Goal: Task Accomplishment & Management: Complete application form

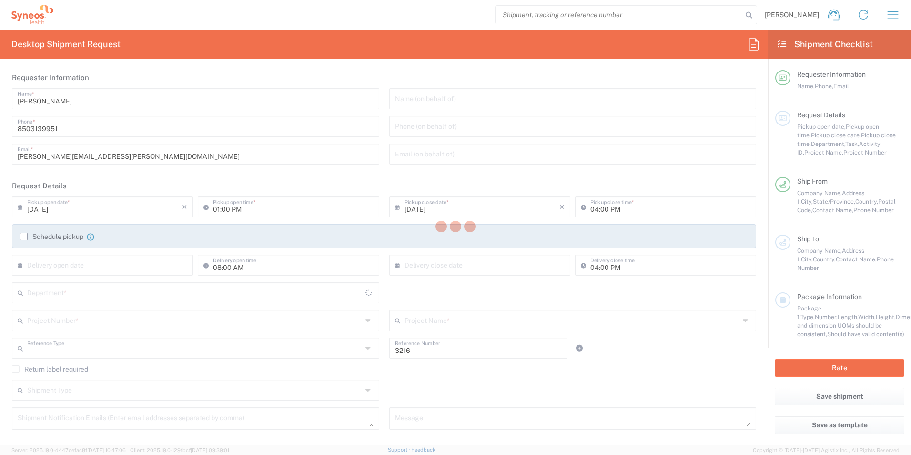
type input "Department"
type input "[US_STATE]"
type input "[GEOGRAPHIC_DATA]"
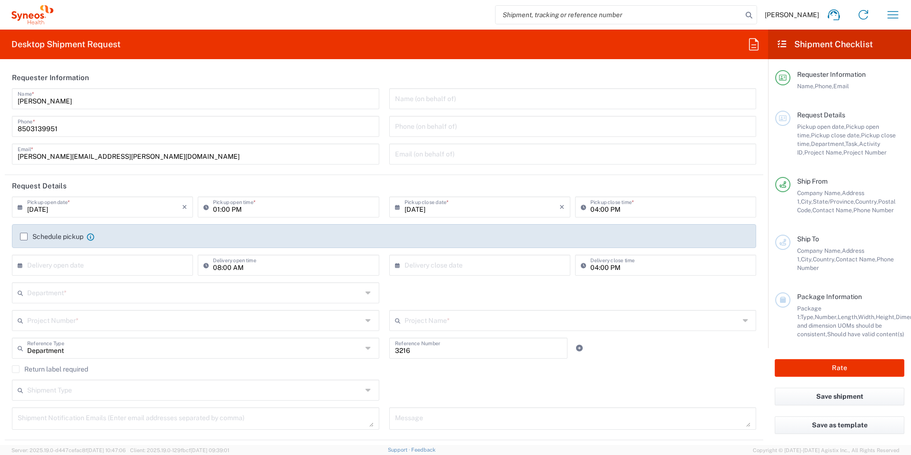
type input "Illingworth Rsrch Grp (USA) In"
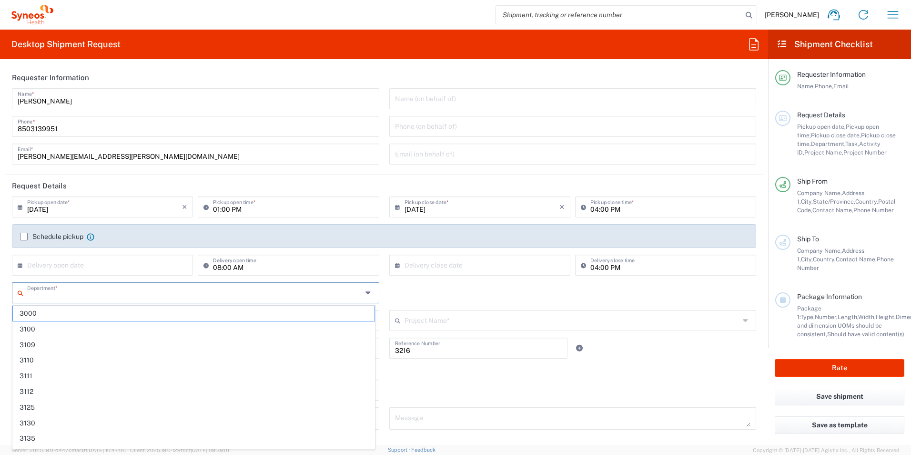
click at [103, 288] on input "text" at bounding box center [194, 292] width 335 height 17
type input "3190"
click at [54, 319] on span "3190" at bounding box center [194, 313] width 362 height 15
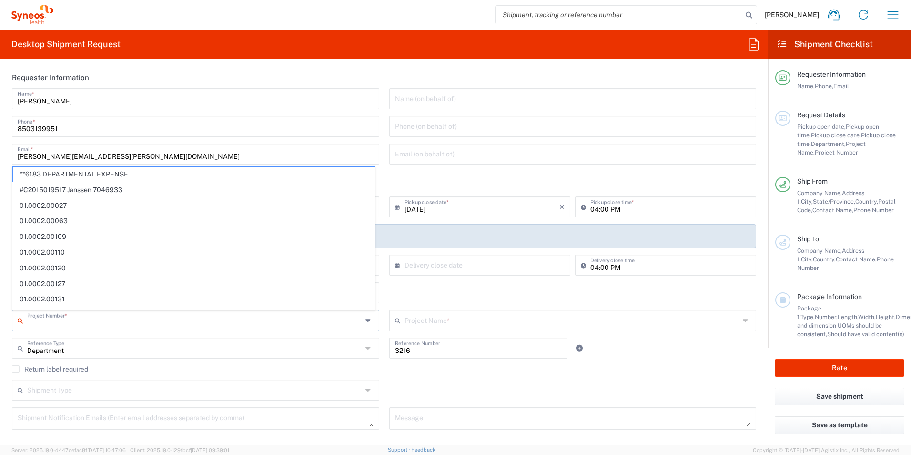
click at [62, 325] on input "text" at bounding box center [194, 319] width 335 height 17
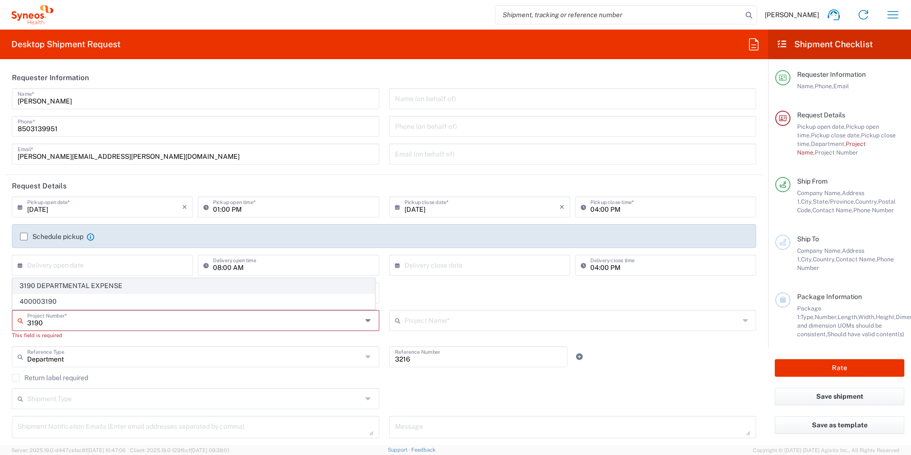
click at [82, 285] on span "3190 DEPARTMENTAL EXPENSE" at bounding box center [194, 285] width 362 height 15
type input "3190 DEPARTMENTAL EXPENSE"
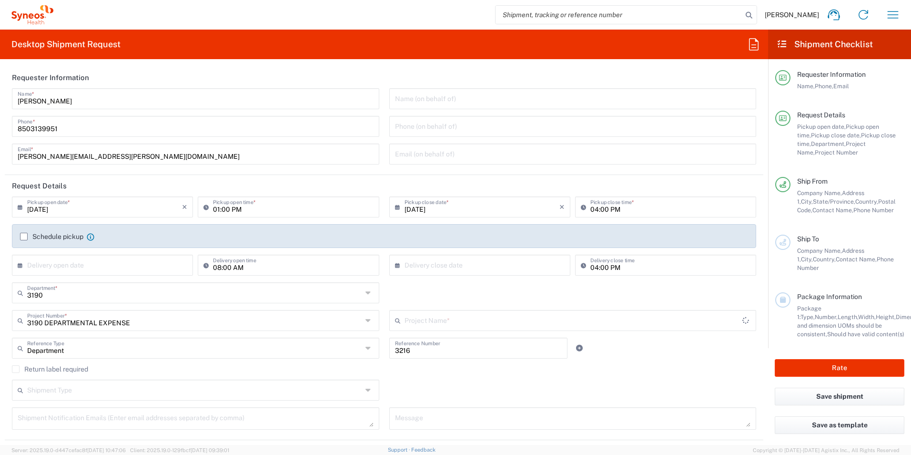
type input "3190 DEPARTMENTAL EXPENSE"
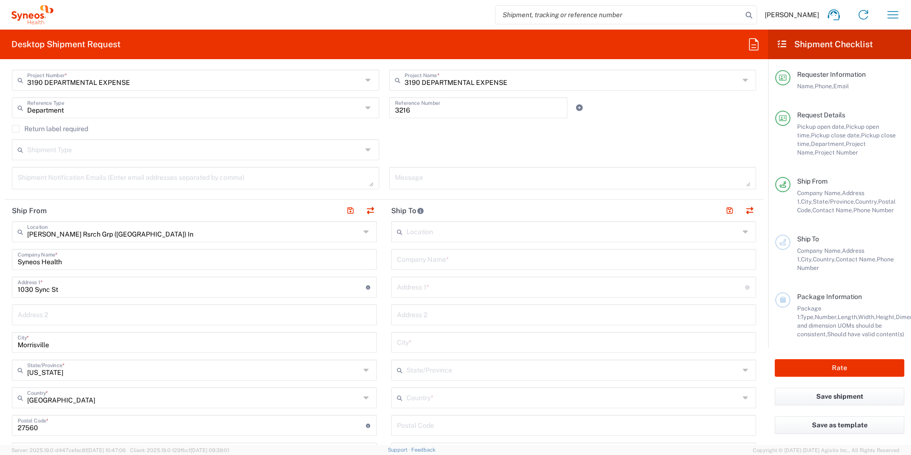
scroll to position [286, 0]
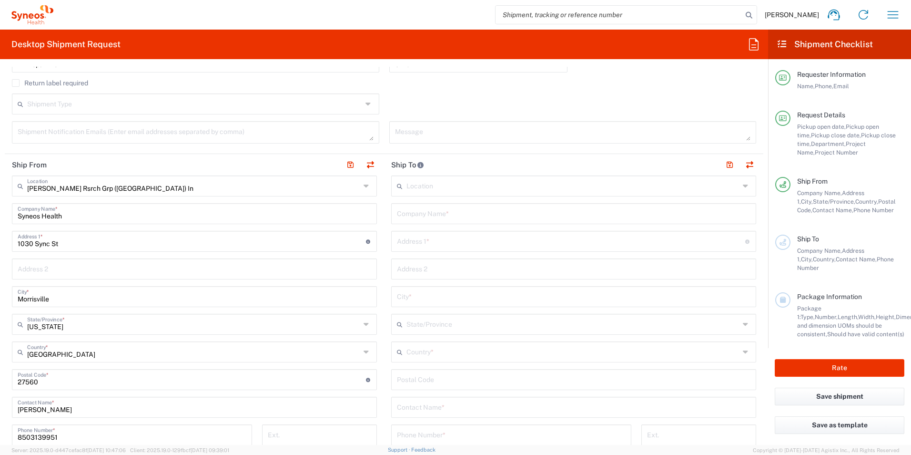
click at [484, 410] on input "text" at bounding box center [574, 406] width 354 height 17
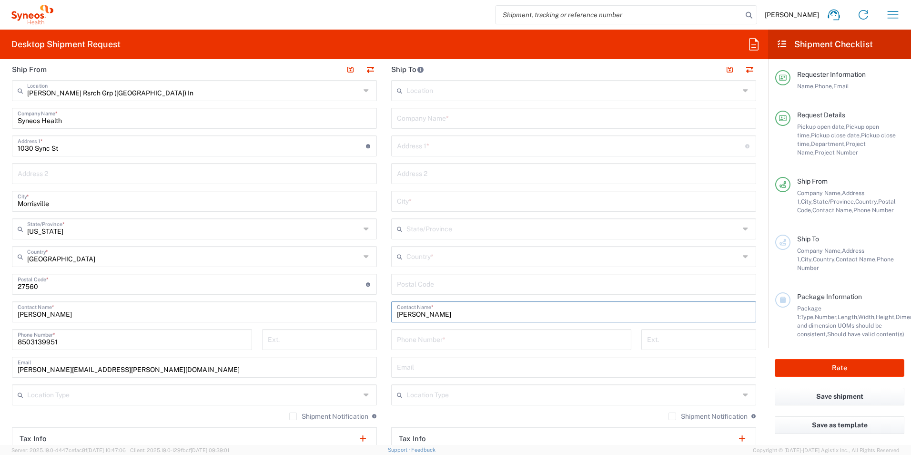
scroll to position [429, 0]
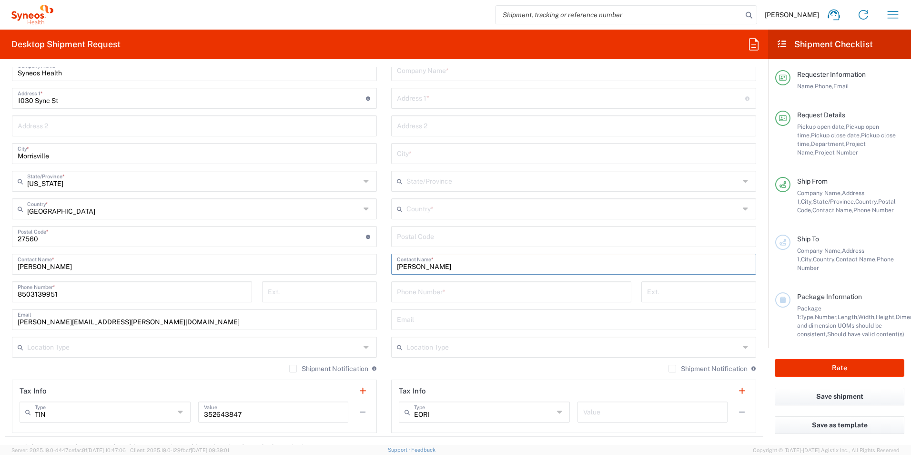
type input "Pamela Mackey"
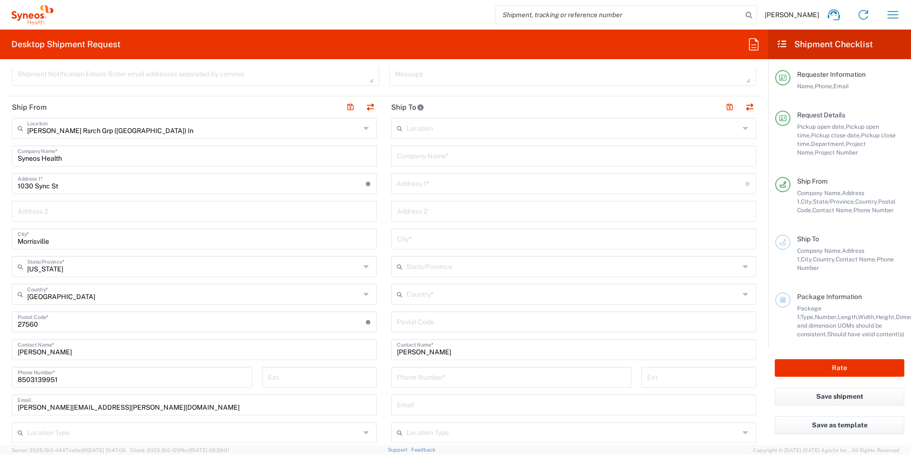
scroll to position [334, 0]
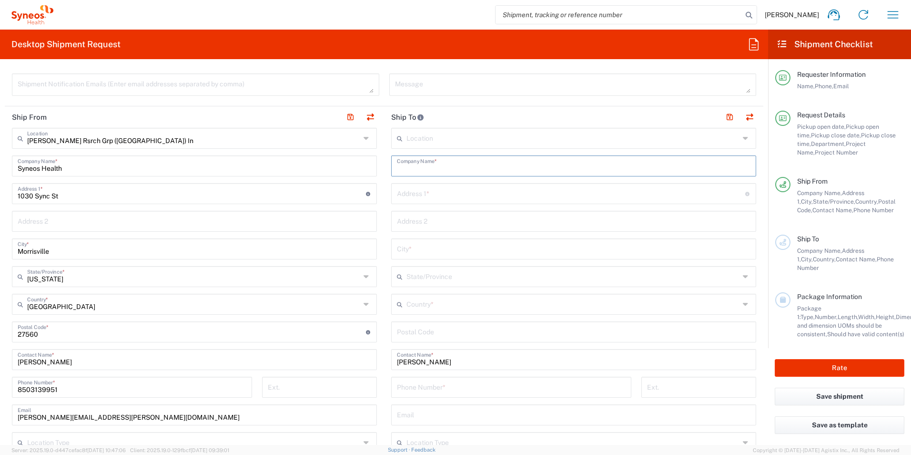
click at [485, 164] on input "text" at bounding box center [574, 165] width 354 height 17
type input "Illingworth Research Group"
click at [466, 188] on input "text" at bounding box center [571, 192] width 348 height 17
type input "28 Diefenbaker St."
type input "St. Johns"
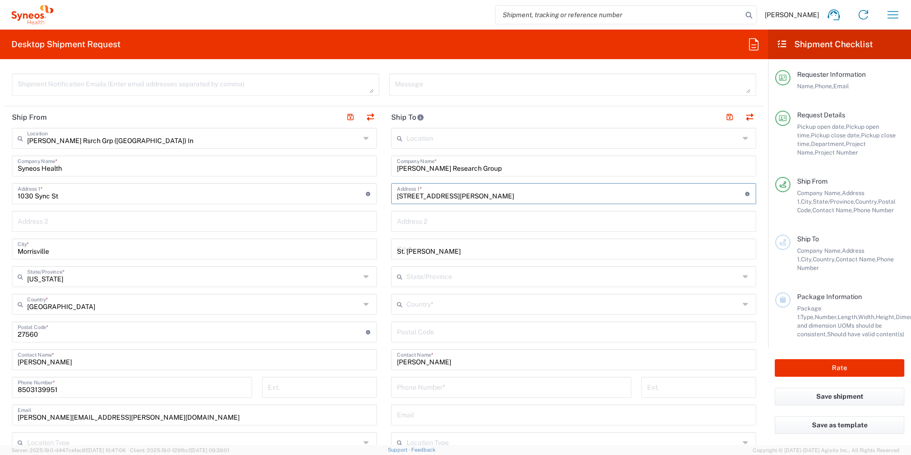
type input "Newfoundland and Labrador"
type input "Canada"
type input "A1A 2M1"
type input "7096893882"
click at [384, 307] on main "Location Addison Whitney LLC-Morrisvile NC US Barcelona-Syneos Health BioSector…" at bounding box center [573, 332] width 379 height 409
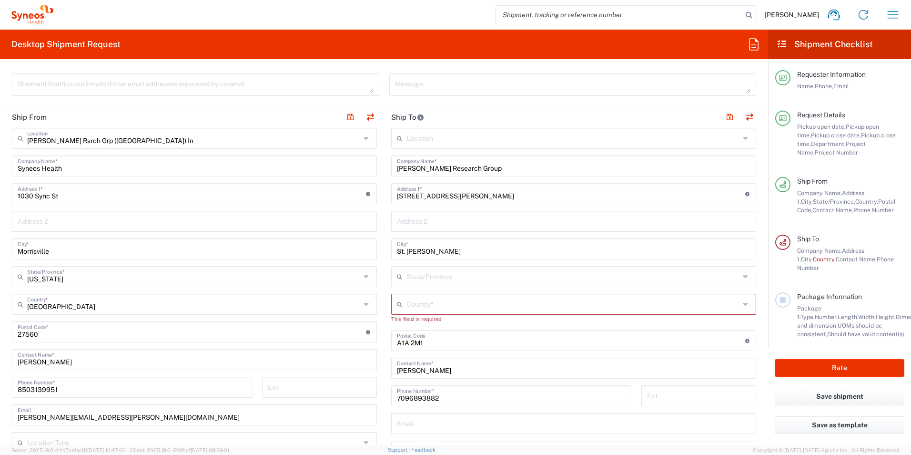
click at [614, 299] on input "text" at bounding box center [573, 303] width 333 height 17
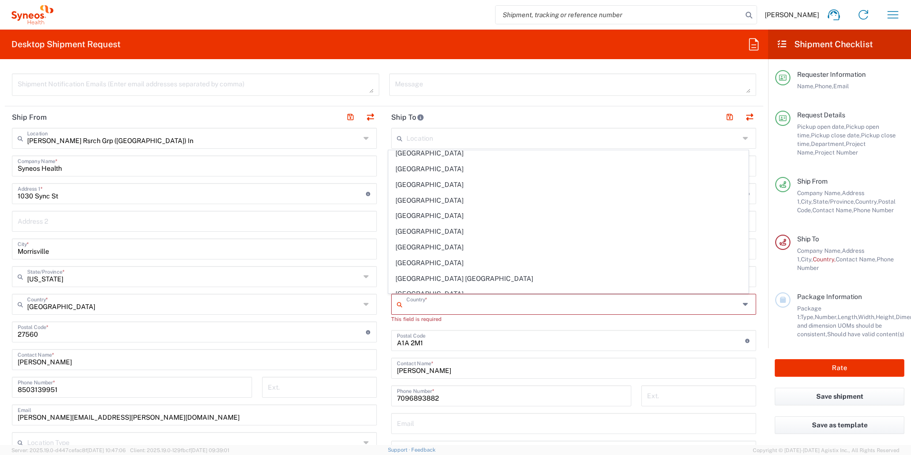
scroll to position [572, 0]
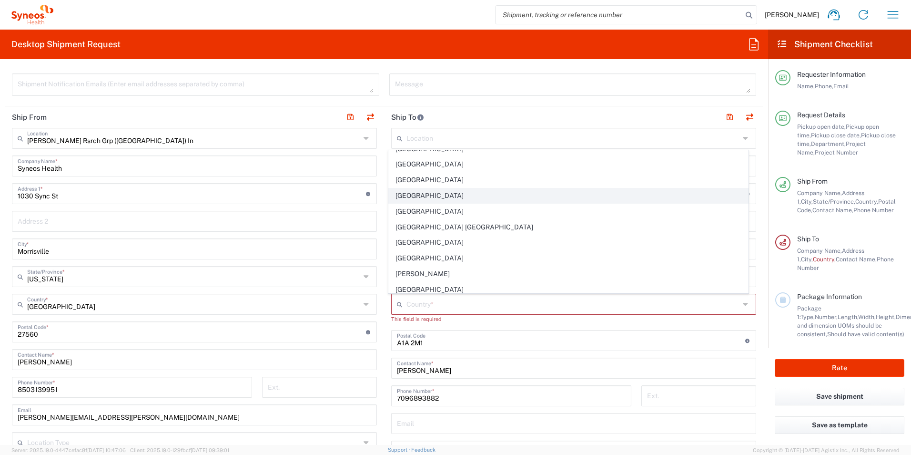
click at [433, 194] on span "Canada" at bounding box center [569, 195] width 360 height 15
type input "Canada"
type input "Sender/Shipper"
type input "Delivery Duty Paid"
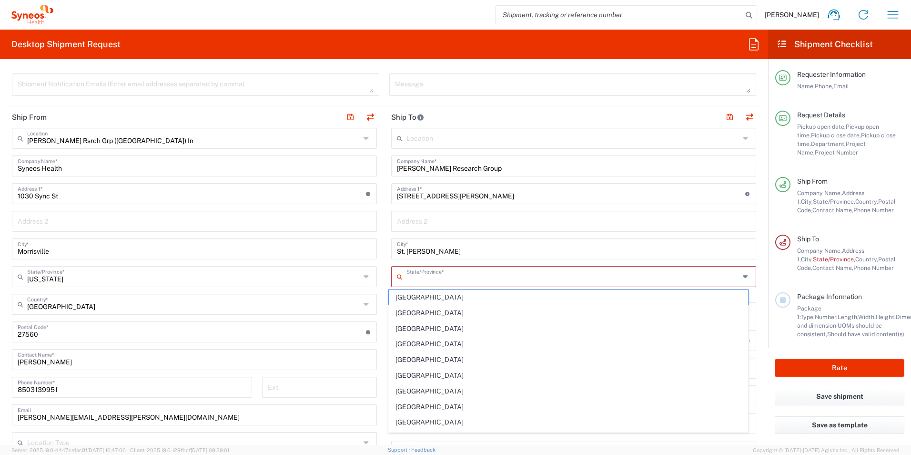
click at [556, 277] on input "text" at bounding box center [573, 275] width 333 height 17
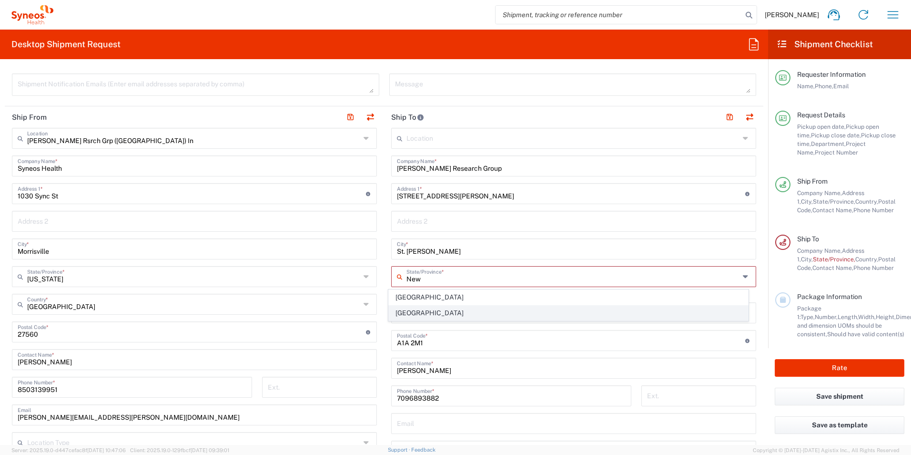
click at [483, 311] on span "Newfoundland and Labrador" at bounding box center [569, 313] width 360 height 15
type input "Newfoundland and Labrador"
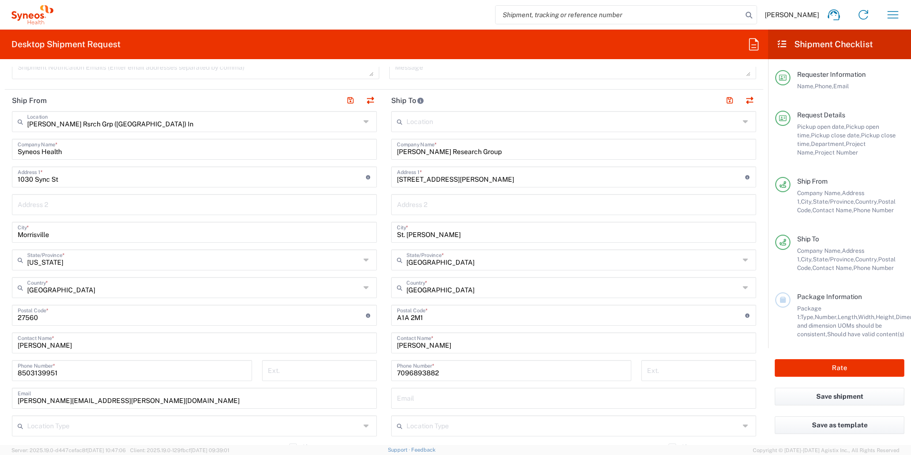
scroll to position [334, 0]
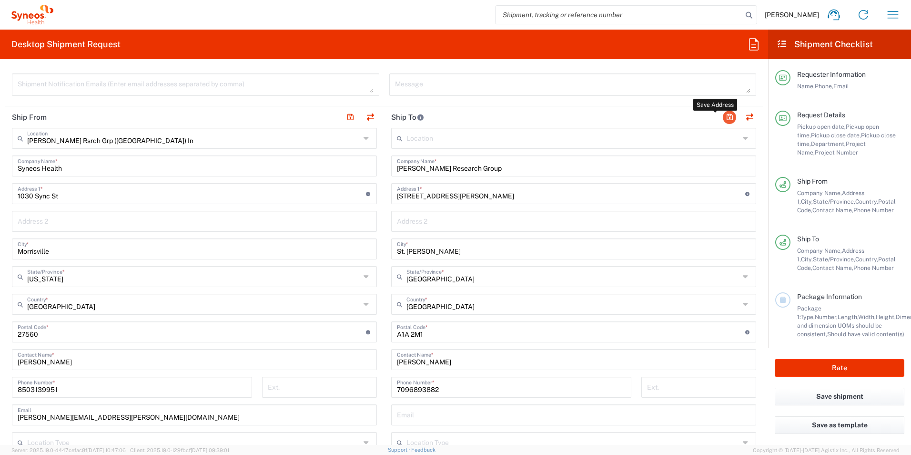
click at [723, 114] on button "button" at bounding box center [729, 117] width 13 height 13
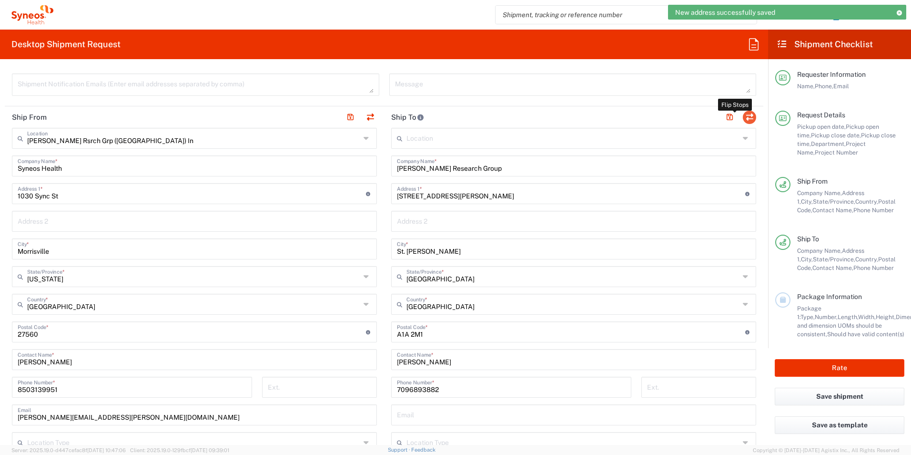
click at [746, 117] on button "button" at bounding box center [749, 117] width 13 height 13
type input "Illingworth Research Group"
type input "28 Diefenbaker St."
type input "St. Johns"
type input "Canada"
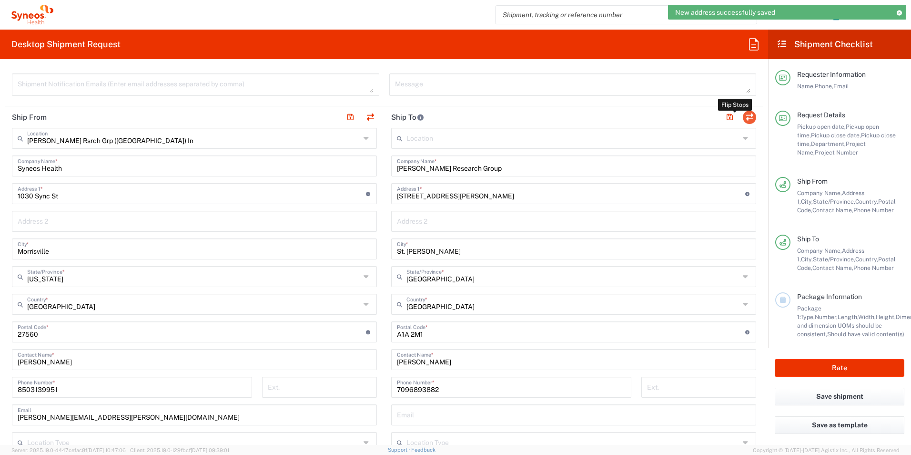
type input "A1A 2M1"
type input "Pamela Mackey"
type input "7096893882"
type input "Illingworth Rsrch Grp (USA) In"
type input "Syneos Health"
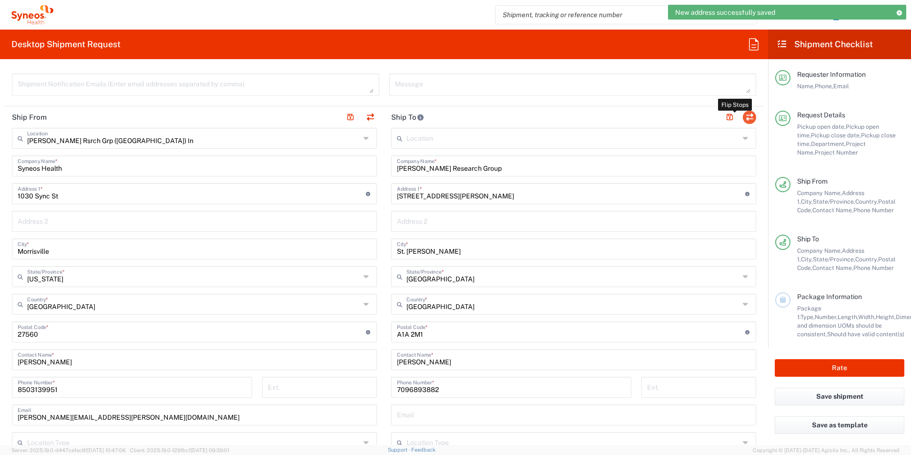
type input "1030 Sync St"
type input "Morrisville"
type input "United States"
type input "27560"
type input "Jessie Gunter"
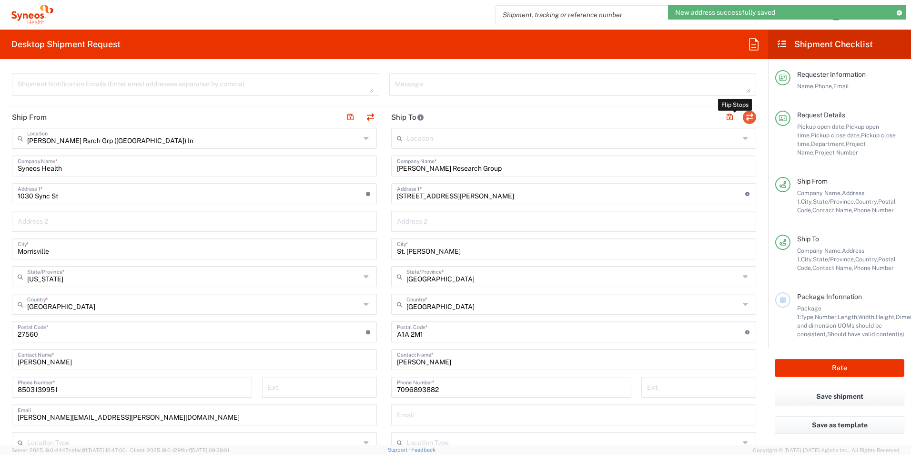
type input "8503139951"
type input "jessie.gunter@illingworthresearch.com"
type input "Sender/Shipper"
type input "Delivery Duty Paid"
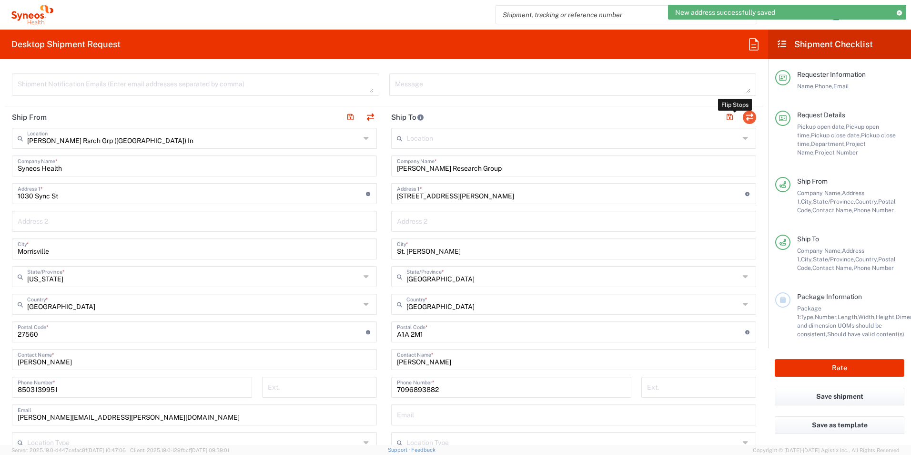
type input "EORI"
type input "TIN"
type input "352643847"
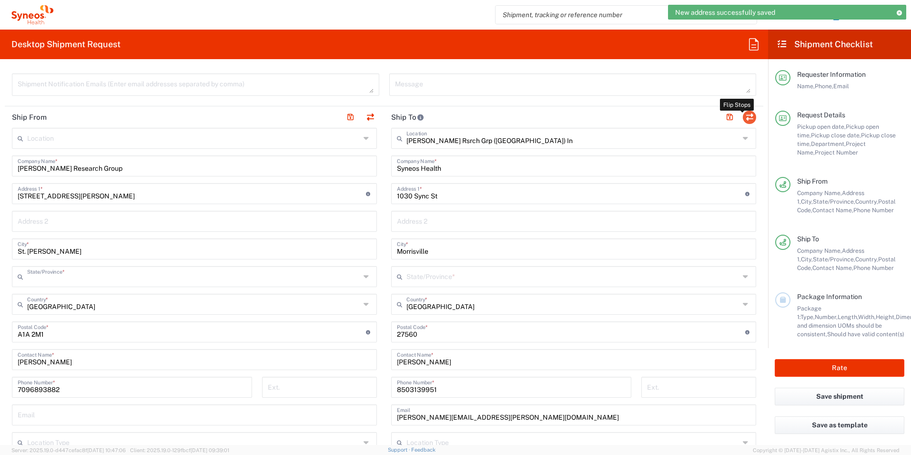
type input "Newfoundland and Labrador"
type input "North Carolina"
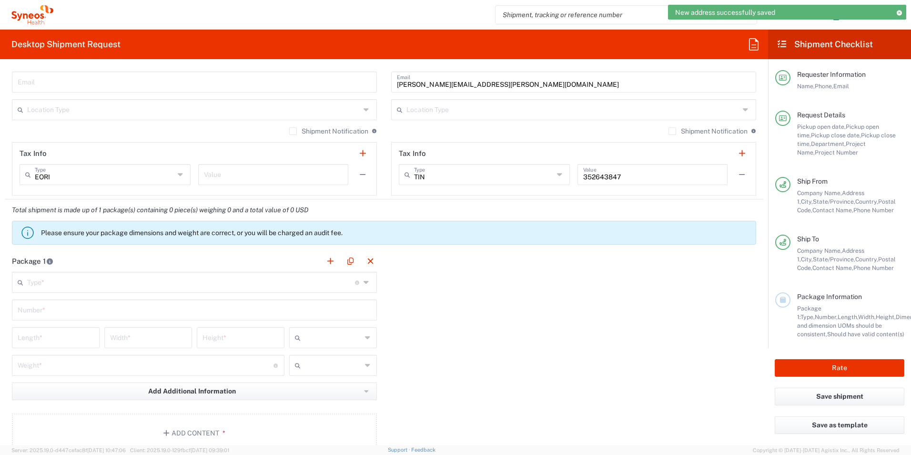
scroll to position [763, 0]
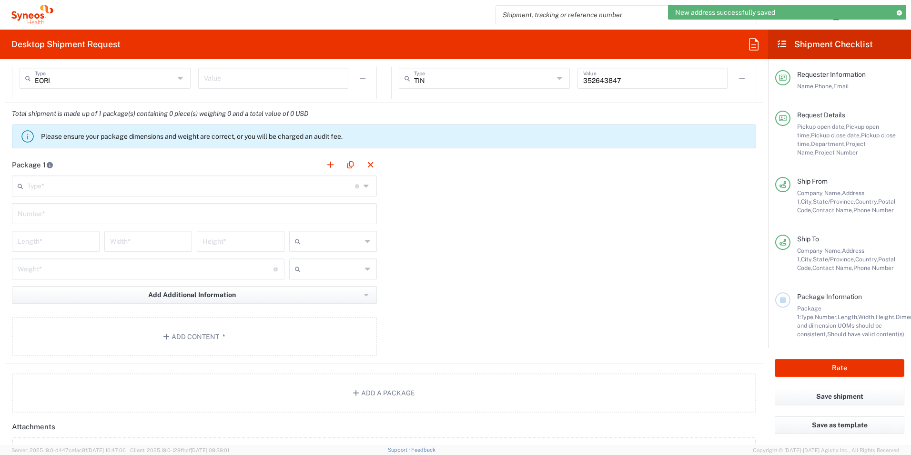
click at [131, 187] on input "text" at bounding box center [191, 185] width 328 height 17
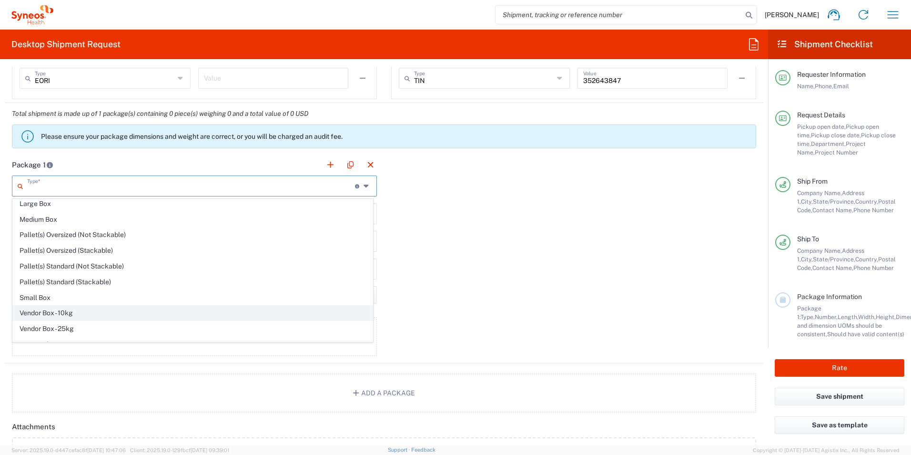
scroll to position [29, 0]
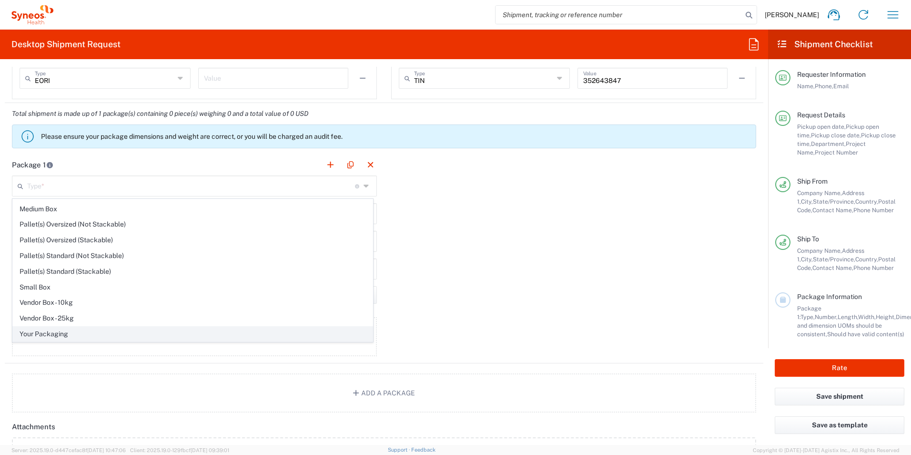
click at [100, 330] on span "Your Packaging" at bounding box center [193, 334] width 360 height 15
type input "Your Packaging"
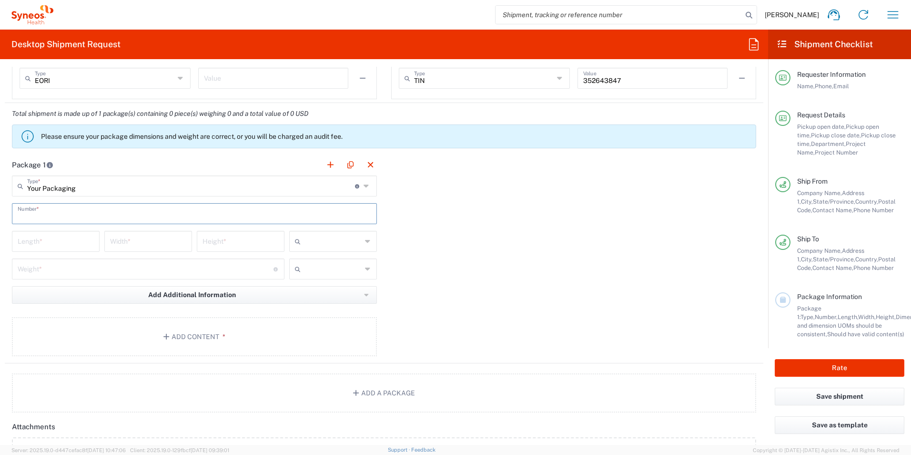
click at [92, 210] on input "text" at bounding box center [195, 213] width 354 height 17
type input "1"
click at [76, 238] on input "number" at bounding box center [56, 240] width 76 height 17
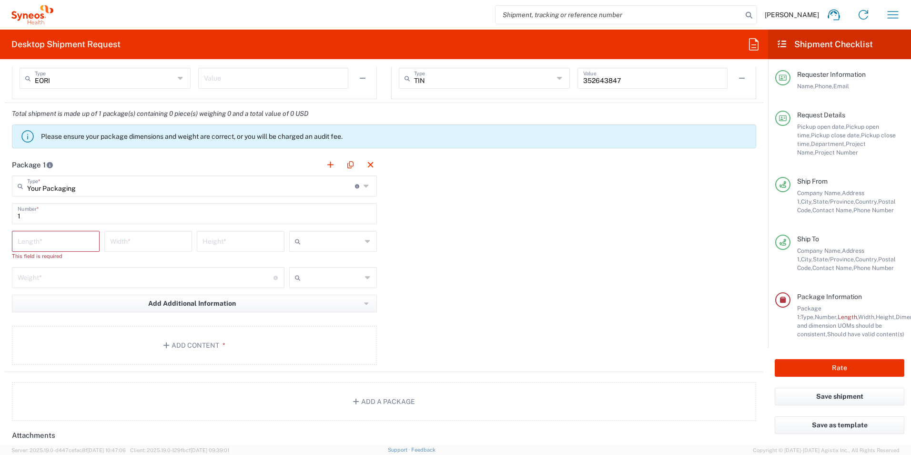
click at [57, 243] on input "number" at bounding box center [56, 240] width 76 height 17
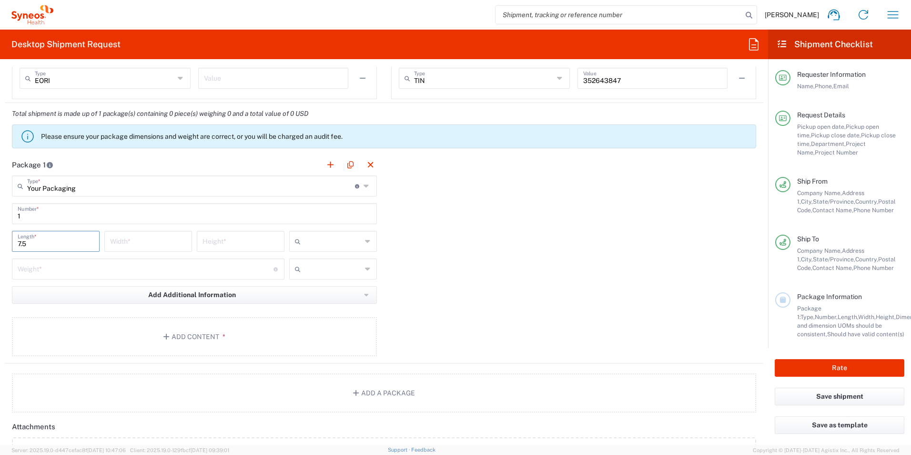
type input "7.5"
type input "3.5"
type input "15.5"
click at [56, 268] on input "number" at bounding box center [146, 268] width 256 height 17
type input "3"
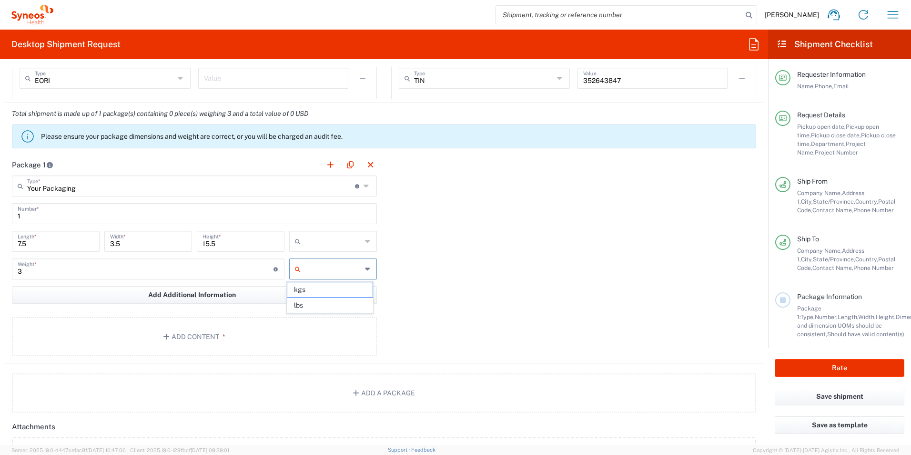
click at [315, 265] on input "text" at bounding box center [333, 268] width 57 height 15
click at [317, 302] on span "lbs" at bounding box center [329, 305] width 85 height 15
type input "lbs"
click at [332, 243] on input "text" at bounding box center [333, 241] width 57 height 15
click at [316, 289] on span "in" at bounding box center [329, 293] width 85 height 15
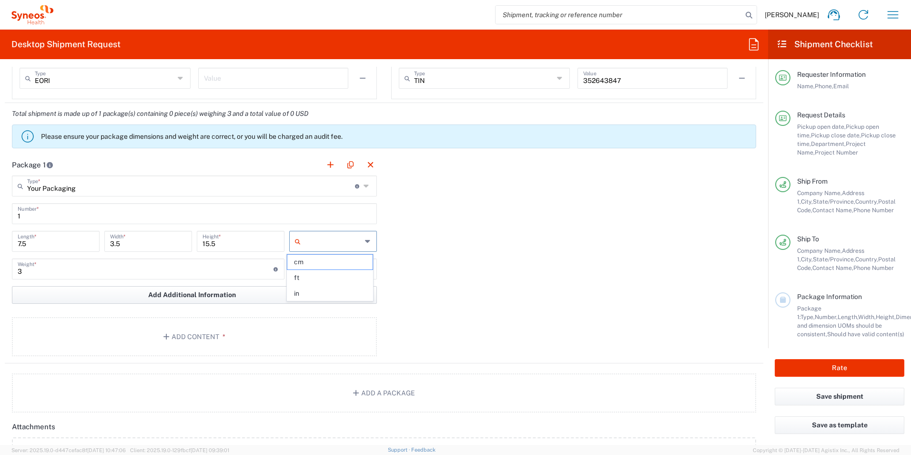
type input "in"
click at [256, 338] on button "Add Content *" at bounding box center [194, 336] width 365 height 39
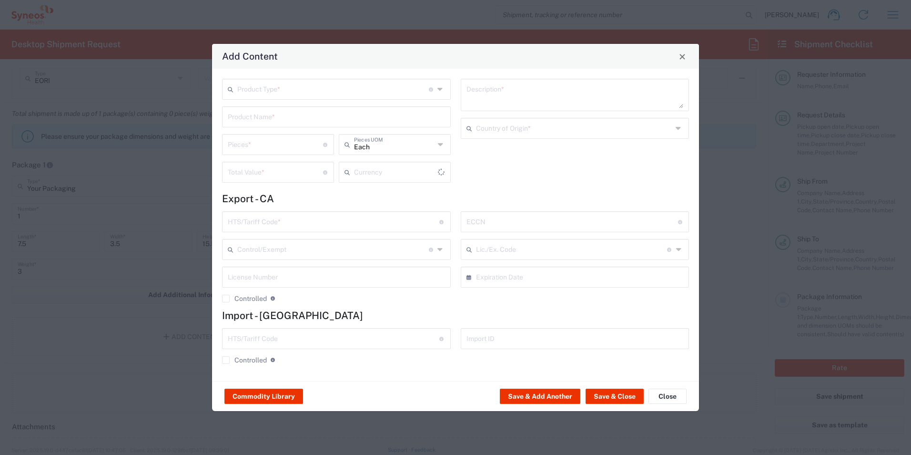
type input "US Dollar"
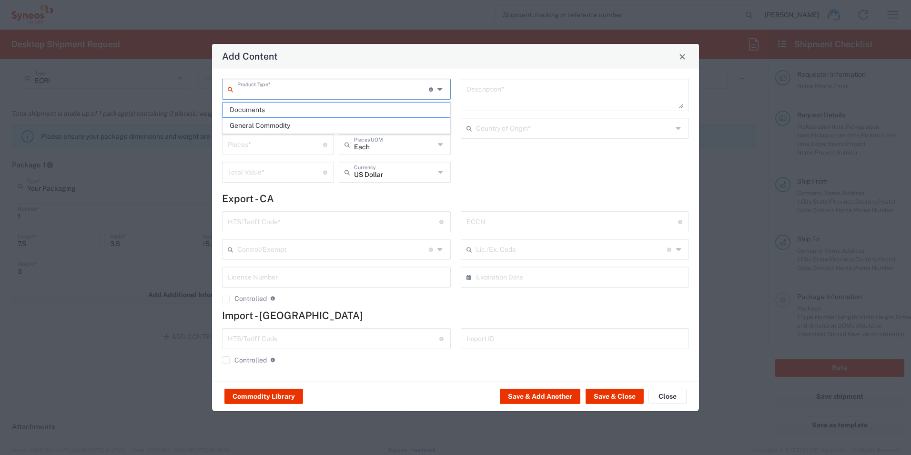
click at [317, 90] on input "text" at bounding box center [333, 88] width 192 height 17
click at [308, 121] on span "General Commodity" at bounding box center [336, 125] width 227 height 15
type input "General Commodity"
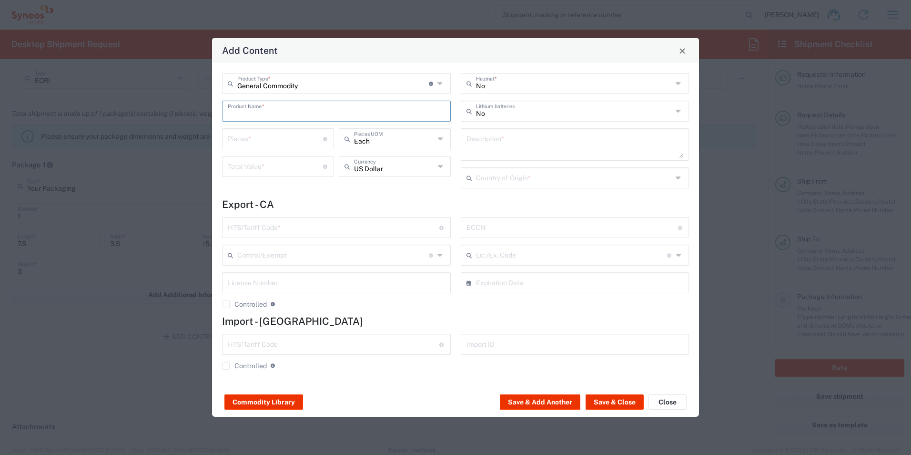
click at [303, 115] on input "text" at bounding box center [336, 110] width 217 height 17
click at [335, 135] on div "Samsung Galaxy Tab A Tablet Computer" at bounding box center [336, 133] width 227 height 16
type input "Samsung Galaxy Tab A Tablet Computer"
type input "1"
type input "138"
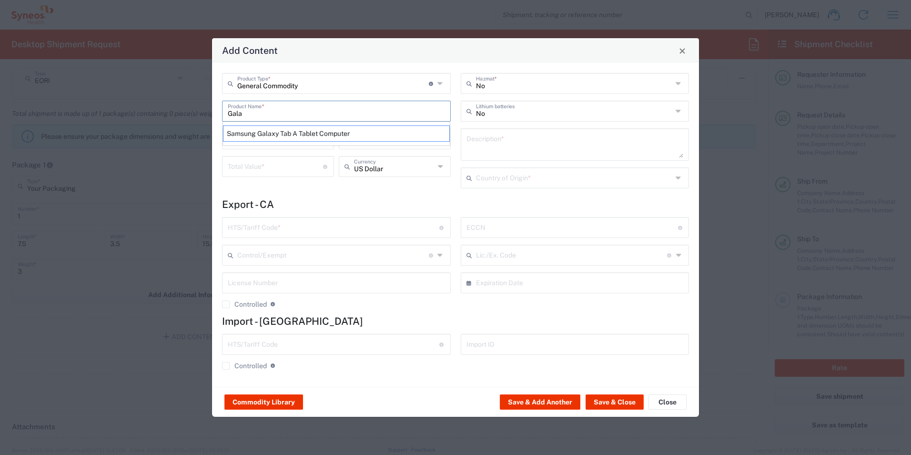
type textarea "Samsung Galaxy Tab A Tablet Computer"
type input "China"
type input "8471.30.0100"
type input "BIS"
type input "5A992.c"
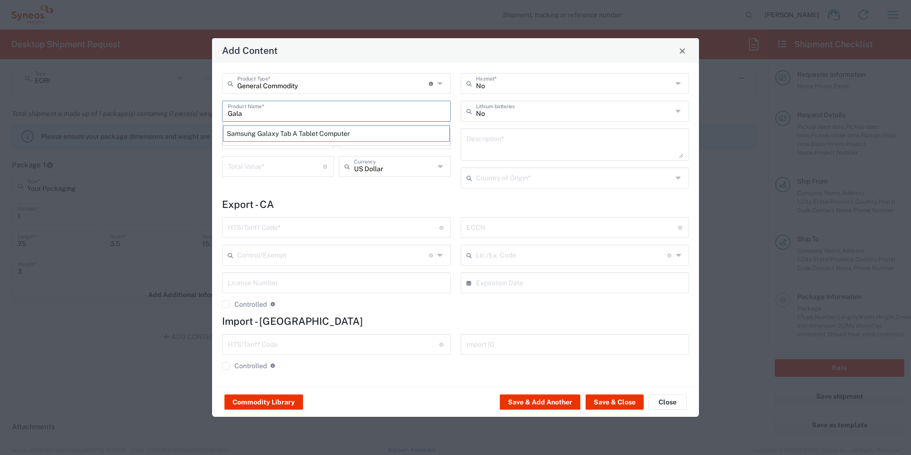
type input "Yes"
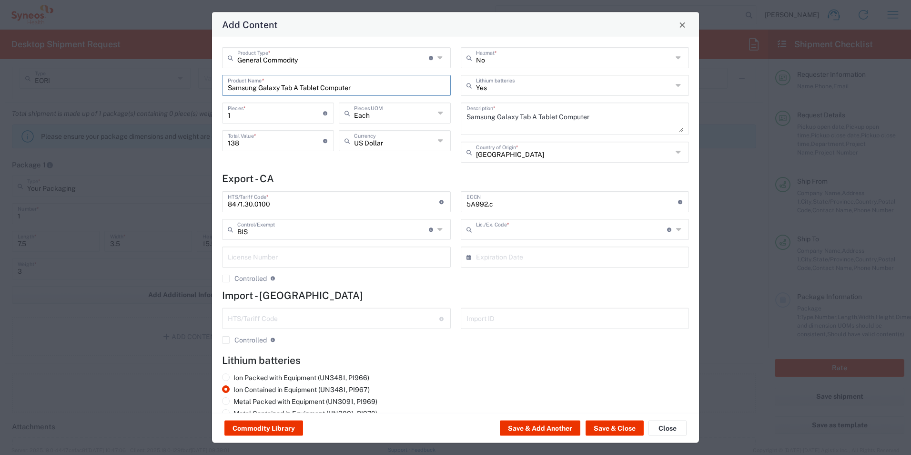
type input "NLR - No License Required"
click at [606, 427] on button "Save & Close" at bounding box center [615, 427] width 58 height 15
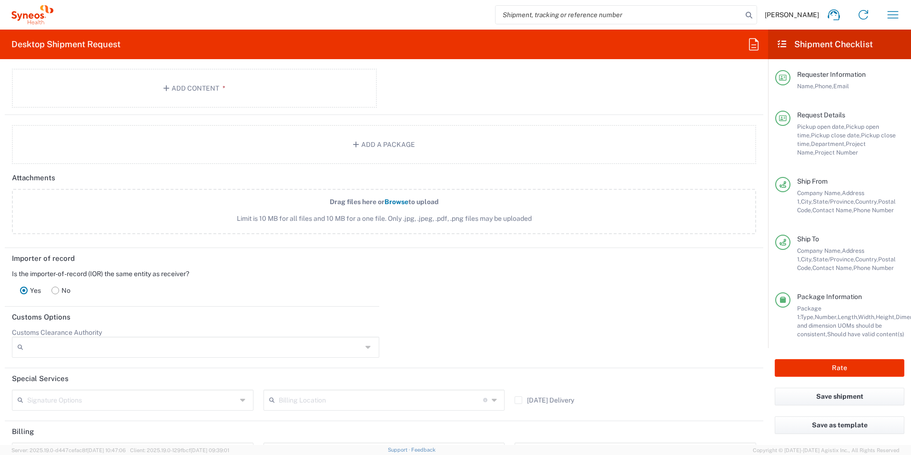
scroll to position [1096, 0]
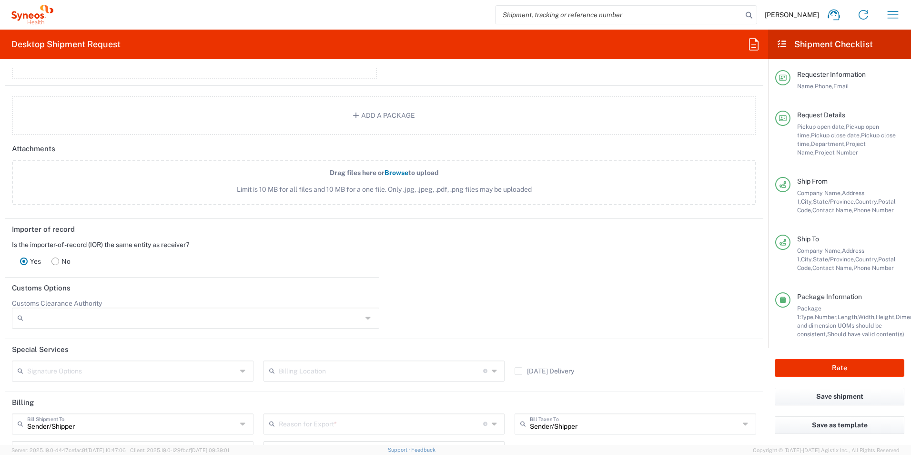
click at [57, 260] on rect at bounding box center [55, 260] width 7 height 7
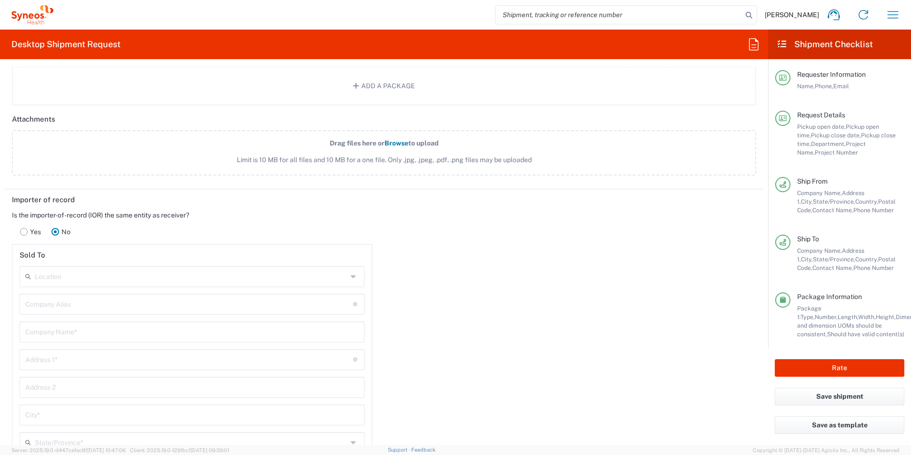
scroll to position [1192, 0]
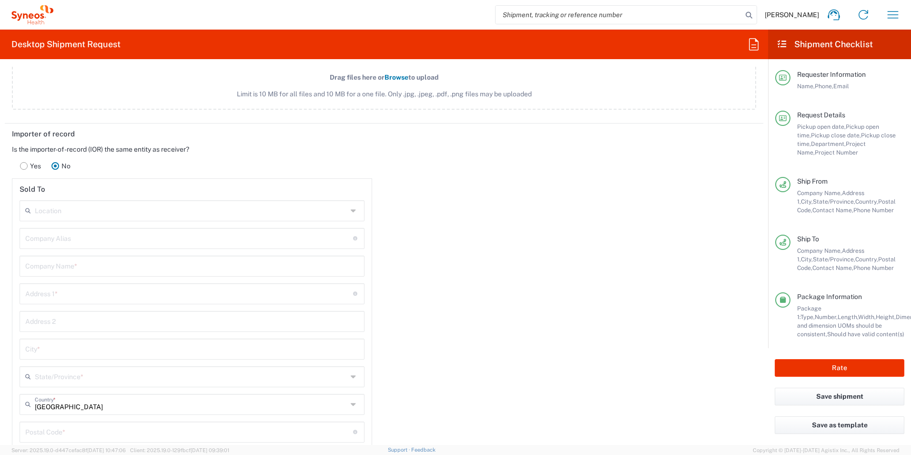
click at [109, 202] on input "text" at bounding box center [191, 210] width 313 height 17
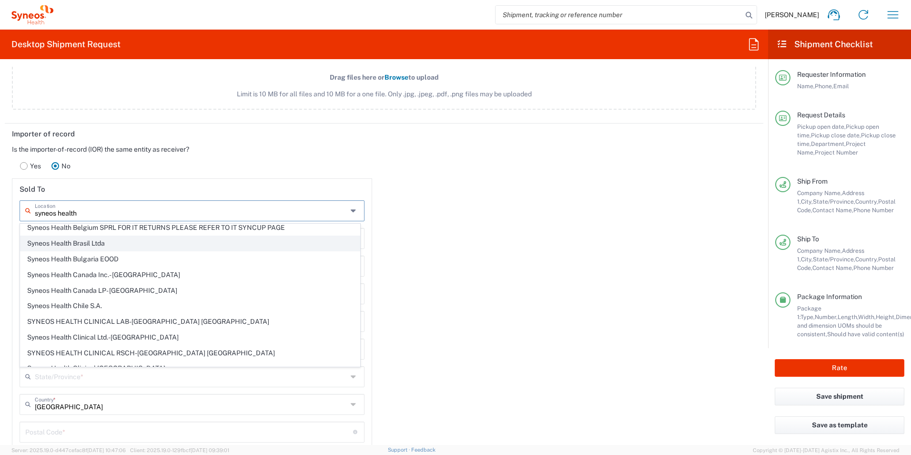
scroll to position [143, 0]
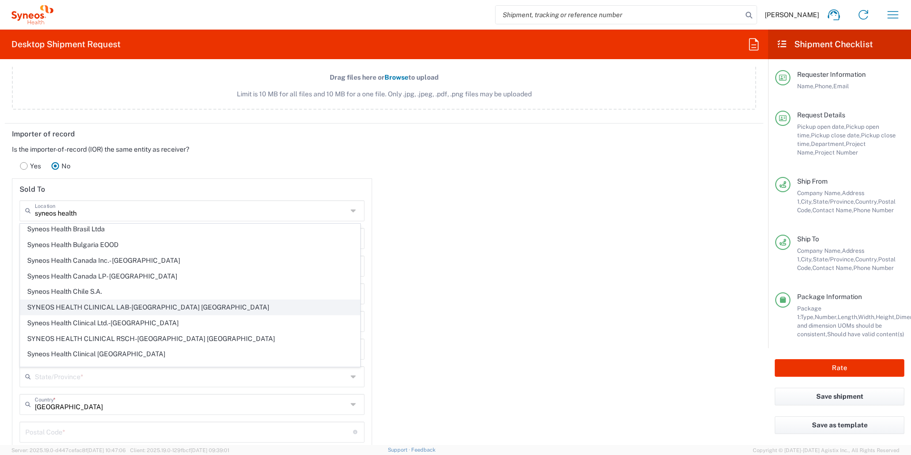
click at [170, 307] on span "SYNEOS HEALTH CLINICAL LAB-Princeton NJ" at bounding box center [189, 307] width 339 height 15
type input "SYNEOS HEALTH CLINICAL LAB-Princeton NJ"
type input "SYNEOS HEALTH CLINICAL LAB"
type input "301 College Road East"
type input "Princeton"
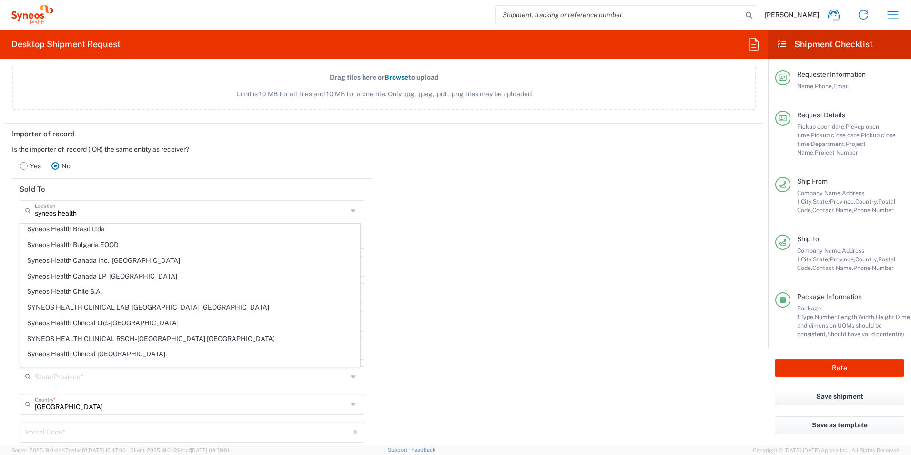
type input "New Jersey"
type input "08540"
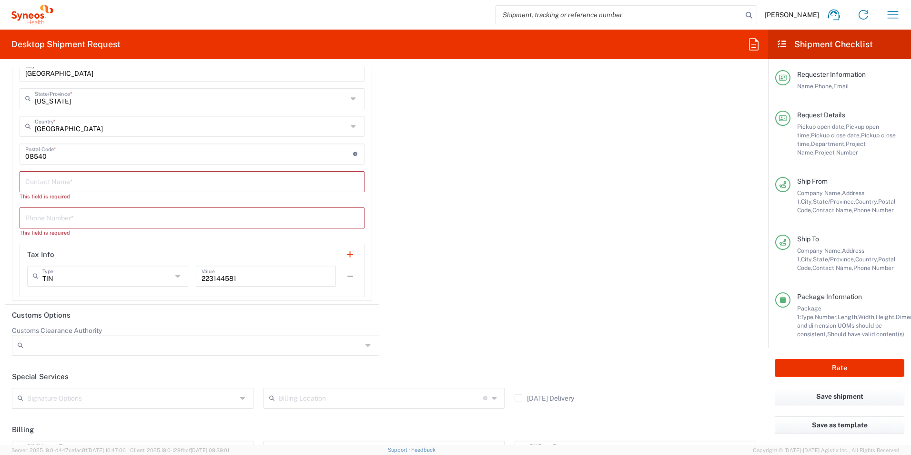
scroll to position [1478, 0]
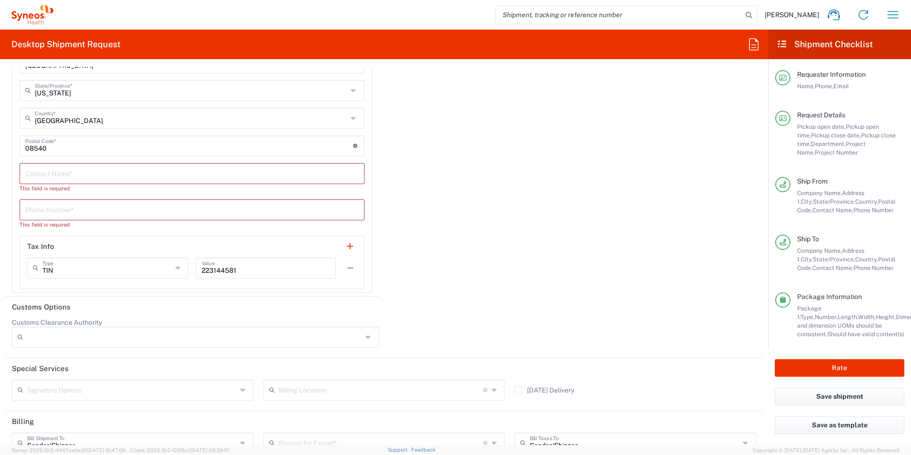
click at [105, 209] on input "tel" at bounding box center [192, 209] width 334 height 17
type input "4185274000"
type input "marichris.colman@syneoshealth.com"
type input "Syneos Health Clinique Inc."
type input "SYNEOS HEALTH CLINIQUE INC-Quebec"
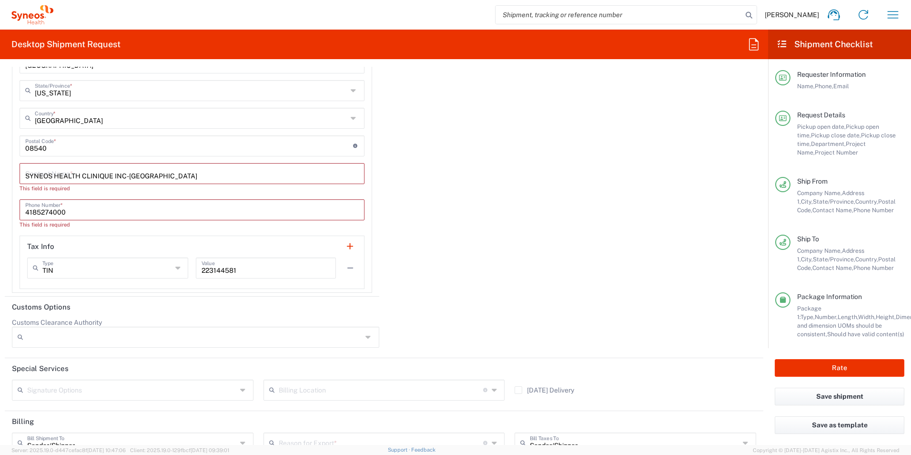
type input "SYNEOS HEALTH CLINIQUE INC-Quebec"
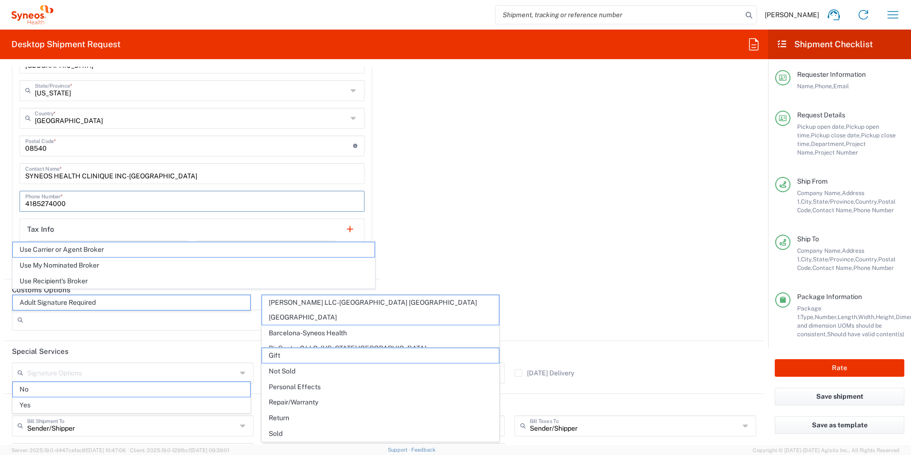
scroll to position [1569, 0]
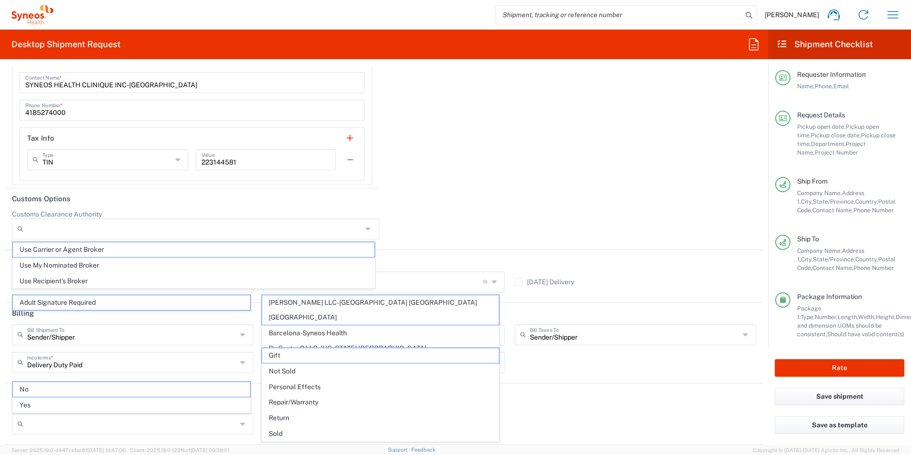
click at [423, 210] on div at bounding box center [573, 228] width 378 height 36
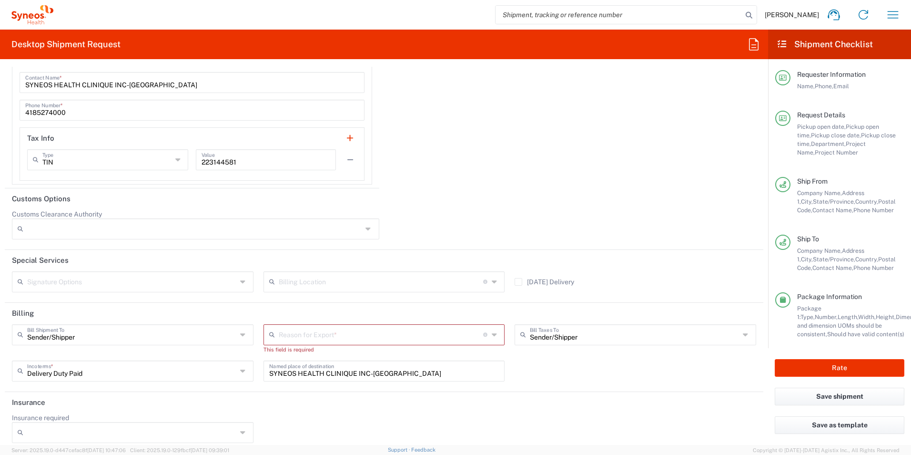
scroll to position [1474, 0]
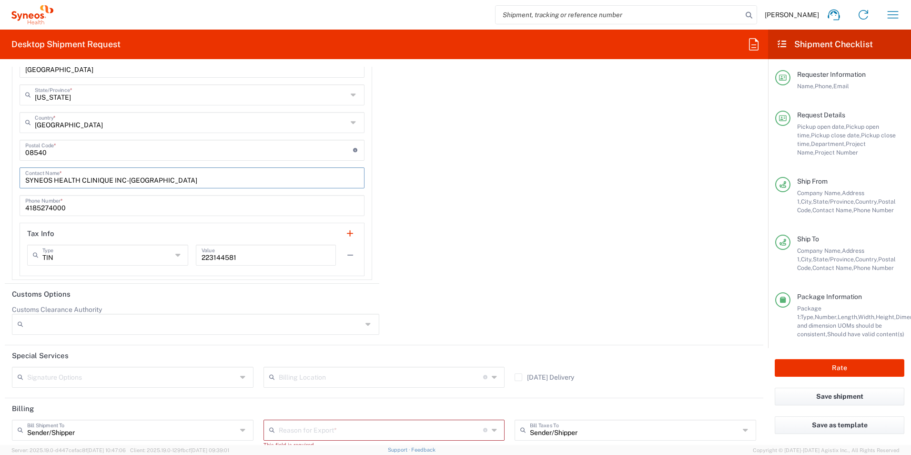
click at [169, 180] on input "SYNEOS HEALTH CLINIQUE INC-Quebec" at bounding box center [192, 177] width 334 height 17
type input "SYNEOS HEALTH"
click at [461, 184] on div "Importer of record Is the importer-of-record (IOR) the same entity as receiver?…" at bounding box center [384, 63] width 769 height 442
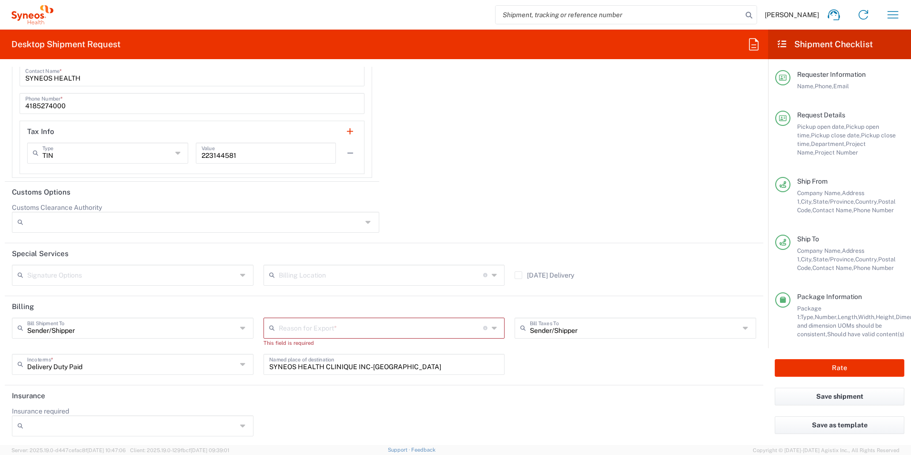
scroll to position [1577, 0]
click at [452, 325] on input "text" at bounding box center [381, 325] width 205 height 17
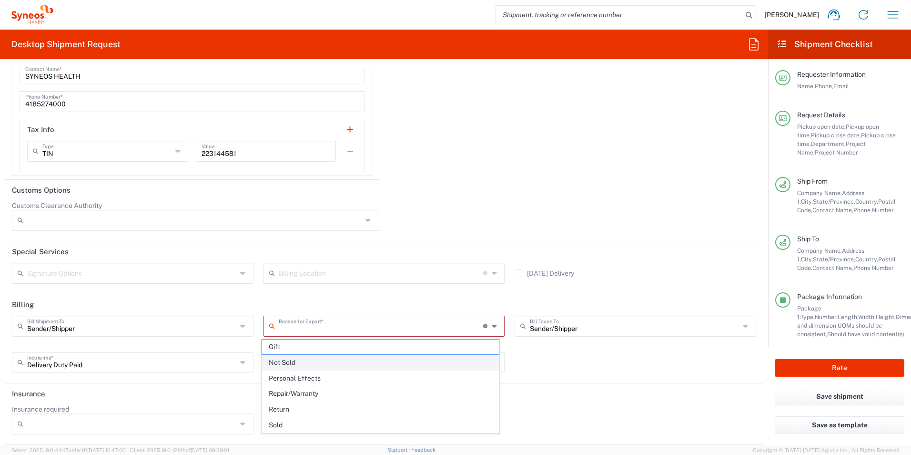
click at [371, 366] on span "Not Sold" at bounding box center [380, 362] width 237 height 15
type input "Not Sold"
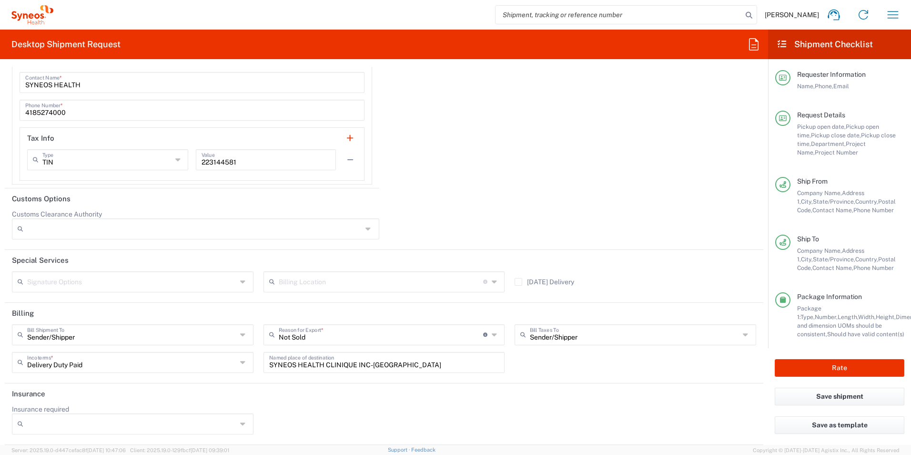
scroll to position [1569, 0]
click at [482, 213] on div at bounding box center [573, 228] width 378 height 36
click at [838, 369] on button "Rate" at bounding box center [840, 368] width 130 height 18
type input "3190 DEPARTMENTAL EXPENSE"
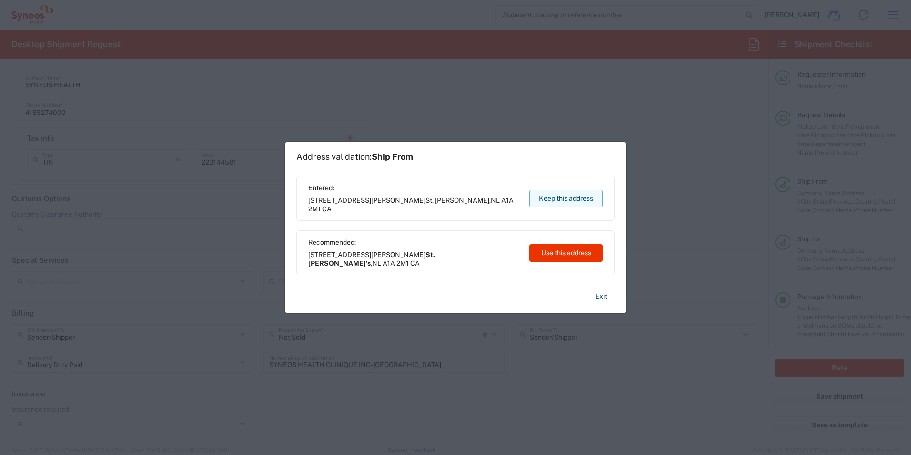
click at [558, 202] on button "Keep this address" at bounding box center [566, 199] width 73 height 18
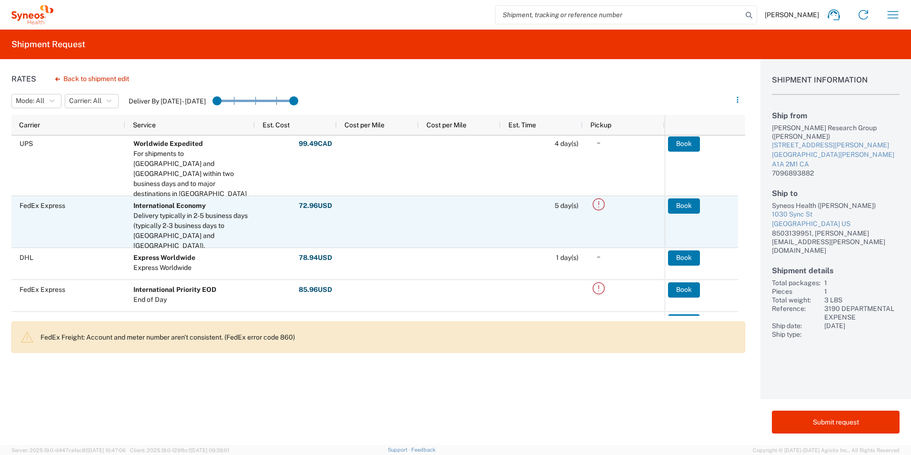
scroll to position [143, 0]
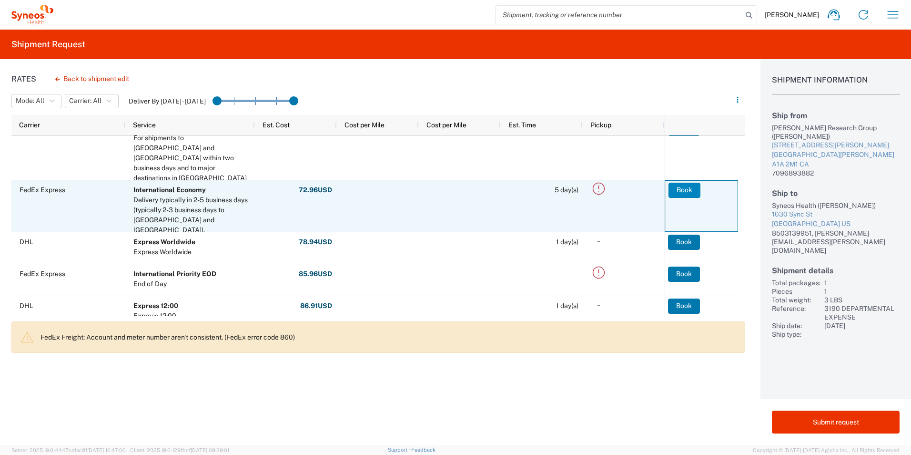
click at [681, 192] on button "Book" at bounding box center [685, 190] width 32 height 15
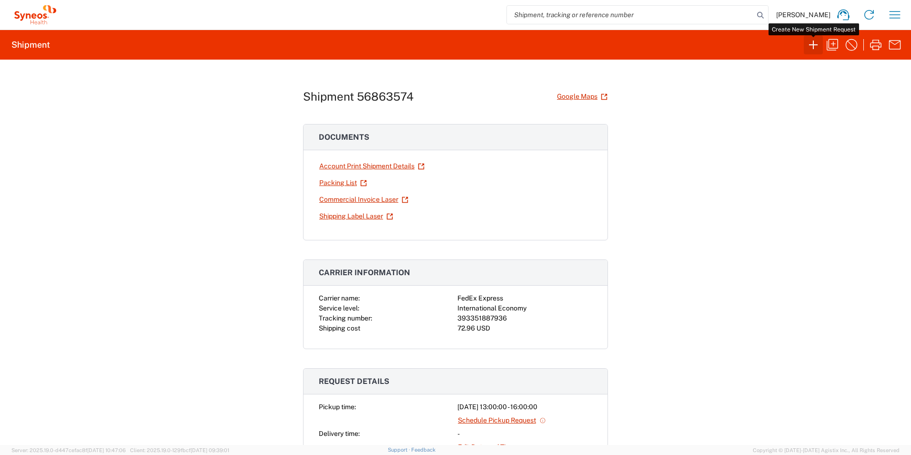
click at [814, 50] on icon "button" at bounding box center [813, 44] width 15 height 15
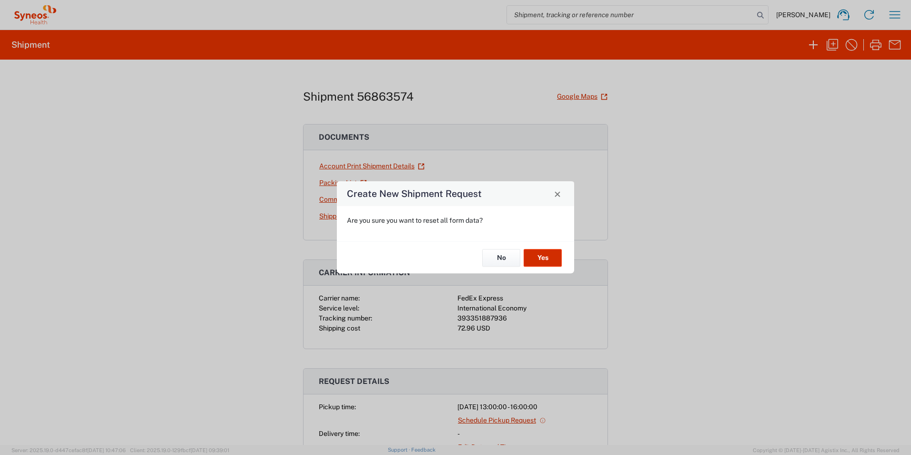
click at [544, 254] on button "Yes" at bounding box center [543, 258] width 38 height 18
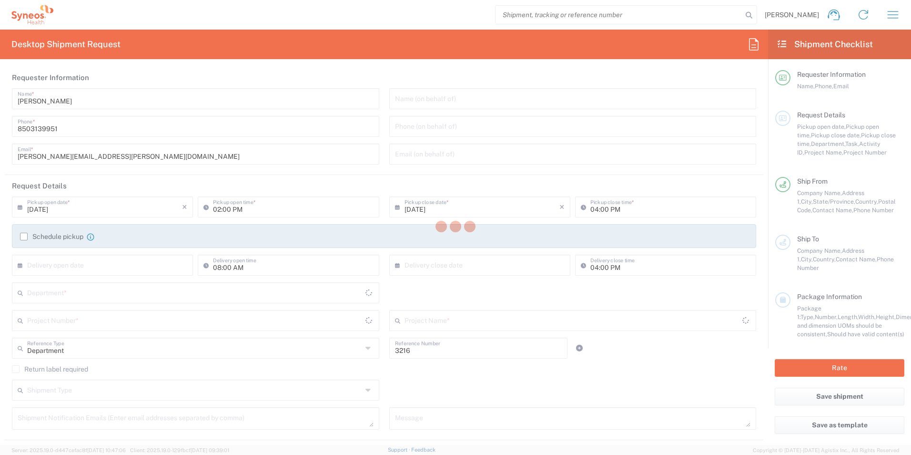
type input "North Carolina"
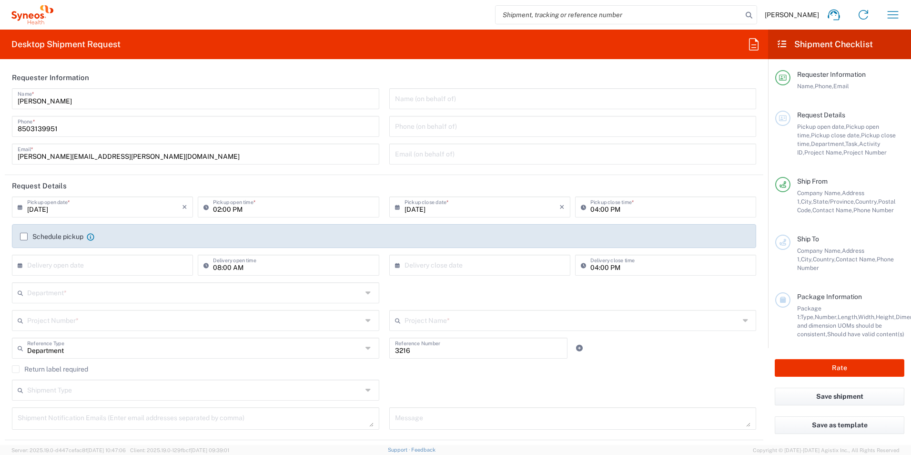
click at [148, 293] on input "text" at bounding box center [194, 292] width 335 height 17
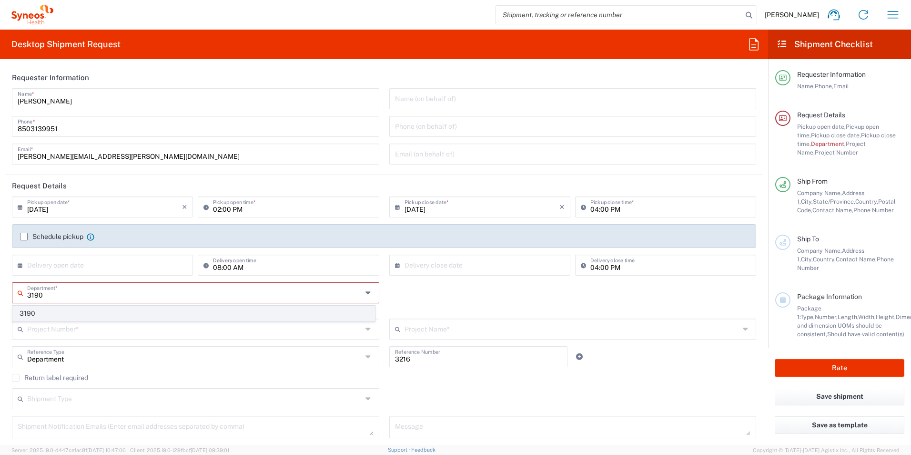
type input "3190"
click at [101, 310] on span "3190" at bounding box center [194, 313] width 362 height 15
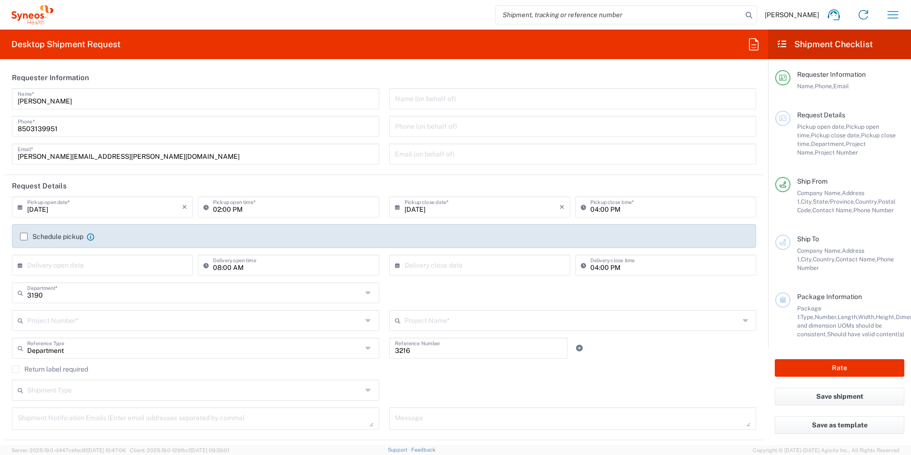
click at [109, 320] on input "text" at bounding box center [194, 319] width 335 height 17
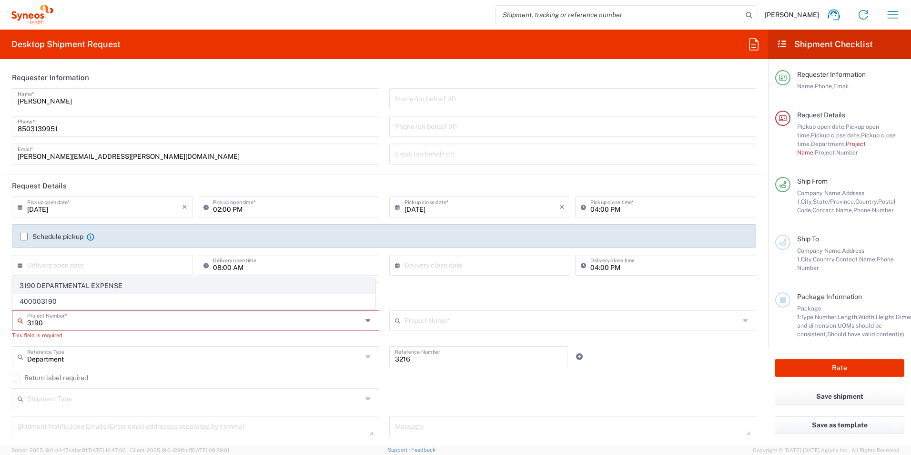
click at [124, 282] on span "3190 DEPARTMENTAL EXPENSE" at bounding box center [194, 285] width 362 height 15
type input "3190 DEPARTMENTAL EXPENSE"
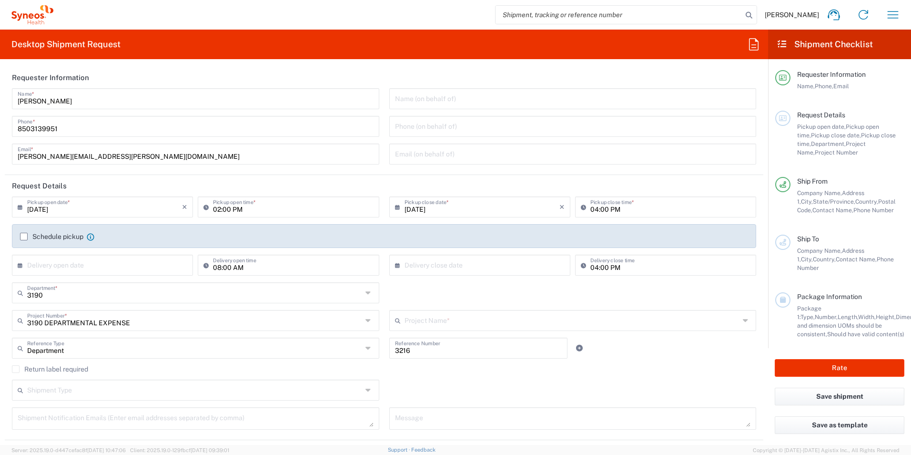
type input "3190 DEPARTMENTAL EXPENSE"
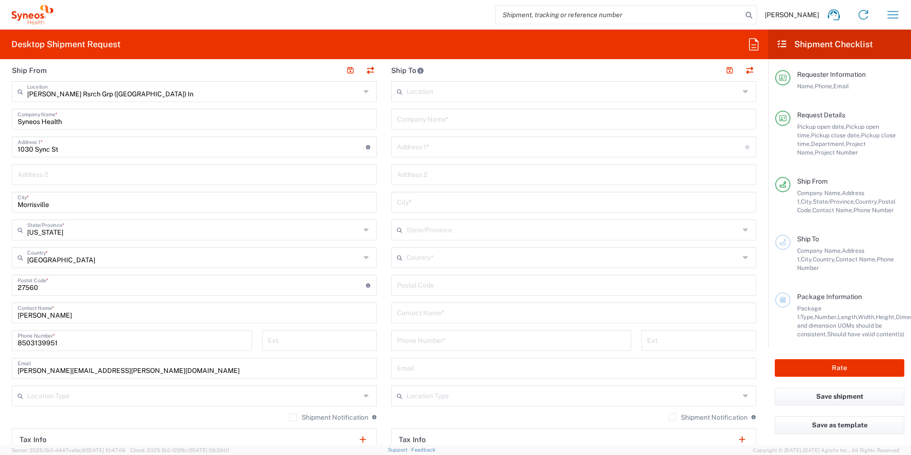
scroll to position [381, 0]
click at [472, 117] on input "text" at bounding box center [574, 117] width 354 height 17
type input "Illingworth Research Group"
click at [468, 142] on input "text" at bounding box center [571, 145] width 348 height 17
click at [467, 148] on input "text" at bounding box center [571, 145] width 348 height 17
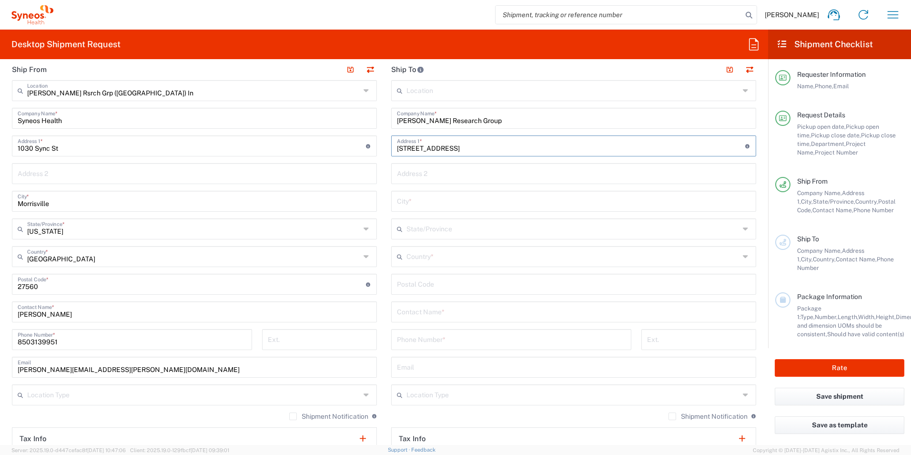
type input "322 Eglinton Avenue East"
click at [485, 170] on input "text" at bounding box center [574, 172] width 354 height 17
type input "APT. 1602 Entry Code 0258"
click at [470, 200] on input "text" at bounding box center [574, 200] width 354 height 17
click at [451, 249] on div "Location Addison Whitney LLC-Morrisvile NC US Barcelona-Syneos Health BioSector…" at bounding box center [573, 280] width 365 height 400
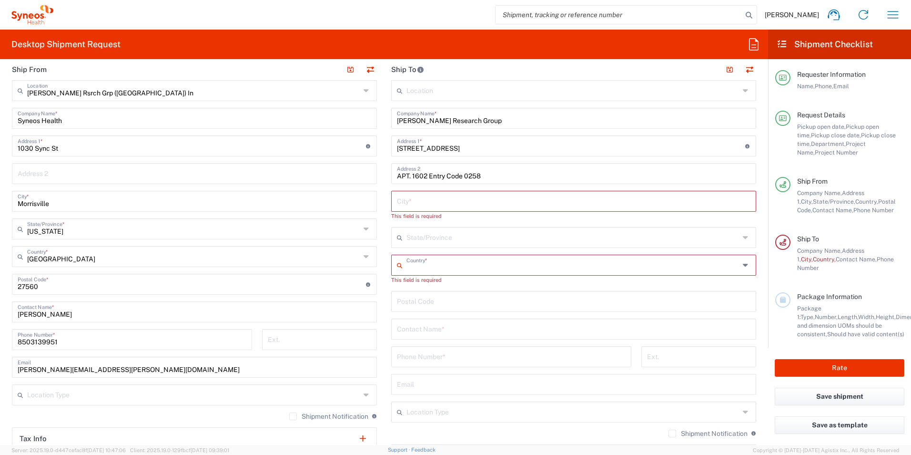
click at [743, 267] on icon at bounding box center [747, 264] width 8 height 15
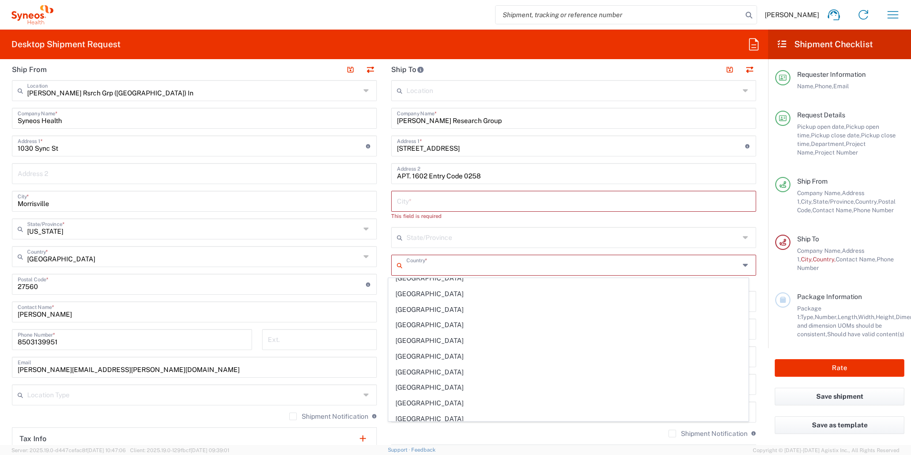
scroll to position [572, 0]
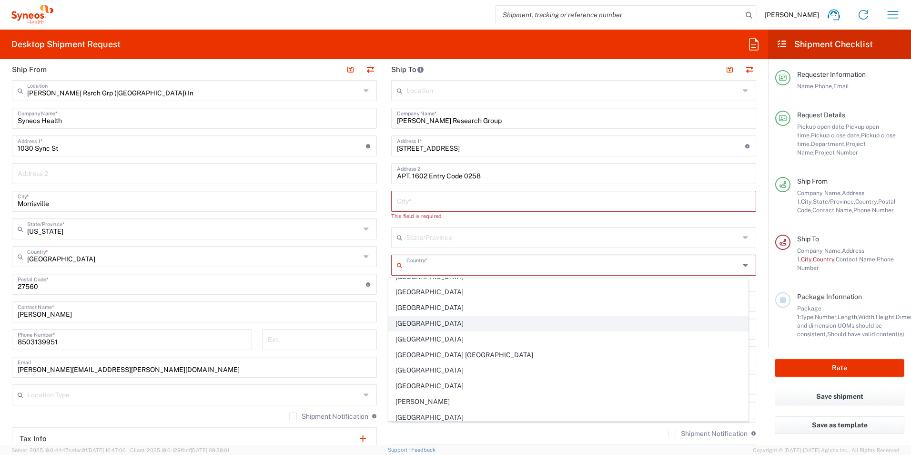
click at [414, 321] on span "Canada" at bounding box center [569, 323] width 360 height 15
type input "Canada"
type input "Sender/Shipper"
type input "Delivery Duty Paid"
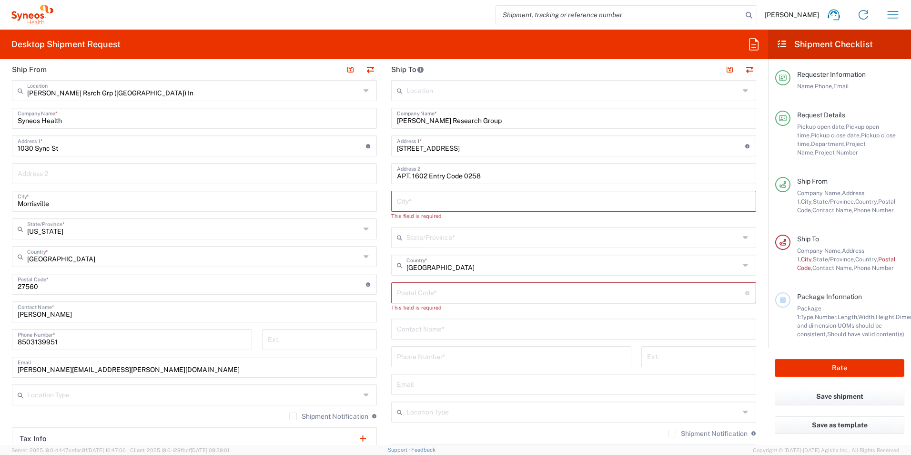
click at [430, 201] on input "text" at bounding box center [574, 200] width 354 height 17
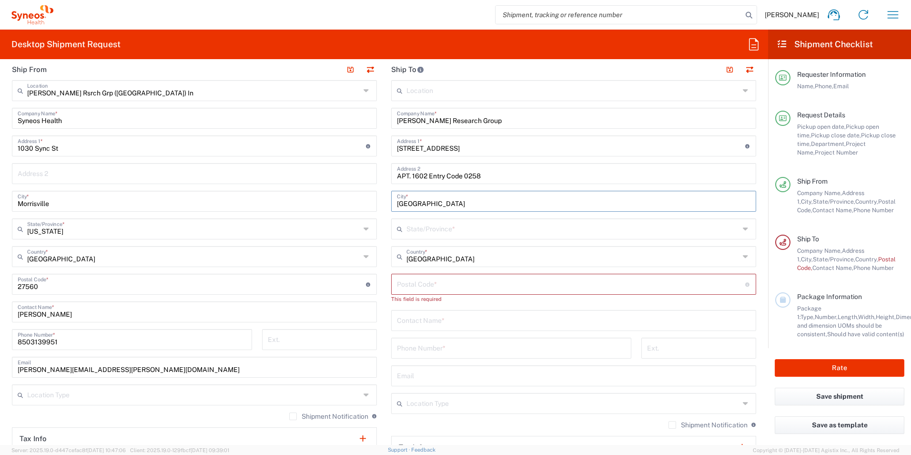
type input "Toronto"
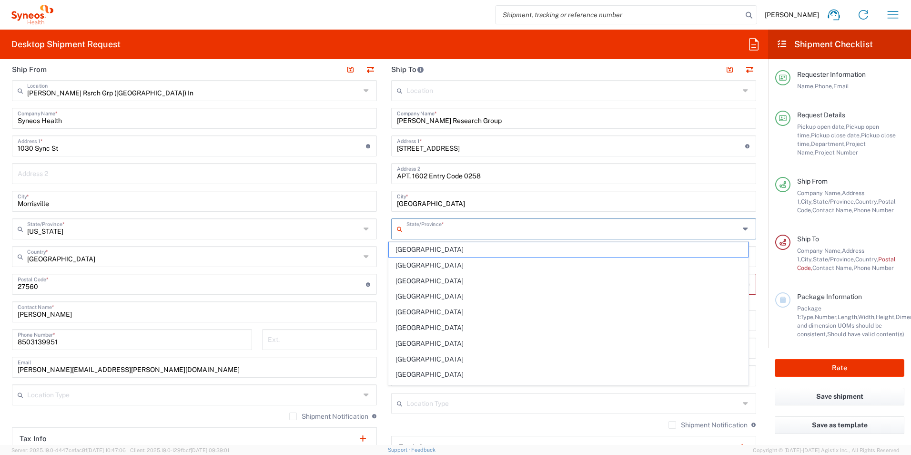
click at [448, 224] on input "text" at bounding box center [573, 228] width 333 height 17
click at [474, 371] on span "Ontario" at bounding box center [569, 374] width 360 height 15
type input "Ontario"
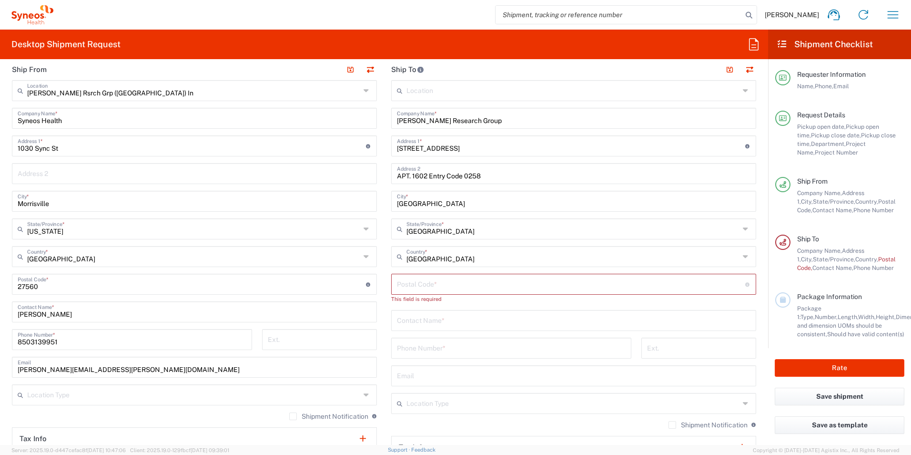
click at [479, 284] on input "undefined" at bounding box center [571, 283] width 348 height 17
type input "M4P 1L6"
click at [476, 314] on input "text" at bounding box center [574, 311] width 354 height 17
type input "Andrea Foster"
click at [462, 348] on div "Phone Number *" at bounding box center [511, 339] width 240 height 21
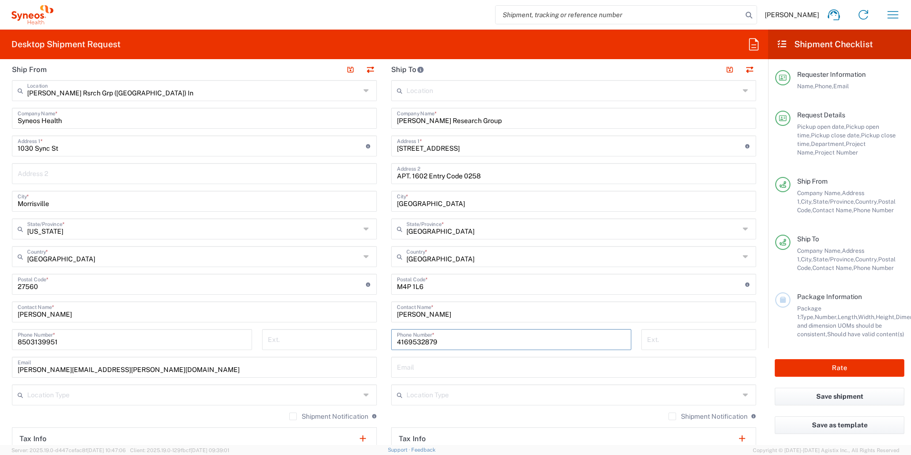
type input "4169532879"
click at [476, 366] on input "text" at bounding box center [574, 366] width 354 height 17
click at [461, 372] on input "text" at bounding box center [574, 366] width 354 height 17
paste input "Andrea S <sudsy.aak@gmail.com>"
click at [426, 371] on input "Andrea S <sudsy.aak@gmail.com>" at bounding box center [574, 366] width 354 height 17
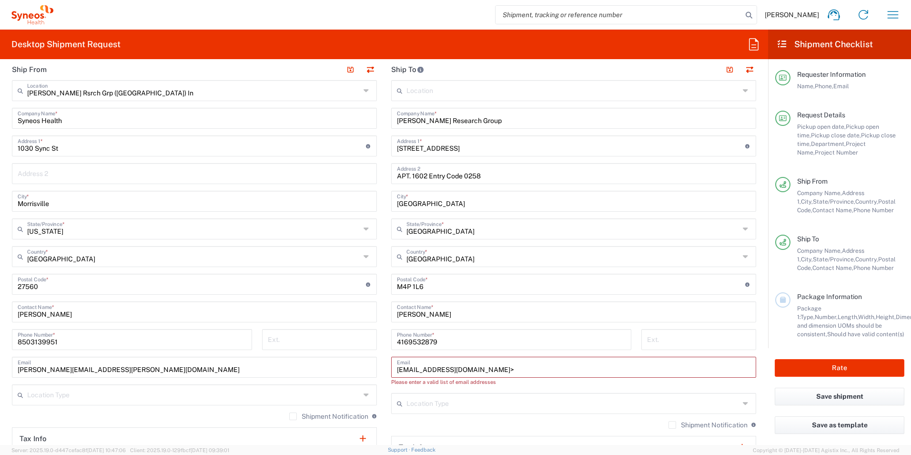
click at [472, 366] on input "sudsy.aak@gmail.com>" at bounding box center [574, 366] width 354 height 17
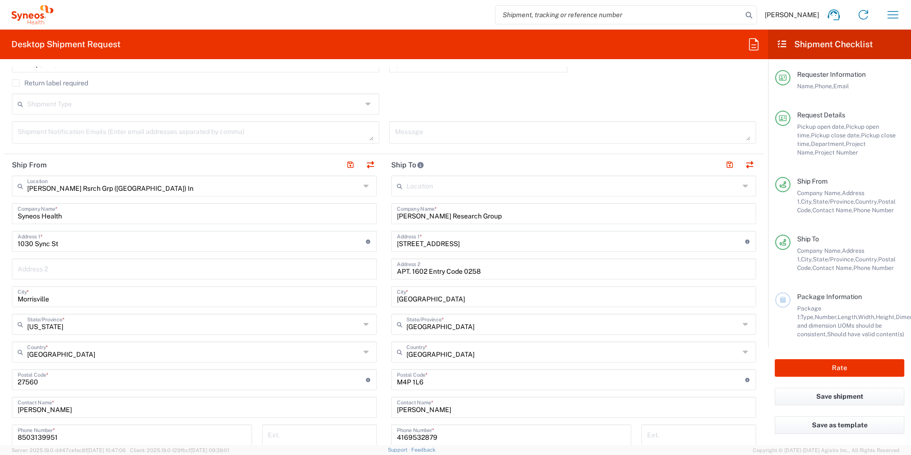
scroll to position [143, 0]
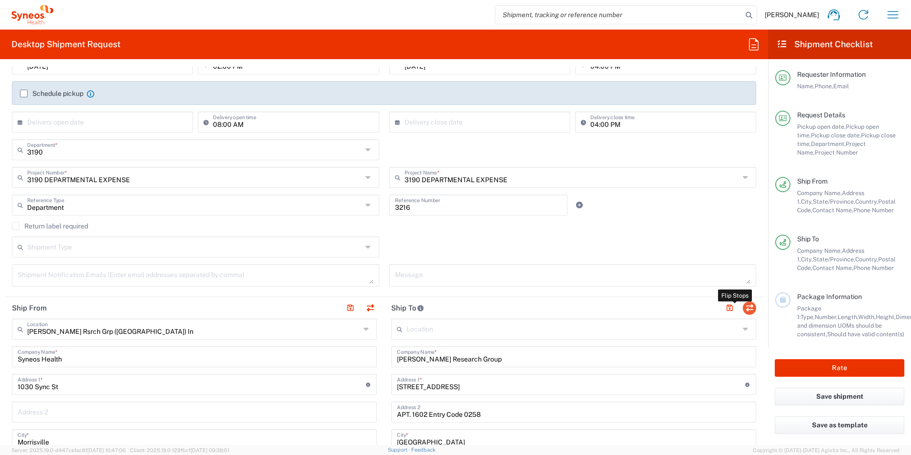
type input "sudsy.aak@gmail.com"
click at [743, 308] on button "button" at bounding box center [749, 307] width 13 height 13
type input "Illingworth Research Group"
type input "322 Eglinton Avenue East"
type input "APT. 1602 Entry Code 0258"
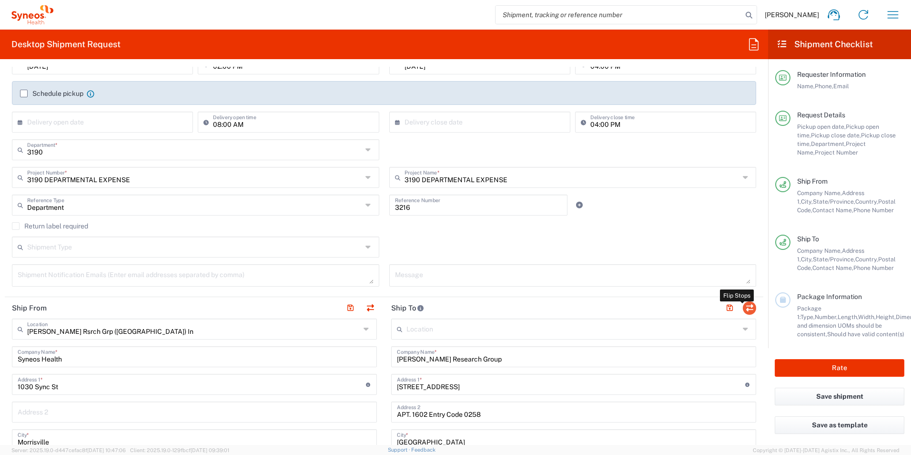
type input "Toronto"
type input "Canada"
type input "M4P 1L6"
type input "Andrea Foster"
type input "4169532879"
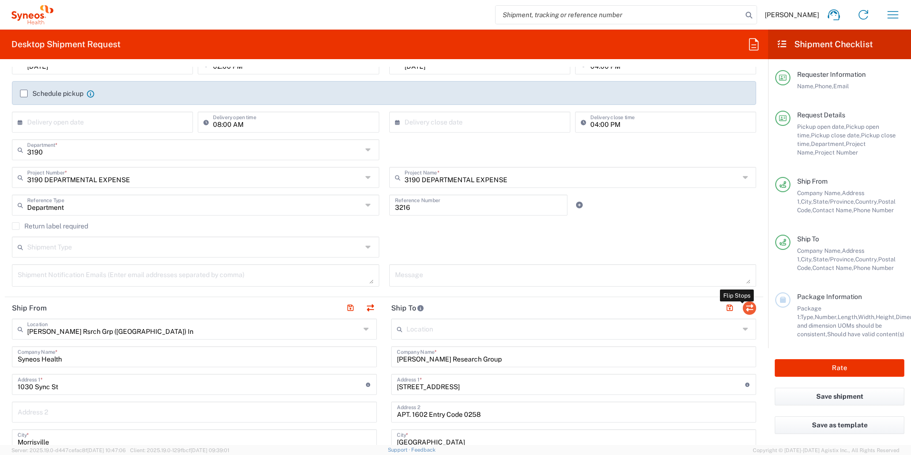
type input "sudsy.aak@gmail.com"
type input "EORI"
type input "Illingworth Rsrch Grp (USA) In"
type input "Syneos Health"
type input "1030 Sync St"
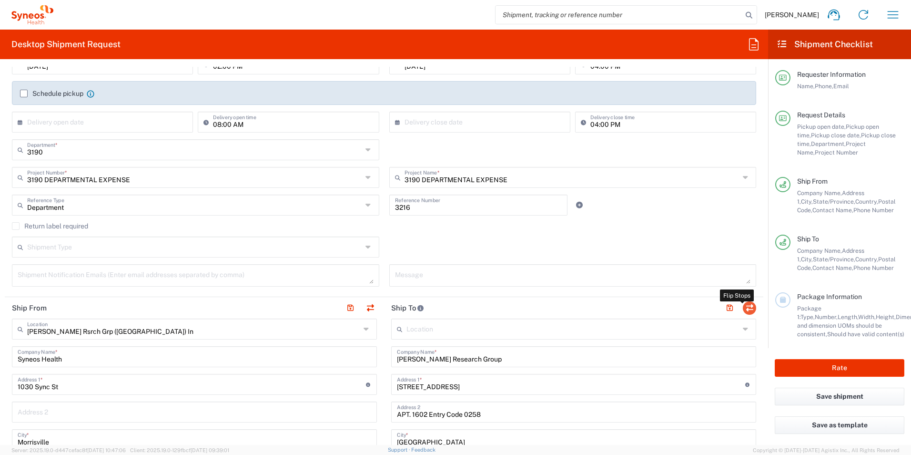
type input "Morrisville"
type input "United States"
type input "27560"
type input "Jessie Gunter"
type input "8503139951"
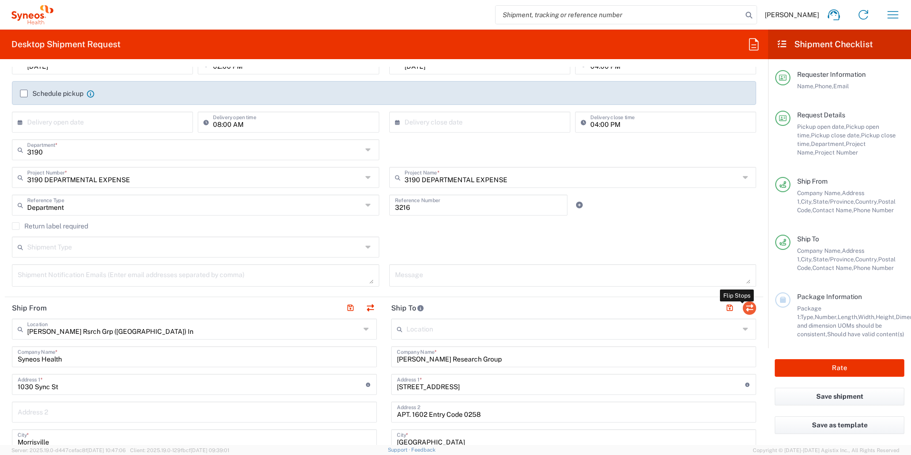
type input "jessie.gunter@illingworthresearch.com"
type input "TIN"
type input "352643847"
type input "Sender/Shipper"
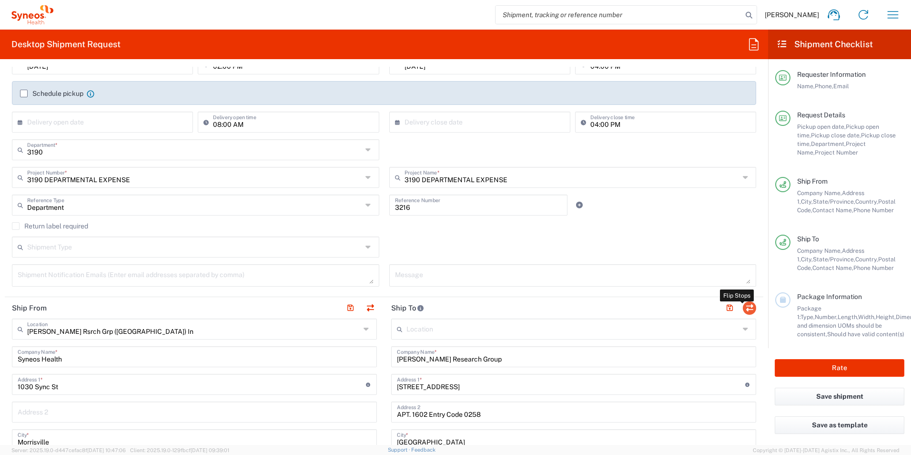
type input "Delivery Duty Paid"
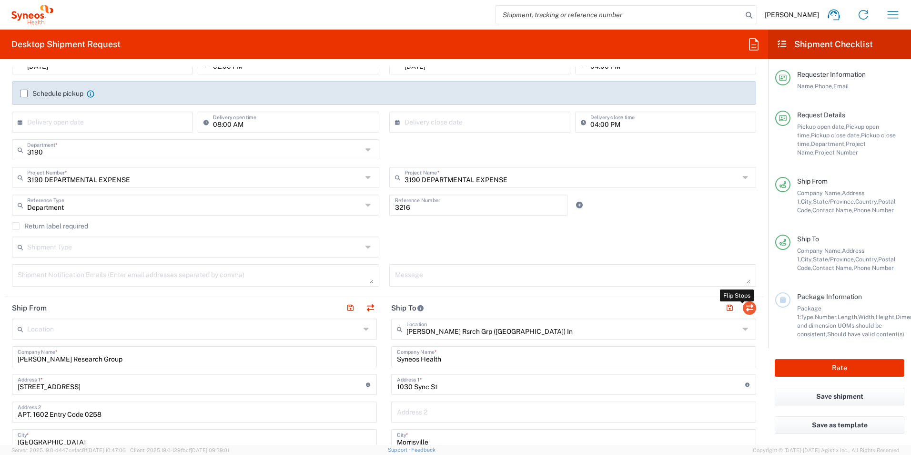
type input "Ontario"
type input "North Carolina"
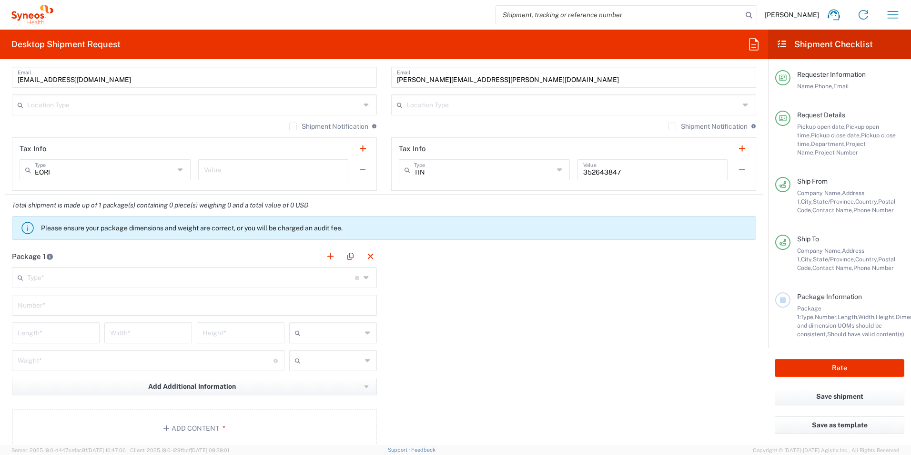
scroll to position [763, 0]
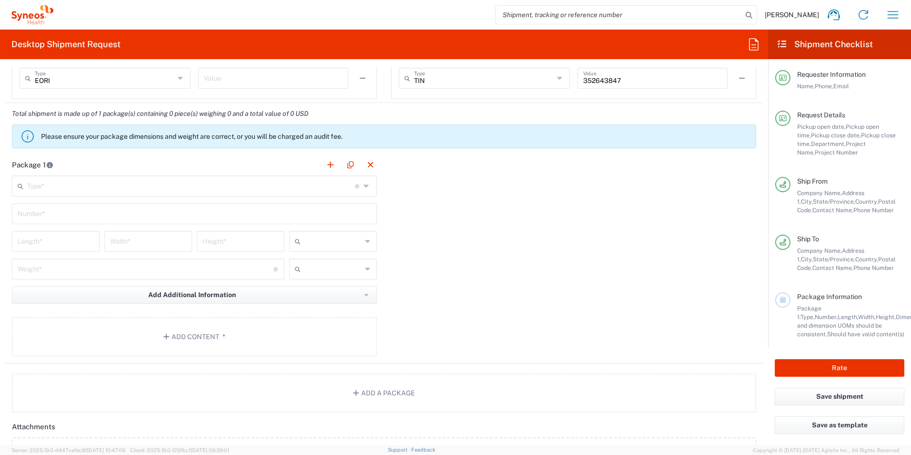
click at [53, 184] on input "text" at bounding box center [191, 185] width 328 height 17
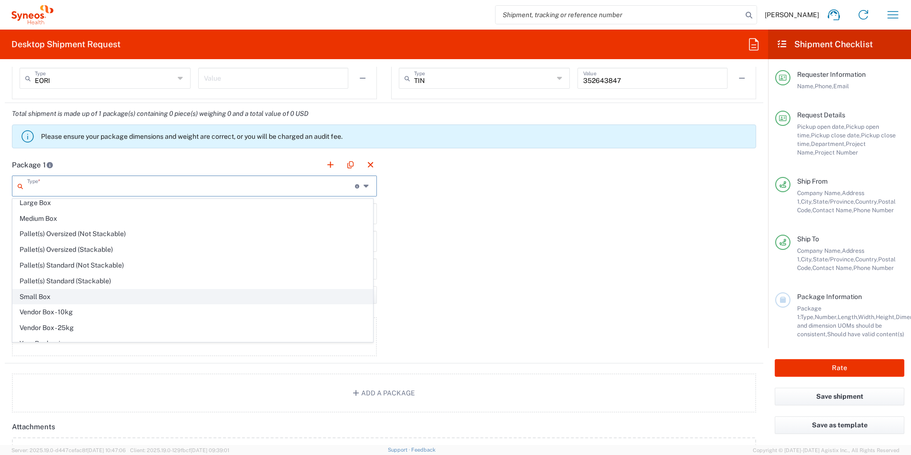
scroll to position [29, 0]
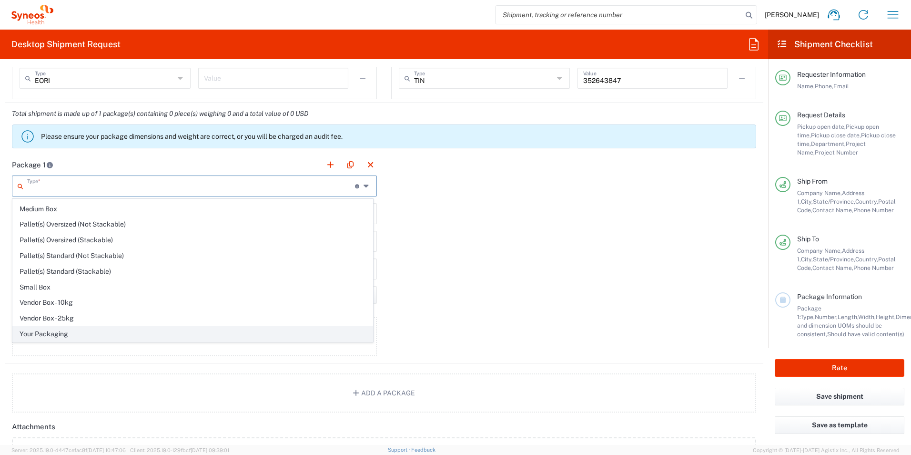
click at [49, 336] on span "Your Packaging" at bounding box center [193, 334] width 360 height 15
type input "Your Packaging"
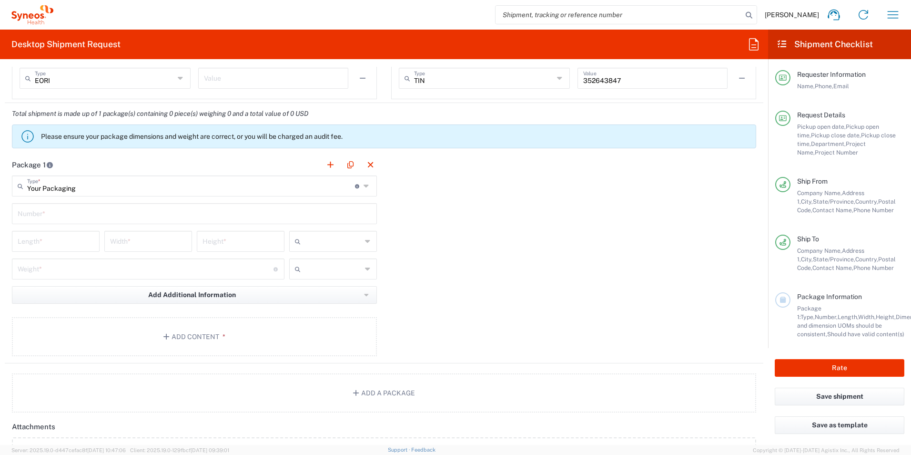
click at [75, 215] on input "text" at bounding box center [195, 213] width 354 height 17
type input "1"
click at [62, 235] on input "number" at bounding box center [56, 240] width 76 height 17
type input "24"
type input "20"
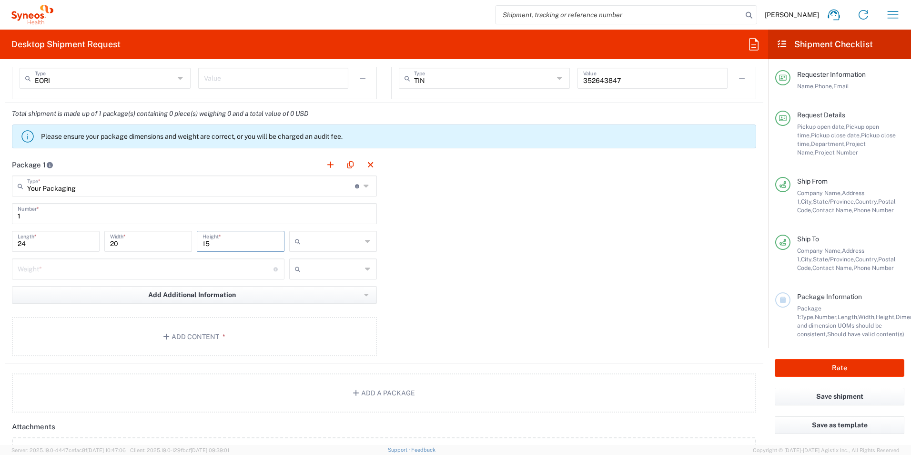
type input "15"
click at [319, 243] on input "text" at bounding box center [333, 241] width 57 height 15
drag, startPoint x: 308, startPoint y: 290, endPoint x: 294, endPoint y: 289, distance: 14.3
click at [308, 290] on span "in" at bounding box center [329, 293] width 85 height 15
type input "in"
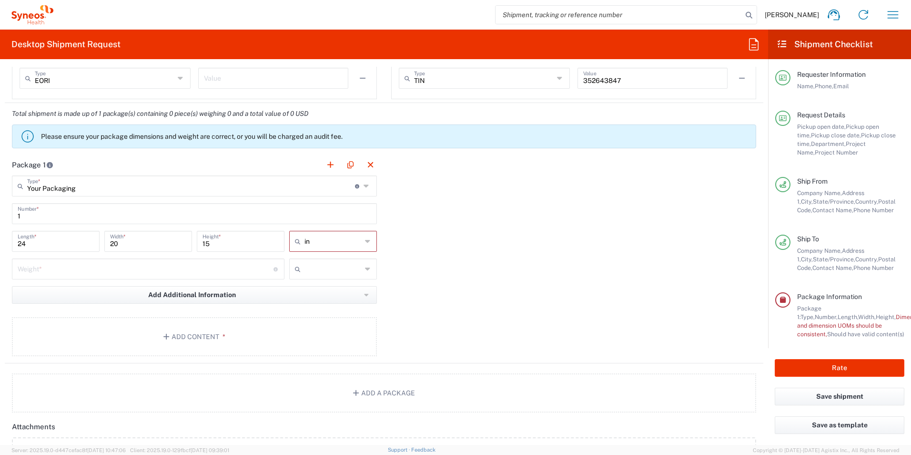
click at [219, 269] on input "number" at bounding box center [146, 268] width 256 height 17
type input "32"
click at [320, 267] on input "text" at bounding box center [333, 268] width 57 height 15
click at [317, 304] on span "lbs" at bounding box center [329, 305] width 85 height 15
type input "lbs"
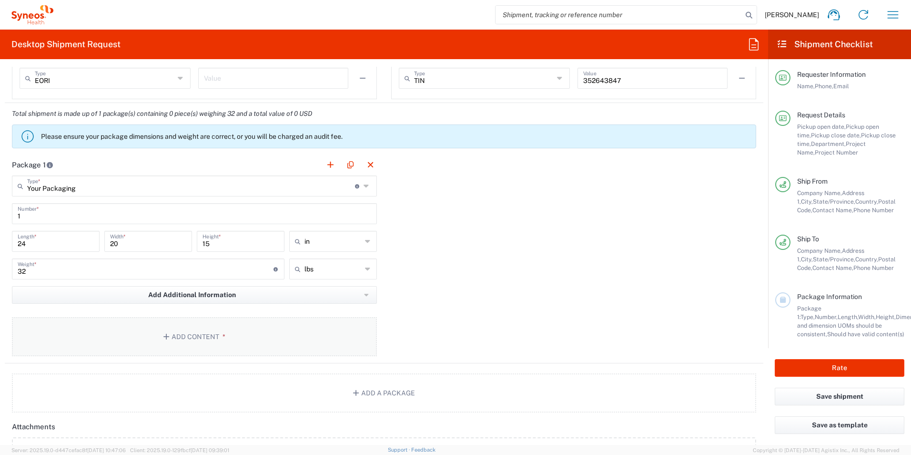
click at [290, 332] on button "Add Content *" at bounding box center [194, 336] width 365 height 39
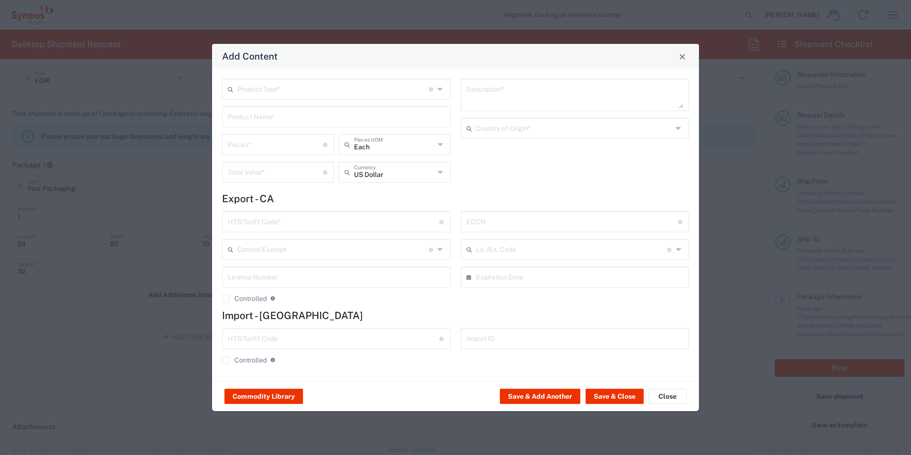
click at [300, 87] on input "text" at bounding box center [333, 88] width 192 height 17
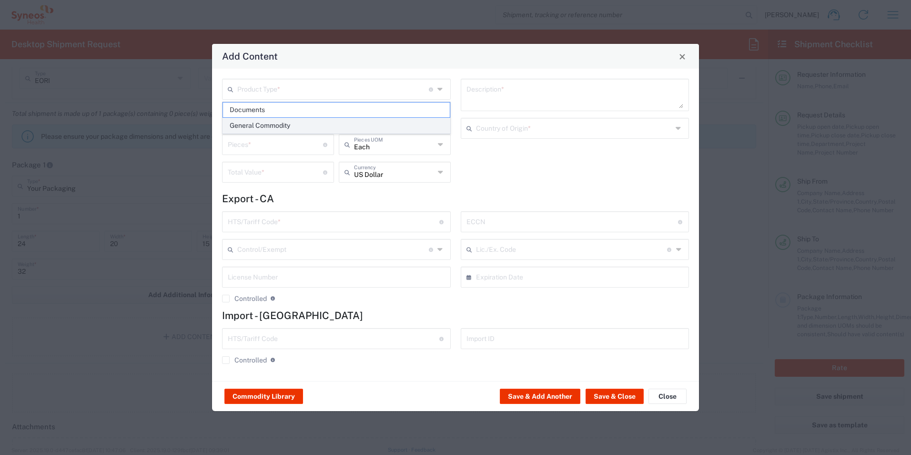
click at [281, 125] on span "General Commodity" at bounding box center [336, 125] width 227 height 15
type input "General Commodity"
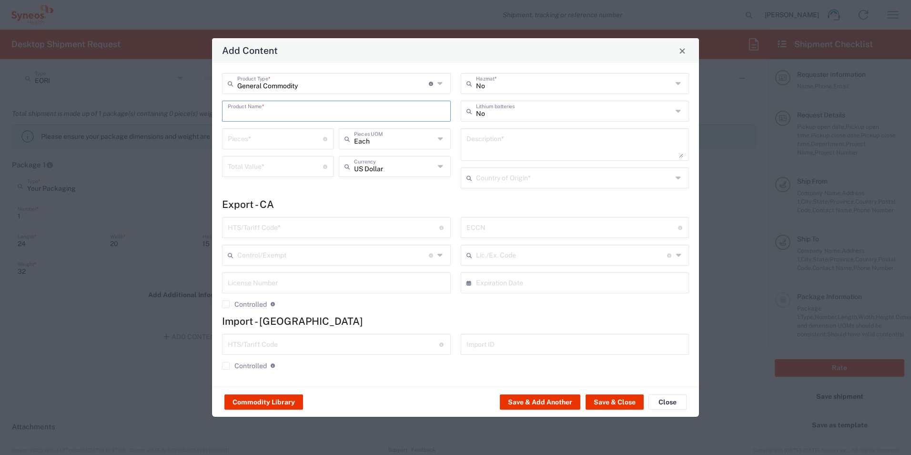
click at [280, 107] on input "text" at bounding box center [336, 110] width 217 height 17
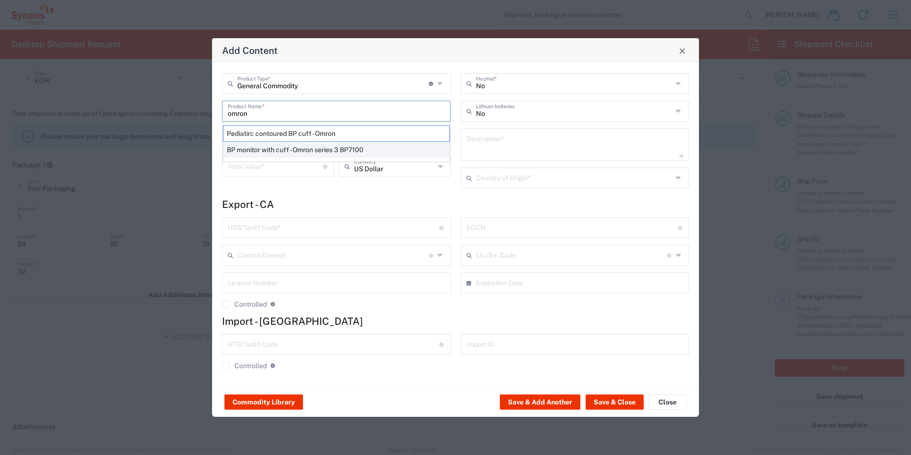
click at [299, 148] on div "BP monitor with cuff - Omron series 3 BP7100" at bounding box center [336, 150] width 227 height 16
type input "BP monitor with cuff - Omron series 3 BP7100"
type input "1"
type input "65"
type textarea "BP monitor with cuff - Omron series 3 BP7101"
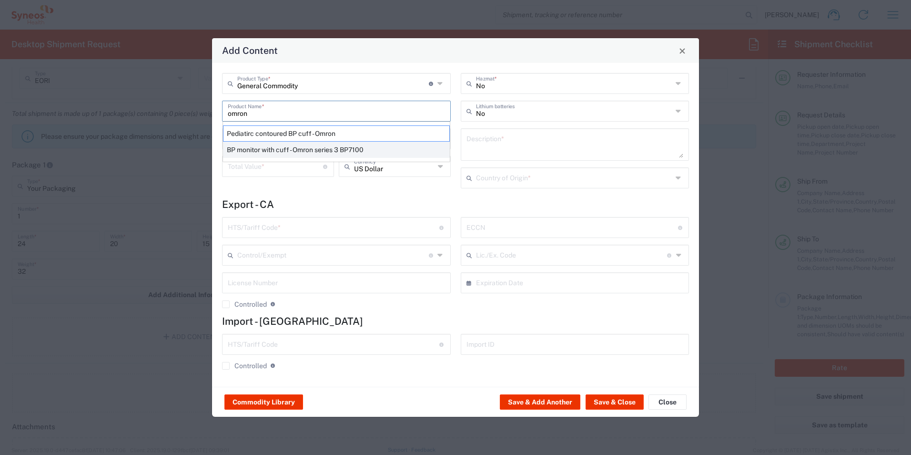
type input "Vietnam"
type input "9018.90.5040"
type input "BIS"
type input "EAR99"
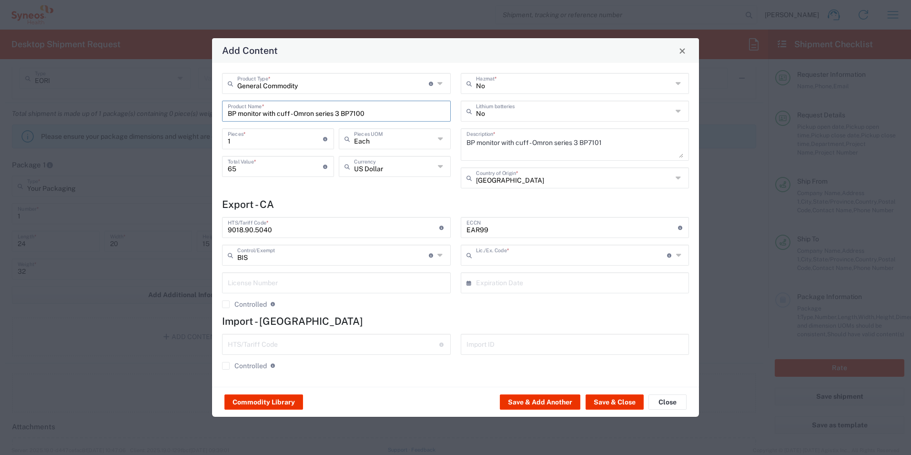
type input "NLR - No License Required"
click at [553, 400] on button "Save & Add Another" at bounding box center [540, 401] width 81 height 15
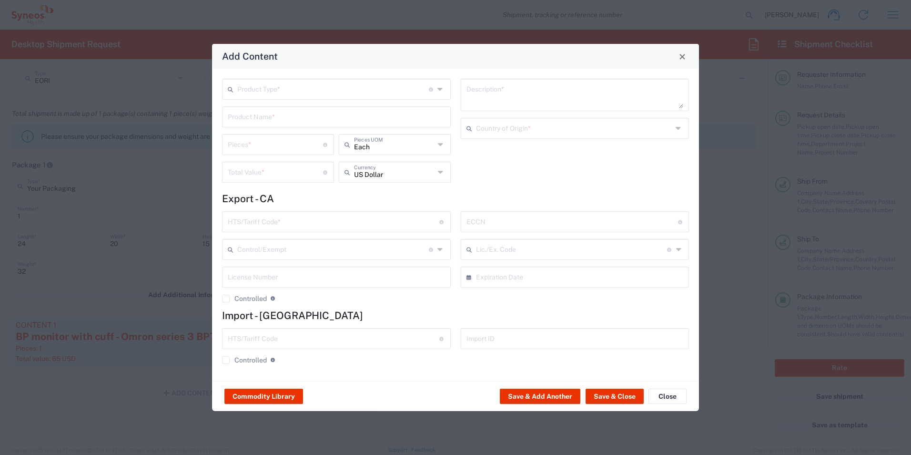
click at [307, 85] on input "text" at bounding box center [333, 88] width 192 height 17
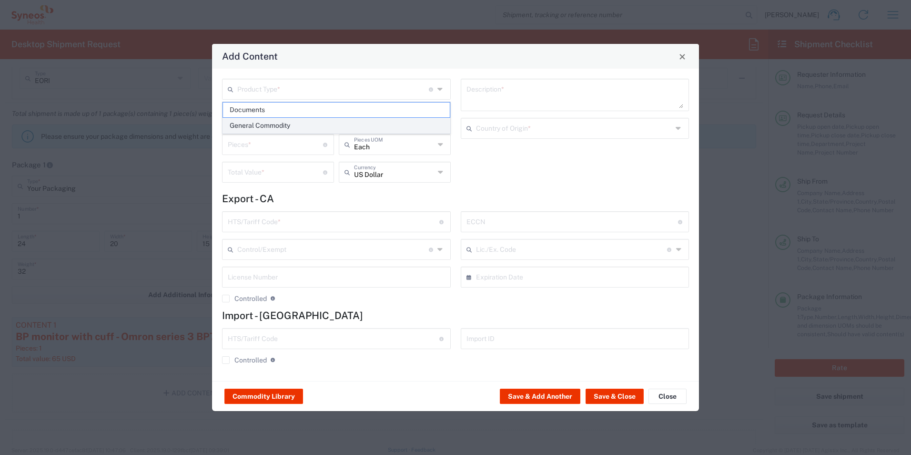
click at [294, 122] on span "General Commodity" at bounding box center [336, 125] width 227 height 15
type input "General Commodity"
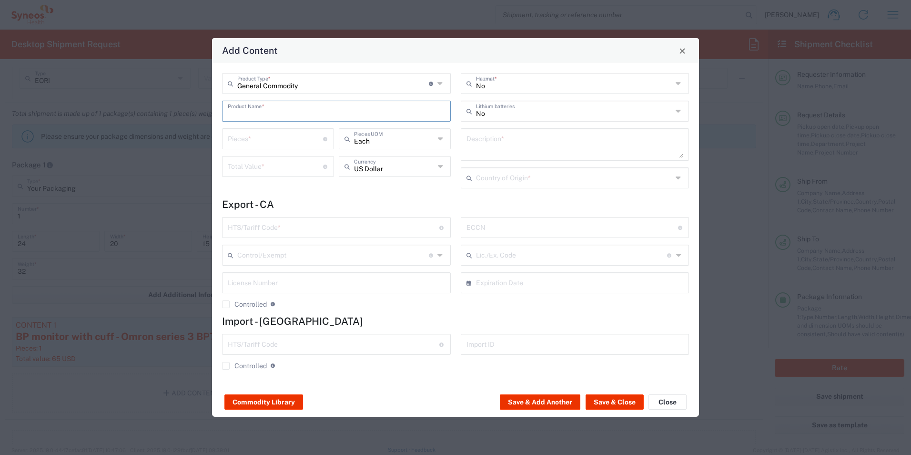
click at [293, 110] on input "text" at bounding box center [336, 110] width 217 height 17
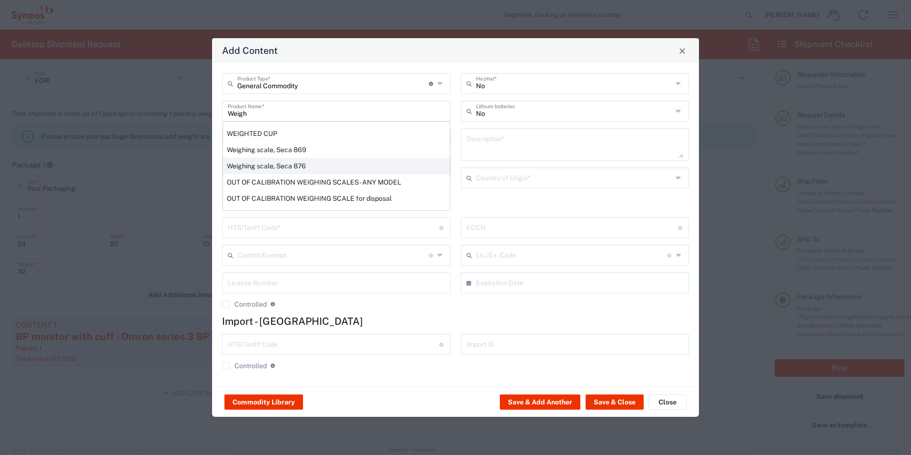
click at [290, 166] on div "Weighing scale, Seca 876" at bounding box center [336, 166] width 227 height 16
type input "Weighing scale, Seca 876"
type input "1"
type input "124"
type textarea "Weighing scale, Seca 876"
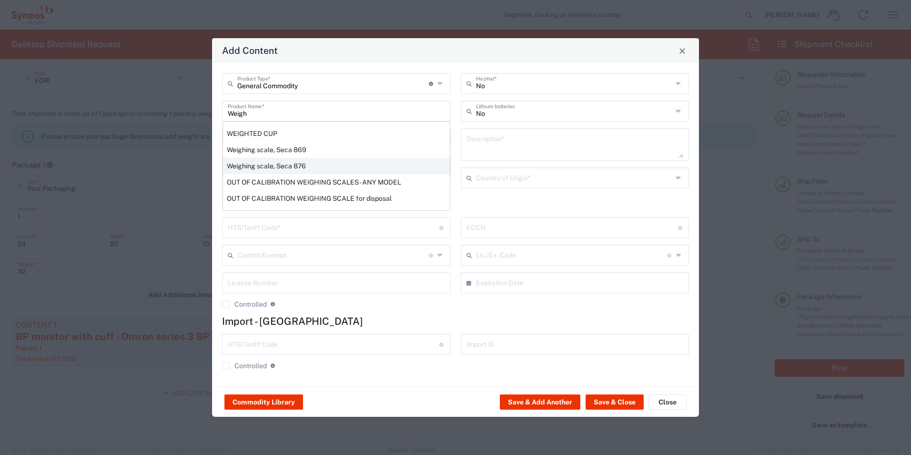
type input "Germany"
type input "8423.10.0010"
type input "BIS"
type input "EAR99"
type input "NLR - No License Required"
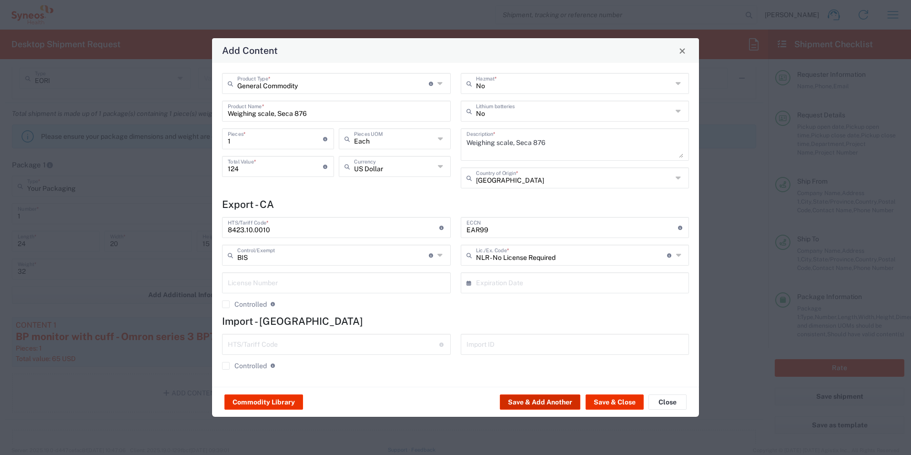
click at [535, 407] on button "Save & Add Another" at bounding box center [540, 401] width 81 height 15
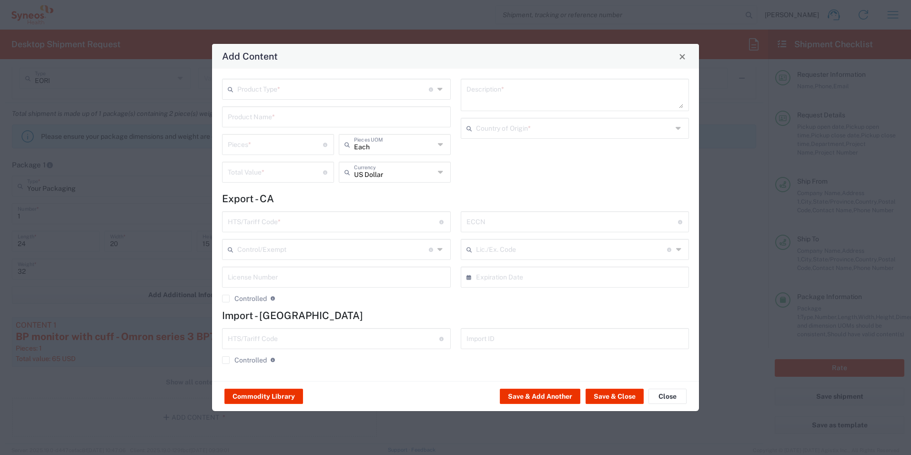
drag, startPoint x: 283, startPoint y: 82, endPoint x: 283, endPoint y: 87, distance: 4.8
click at [283, 83] on input "text" at bounding box center [333, 88] width 192 height 17
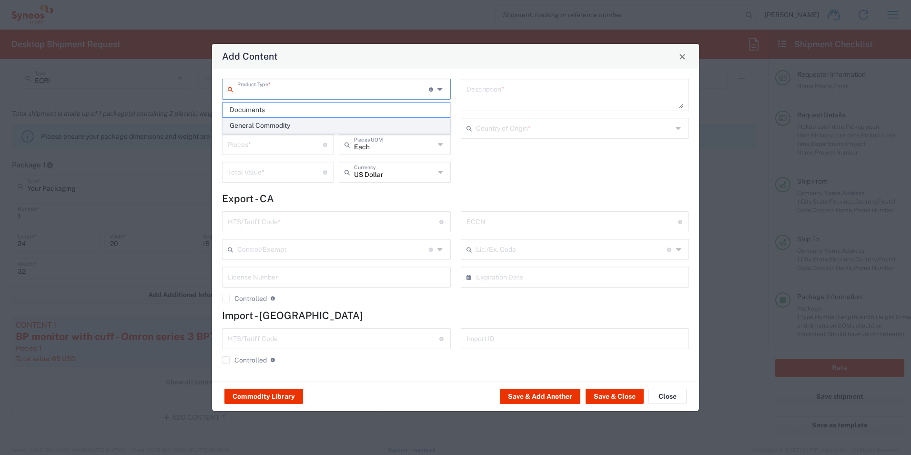
click at [282, 121] on span "General Commodity" at bounding box center [336, 125] width 227 height 15
type input "General Commodity"
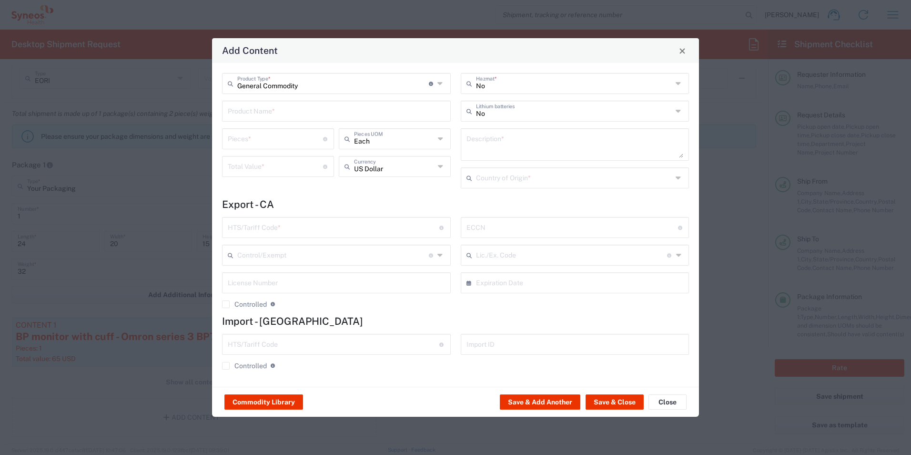
click at [288, 111] on input "text" at bounding box center [336, 110] width 217 height 17
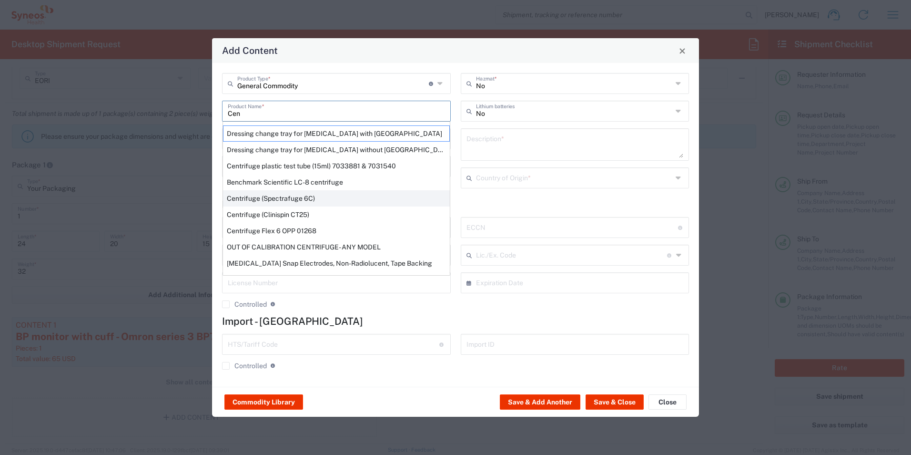
click at [297, 198] on div "Centrifuge (Spectrafuge 6C)" at bounding box center [336, 198] width 227 height 16
type input "Centrifuge (Spectrafuge 6C)"
type input "1"
type input "585.06"
type textarea "Centrifuge (Spectrafuge 6C)"
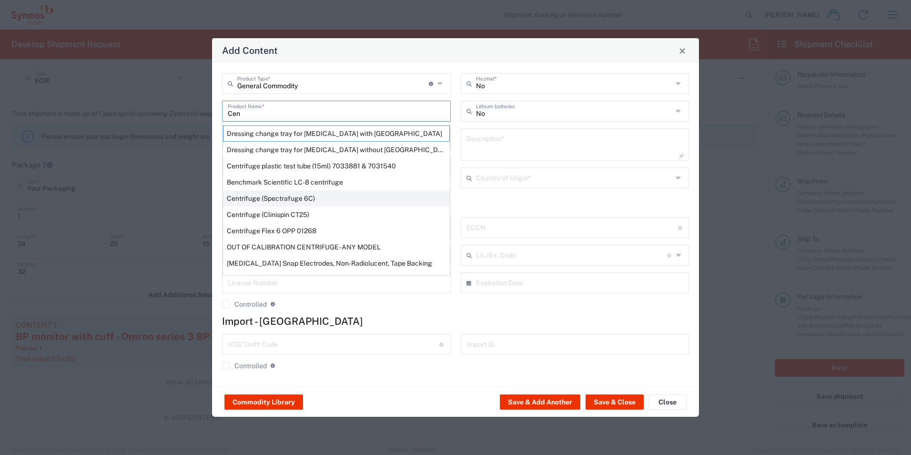
type input "Mexico"
type input "8421.19.0000"
type input "BIS"
type input "EAR99"
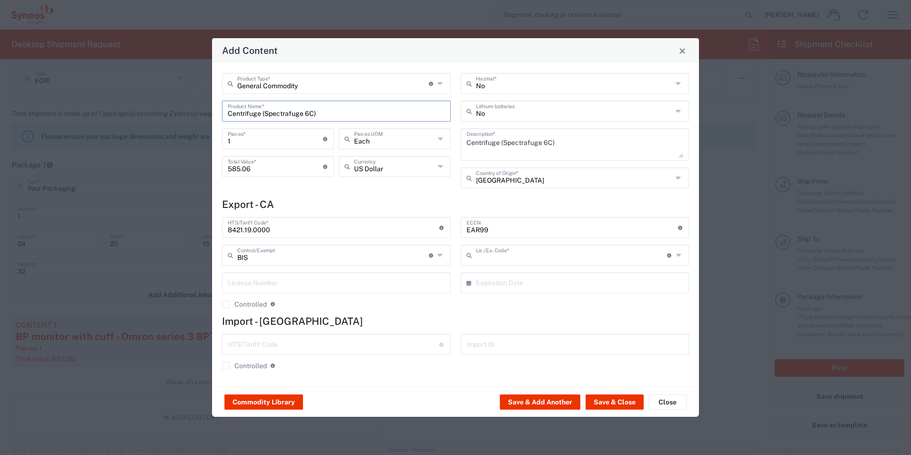
type input "NLR - No License Required"
click at [515, 404] on button "Save & Add Another" at bounding box center [540, 401] width 81 height 15
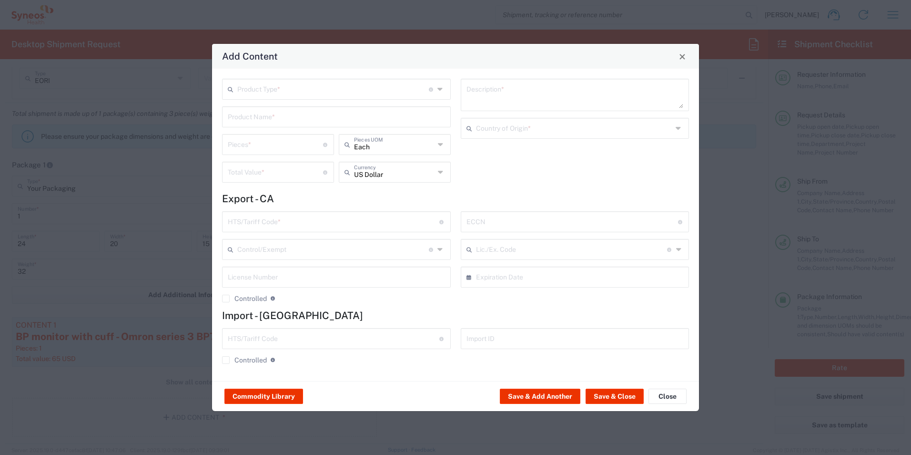
click at [310, 86] on input "text" at bounding box center [333, 88] width 192 height 17
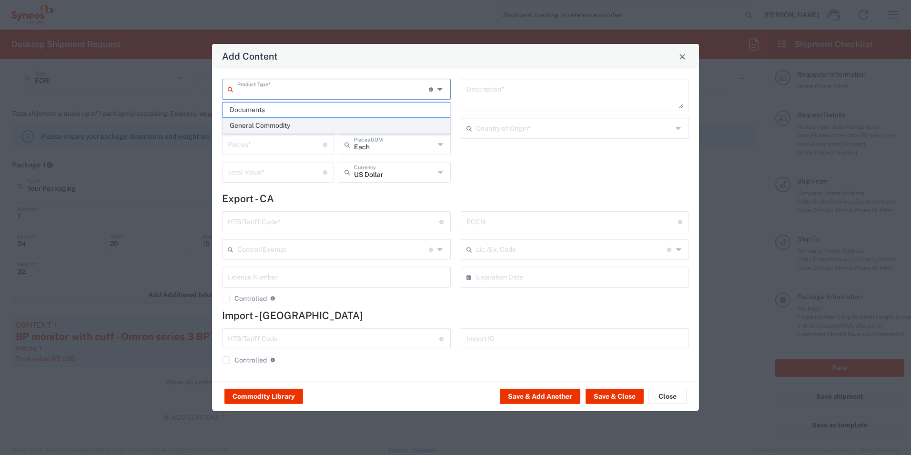
click at [302, 120] on span "General Commodity" at bounding box center [336, 125] width 227 height 15
type input "General Commodity"
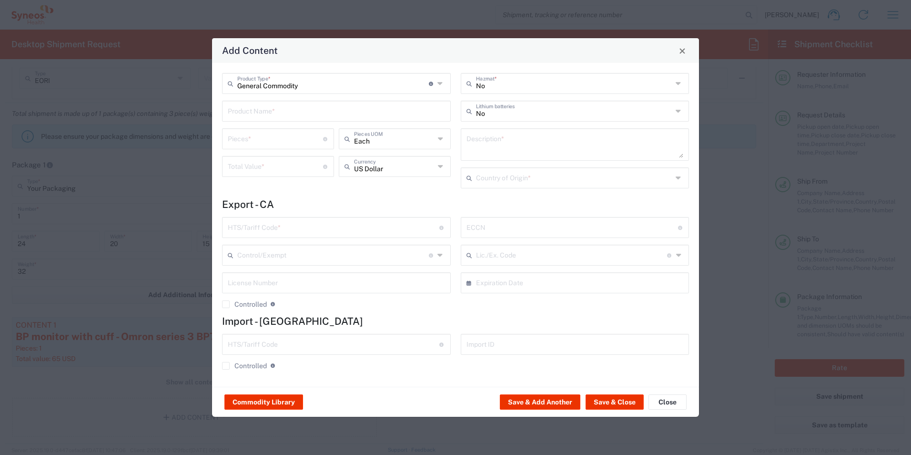
click at [304, 111] on input "text" at bounding box center [336, 110] width 217 height 17
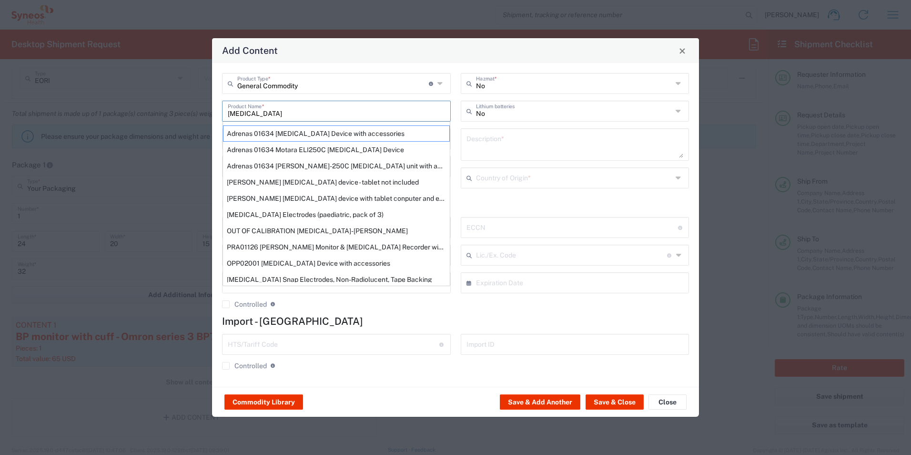
click at [289, 184] on div "Spaulding ECG device - tablet not included" at bounding box center [336, 182] width 227 height 16
type input "Spaulding ECG device - tablet not included"
type input "1"
type input "1947"
type textarea "Spaulding ECG device - tablet not included"
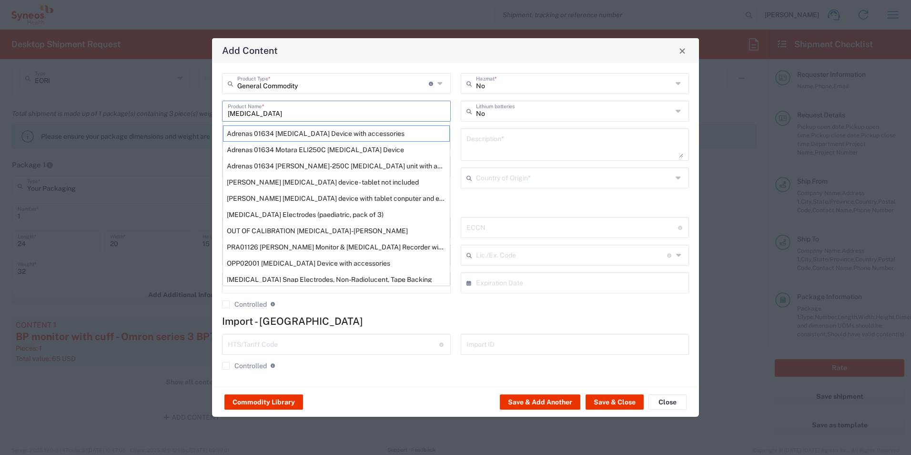
type input "United States"
type input "9018.11.3000"
type input "BIS"
type input "EAR99"
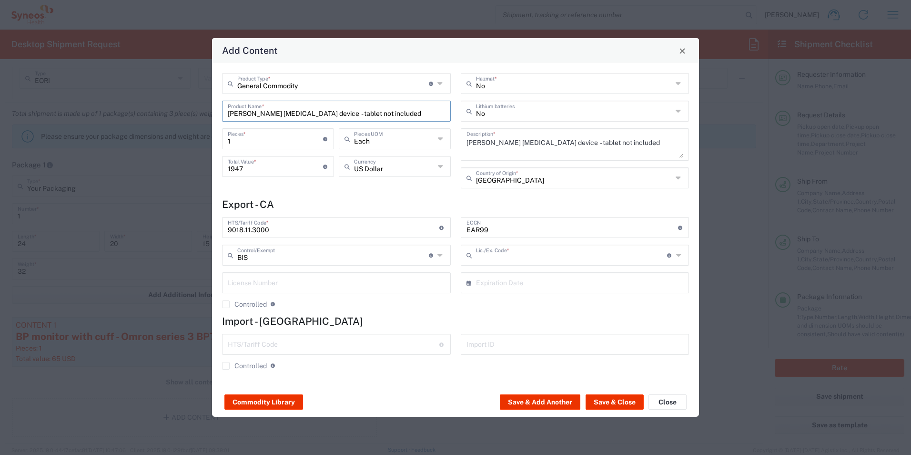
type input "NLR - No License Required"
click at [602, 402] on button "Save & Close" at bounding box center [615, 401] width 58 height 15
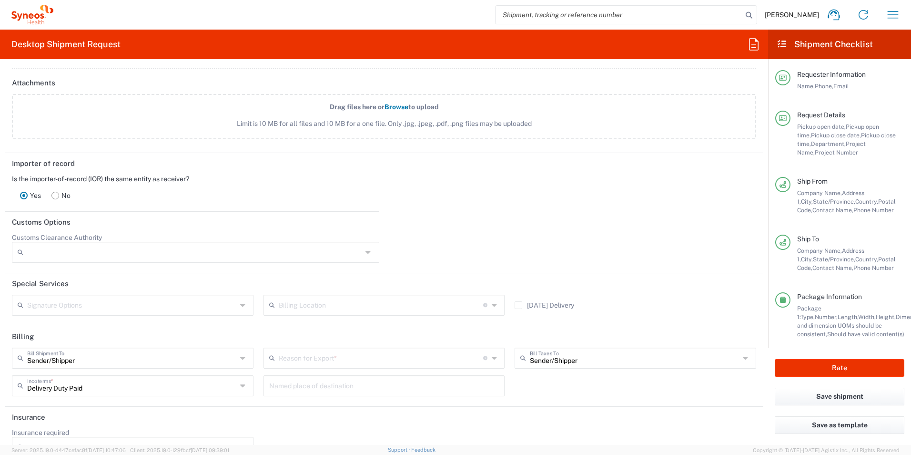
scroll to position [1210, 0]
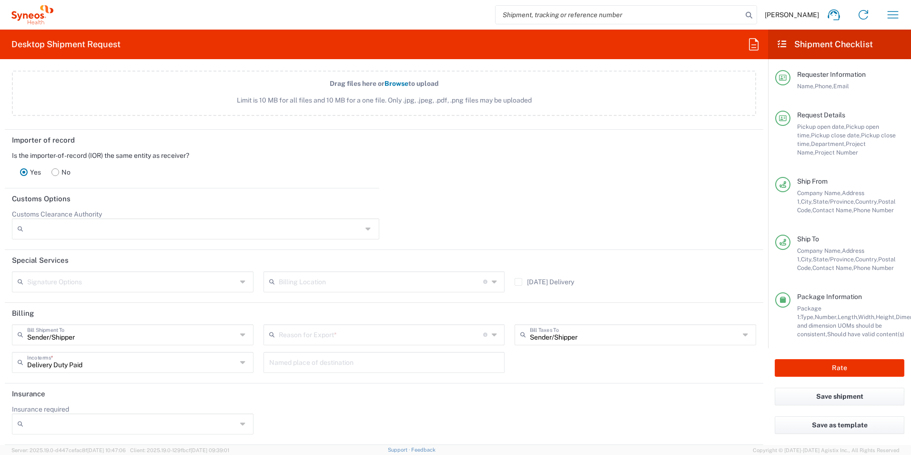
click at [53, 175] on rect at bounding box center [55, 171] width 7 height 7
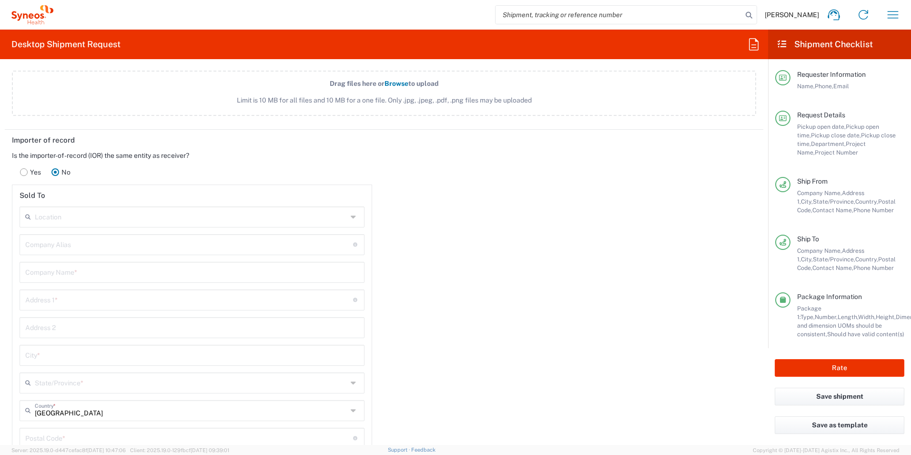
click at [83, 225] on div "Location" at bounding box center [192, 216] width 345 height 21
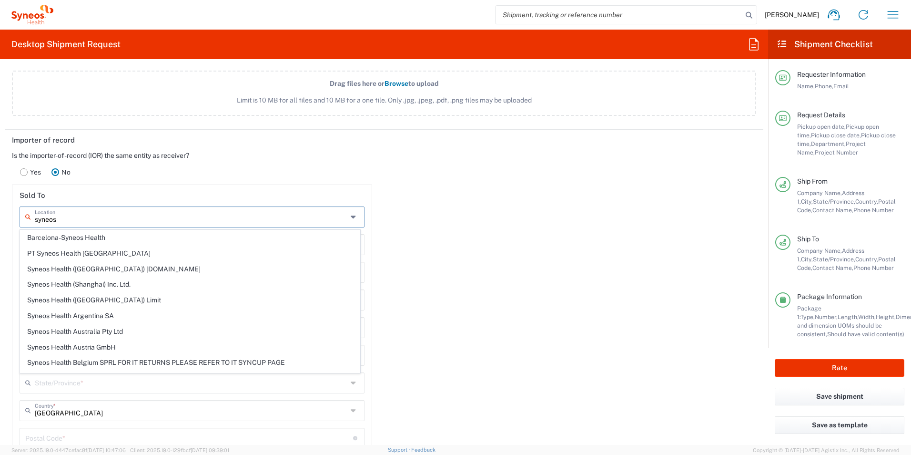
type input "SYNEOS HEALTH CLINICAL LAB-Princeton NJ"
type input "marichris.colman@syneoshealth.com"
type input "Syneos Health Clinique Inc."
type input "SYNEOS HEALTH CLINICAL LAB"
type input "301 College Road East"
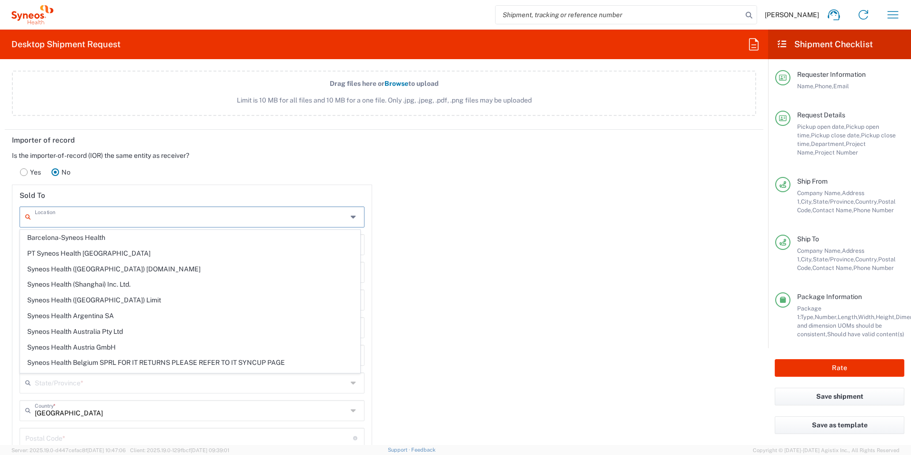
type input "Princeton"
type input "New Jersey"
type input "08540"
type input "SYNEOS HEALTH"
type input "4185274000"
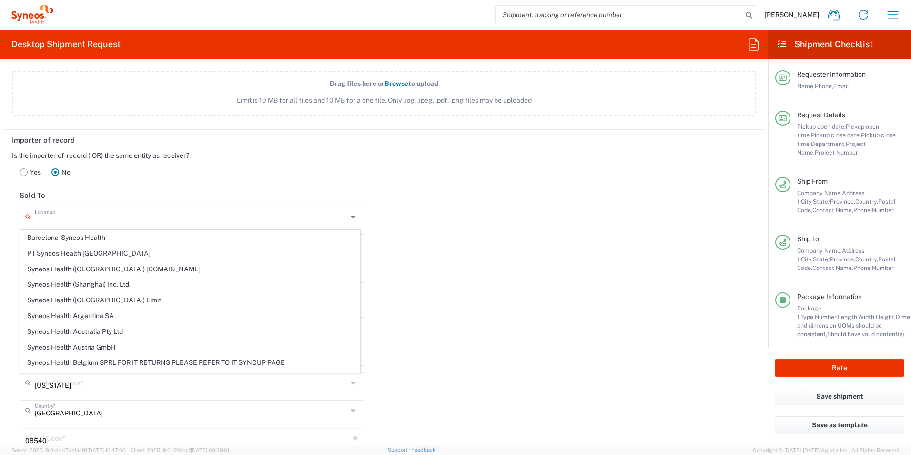
type input "TIN"
type input "SYNEOS HEALTH CLINIQUE INC-Quebec"
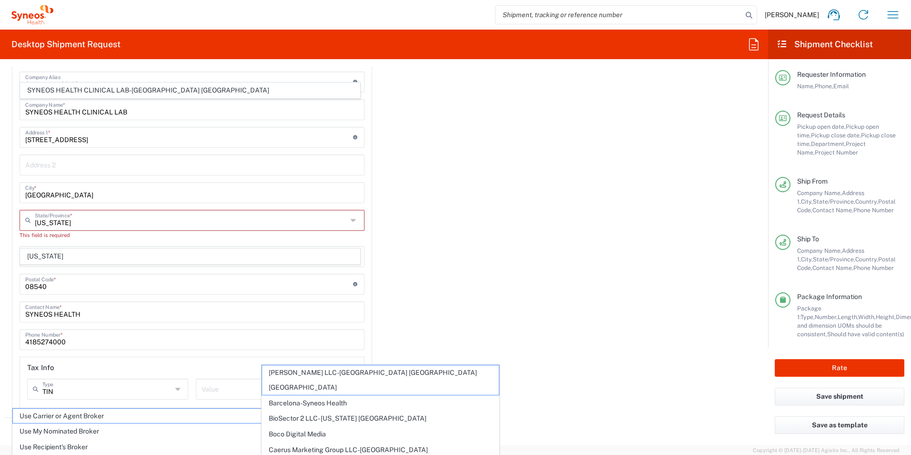
scroll to position [1373, 0]
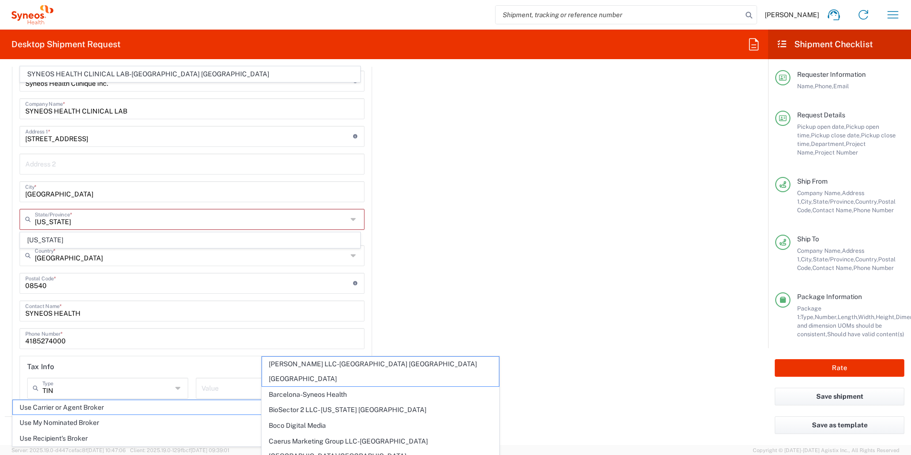
click at [447, 255] on div "Importer of record Is the importer-of-record (IOR) the same entity as receiver?…" at bounding box center [384, 191] width 769 height 450
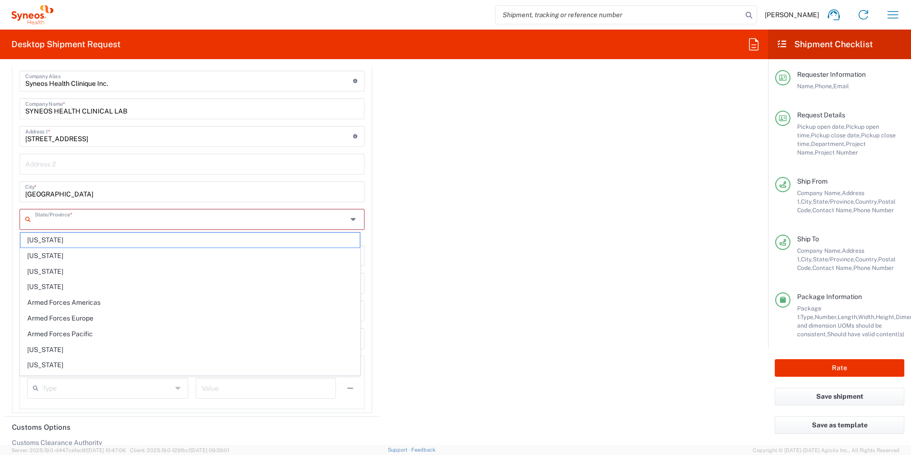
click at [269, 223] on input "text" at bounding box center [191, 218] width 313 height 17
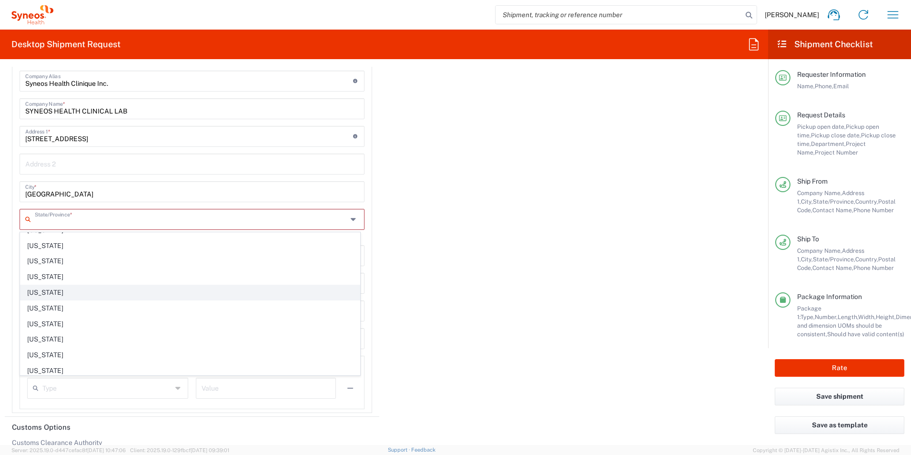
scroll to position [429, 0]
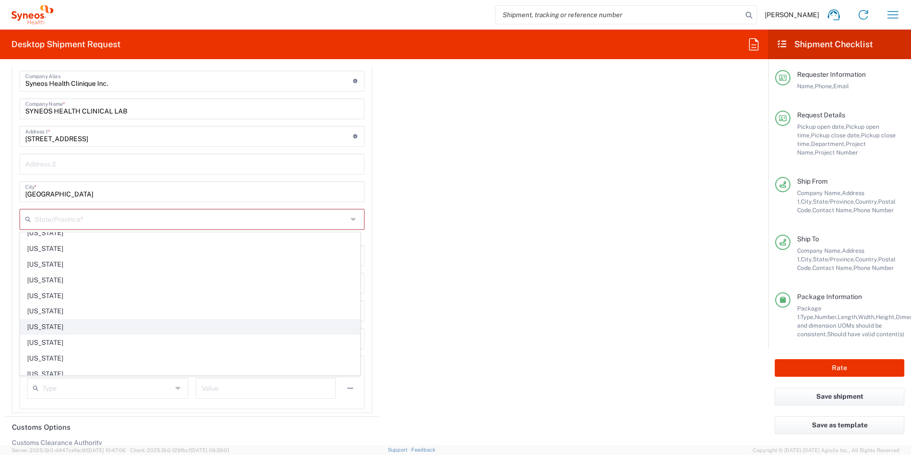
click at [120, 320] on span "New Jersey" at bounding box center [189, 326] width 339 height 15
type input "New Jersey"
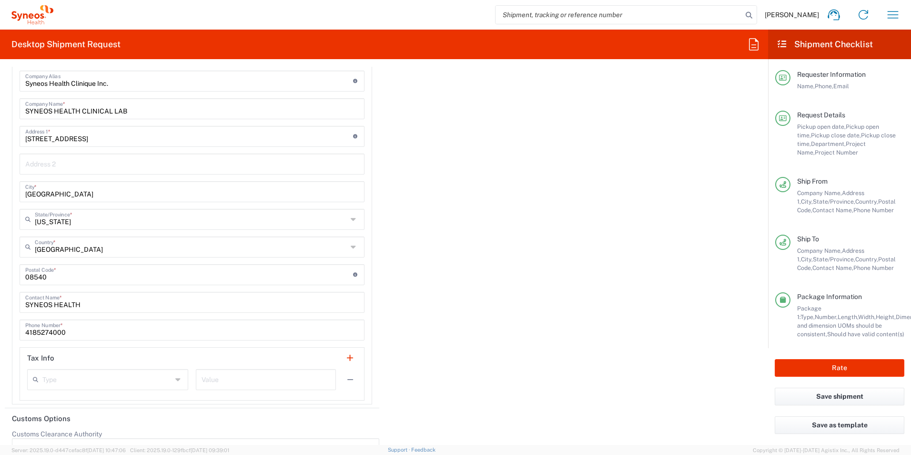
click at [428, 243] on div "Importer of record Is the importer-of-record (IOR) the same entity as receiver?…" at bounding box center [384, 187] width 769 height 442
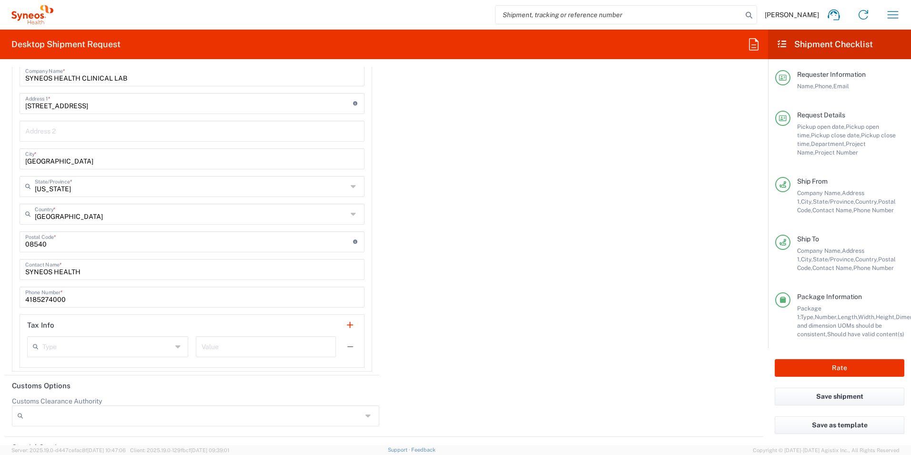
scroll to position [1469, 0]
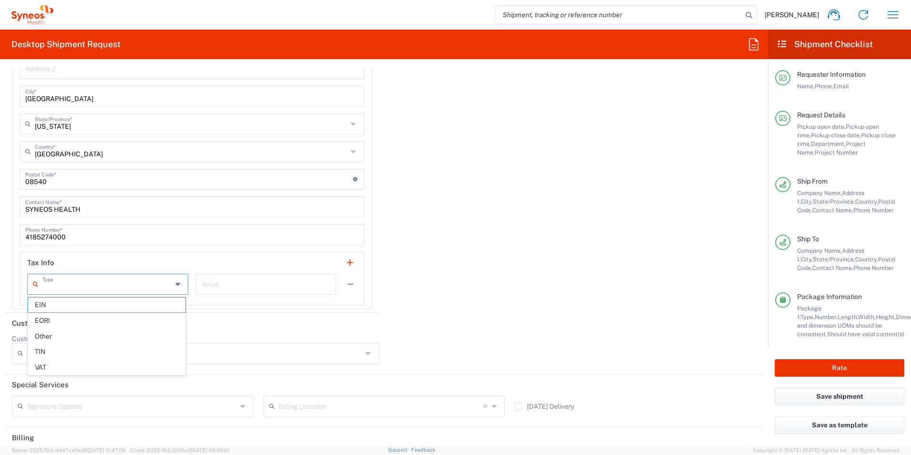
click at [118, 284] on input "text" at bounding box center [107, 283] width 130 height 17
click at [131, 252] on header "Tax Info" at bounding box center [192, 262] width 344 height 21
click at [507, 221] on div "Importer of record Is the importer-of-record (IOR) the same entity as receiver?…" at bounding box center [384, 92] width 769 height 442
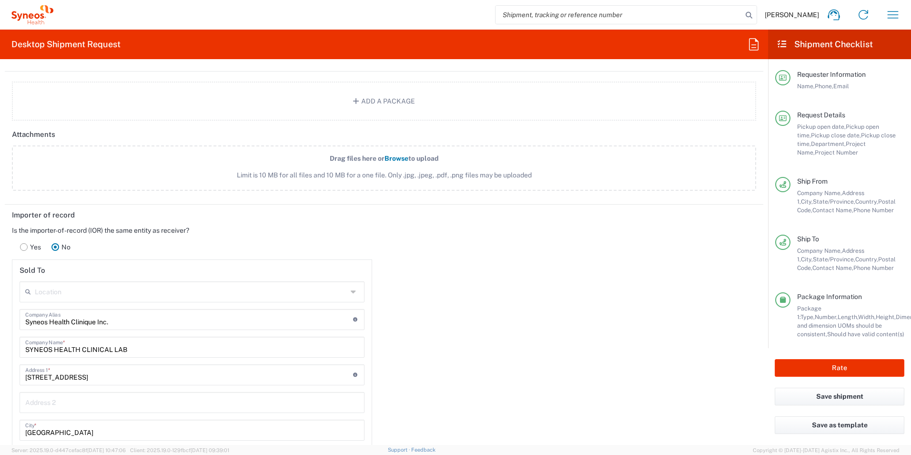
scroll to position [1230, 0]
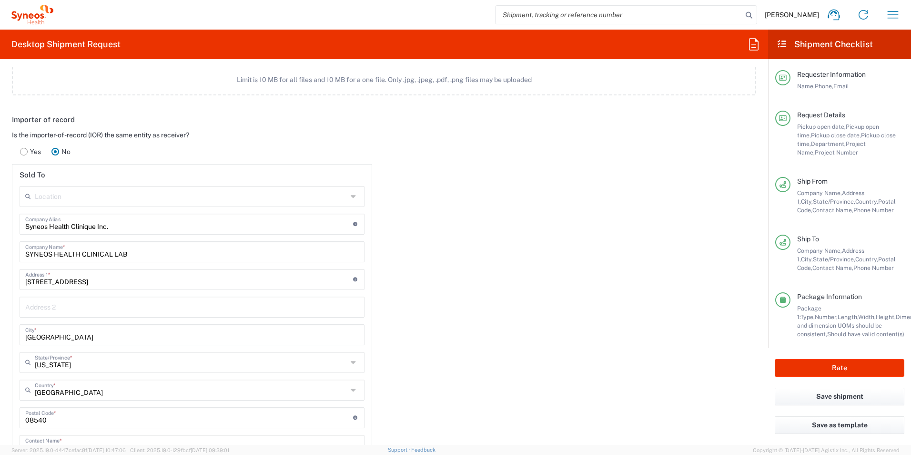
click at [91, 197] on input "text" at bounding box center [191, 195] width 313 height 17
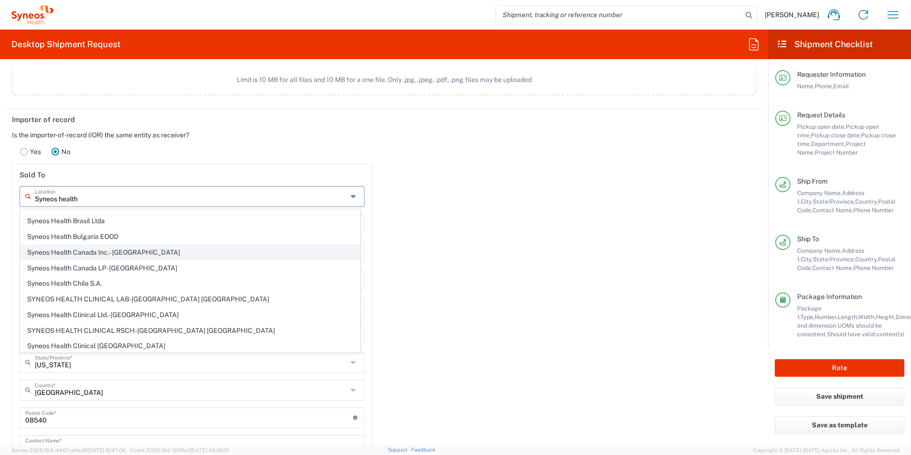
scroll to position [191, 0]
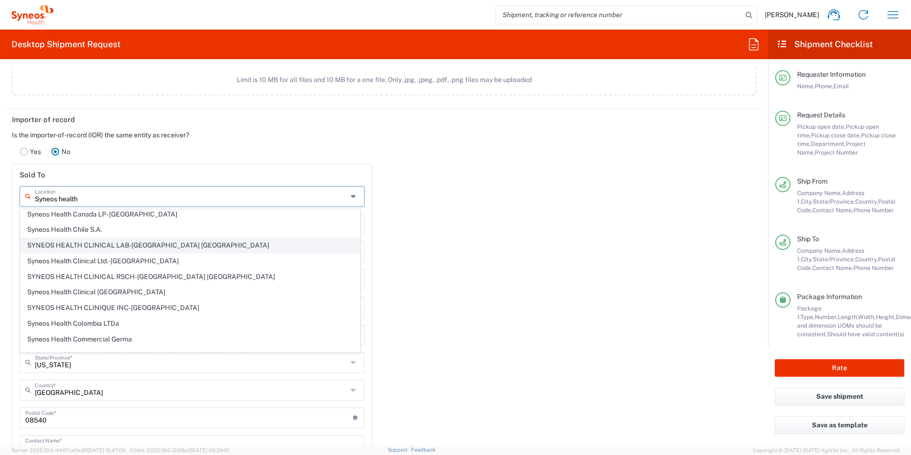
click at [117, 246] on span "SYNEOS HEALTH CLINICAL LAB-Princeton NJ" at bounding box center [189, 245] width 339 height 15
type input "SYNEOS HEALTH CLINICAL LAB-Princeton NJ"
type input "New Jersey"
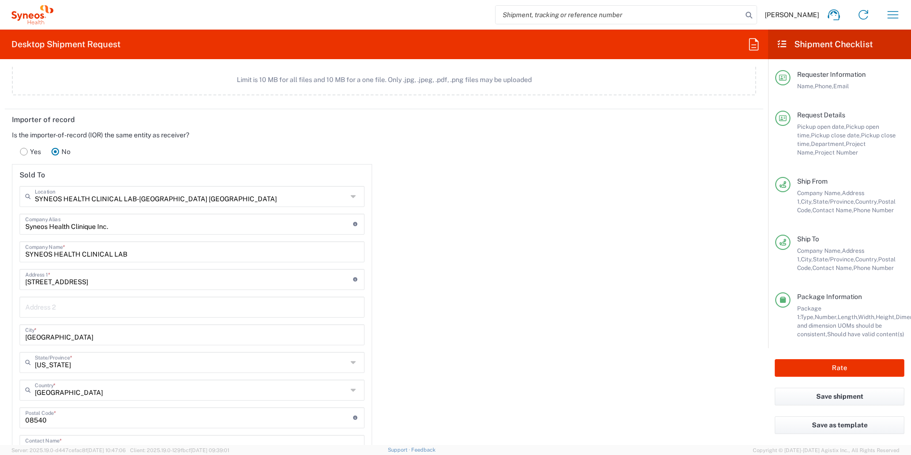
click at [457, 241] on div "Importer of record Is the importer-of-record (IOR) the same entity as receiver?…" at bounding box center [384, 334] width 769 height 450
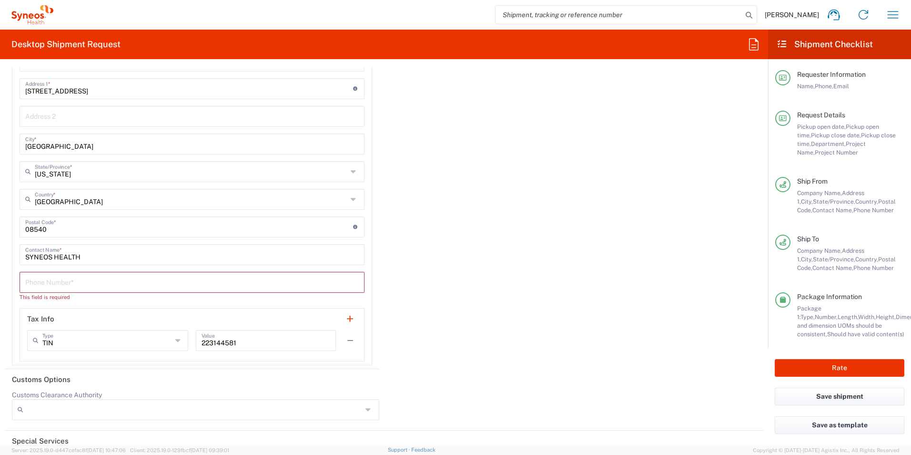
scroll to position [1469, 0]
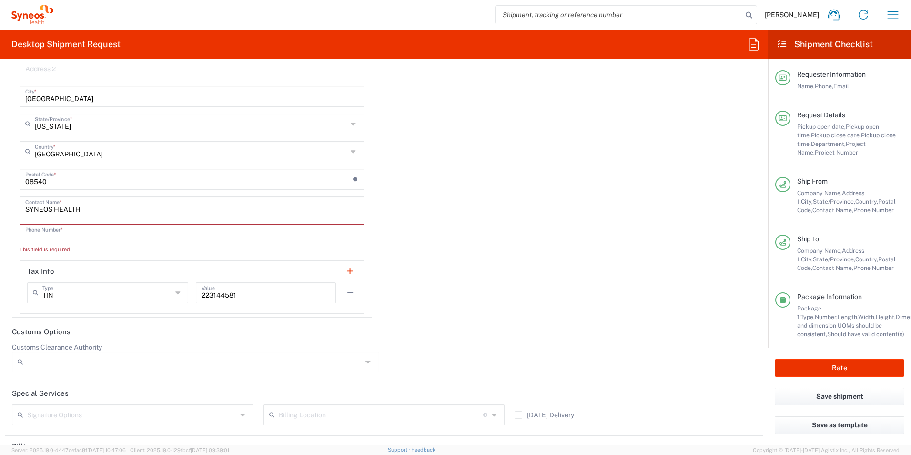
click at [234, 239] on input "tel" at bounding box center [192, 233] width 334 height 17
type input "4185274000"
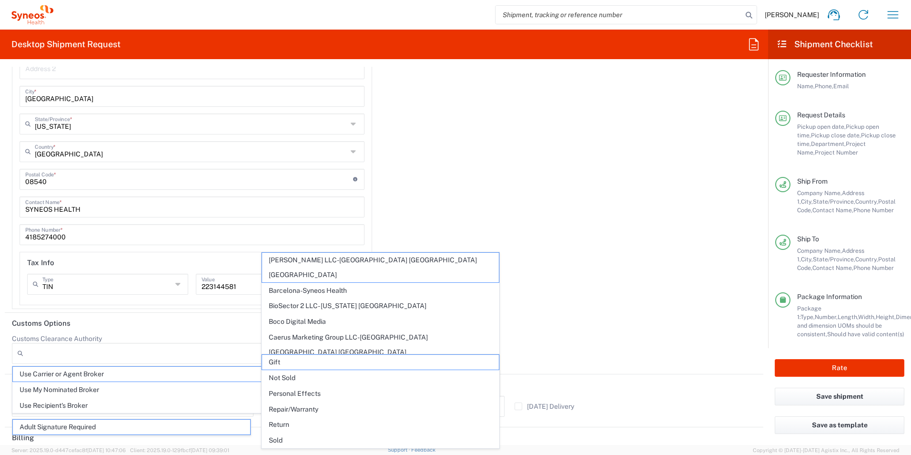
click at [447, 199] on div "Importer of record Is the importer-of-record (IOR) the same entity as receiver?…" at bounding box center [384, 92] width 769 height 442
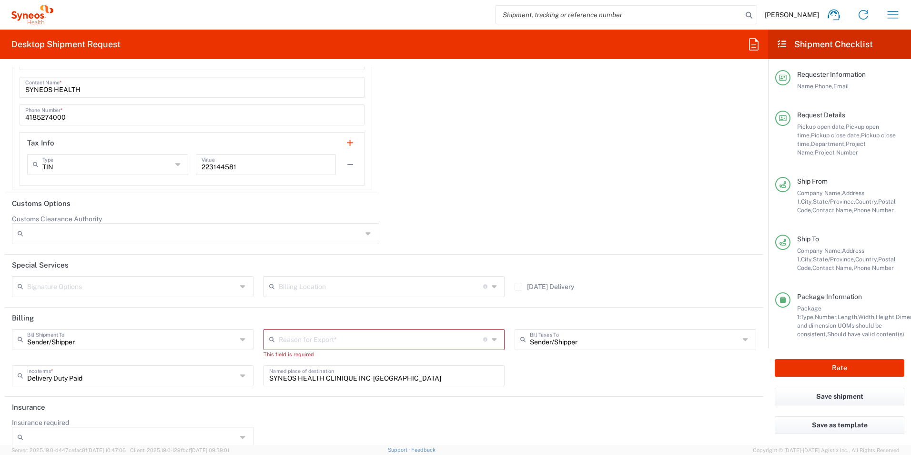
scroll to position [1602, 0]
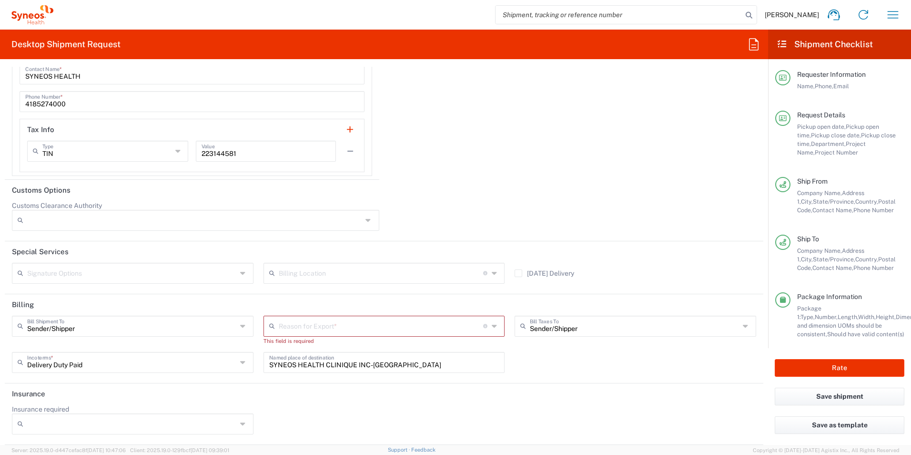
click at [494, 327] on icon at bounding box center [496, 325] width 8 height 15
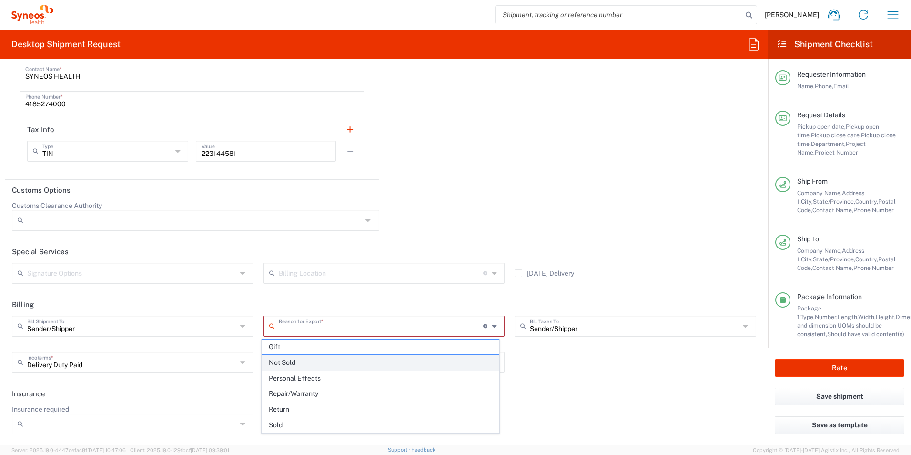
click at [409, 366] on span "Not Sold" at bounding box center [380, 362] width 237 height 15
type input "Not Sold"
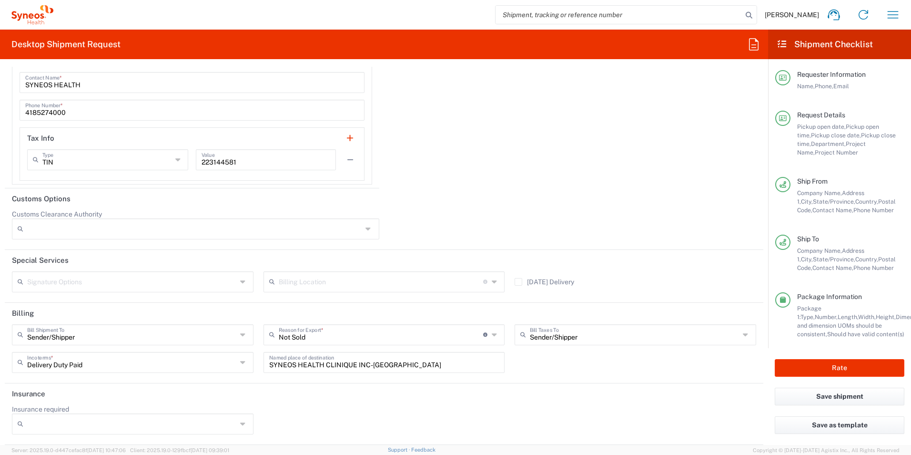
scroll to position [1593, 0]
click at [501, 202] on header "Customs Options" at bounding box center [384, 198] width 759 height 21
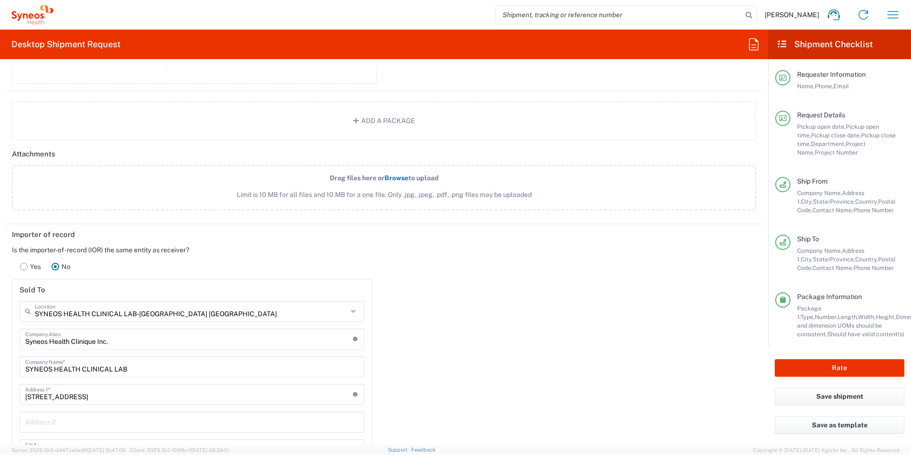
scroll to position [1116, 0]
click at [817, 368] on button "Rate" at bounding box center [840, 368] width 130 height 18
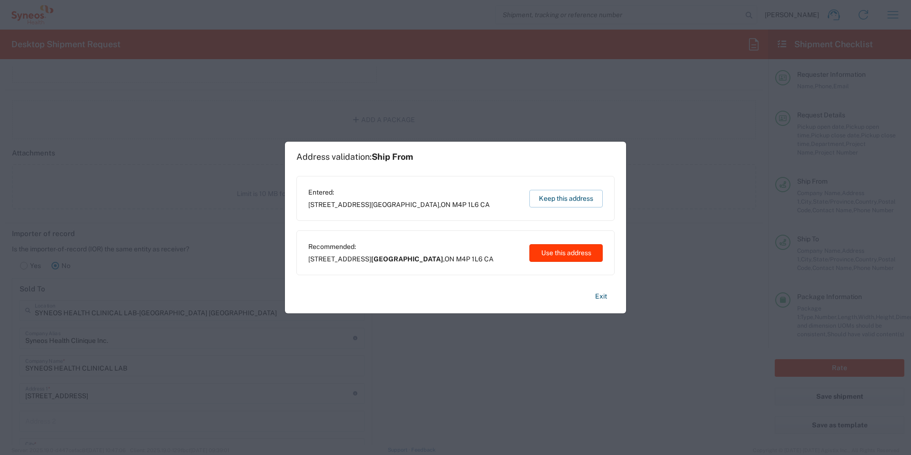
click at [573, 254] on button "Use this address" at bounding box center [566, 253] width 73 height 18
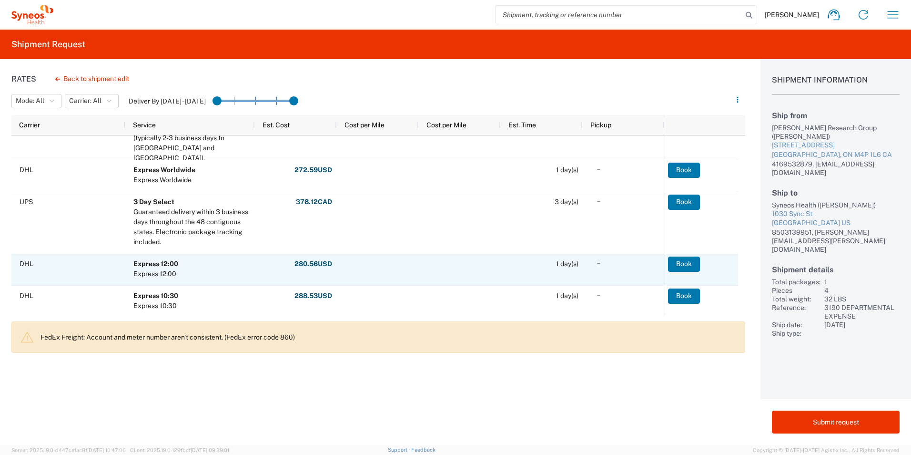
scroll to position [95, 0]
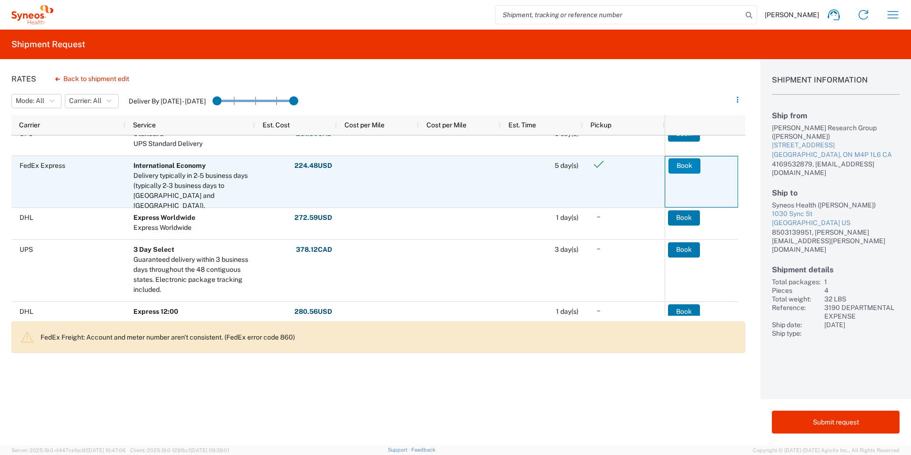
click at [684, 166] on button "Book" at bounding box center [685, 165] width 32 height 15
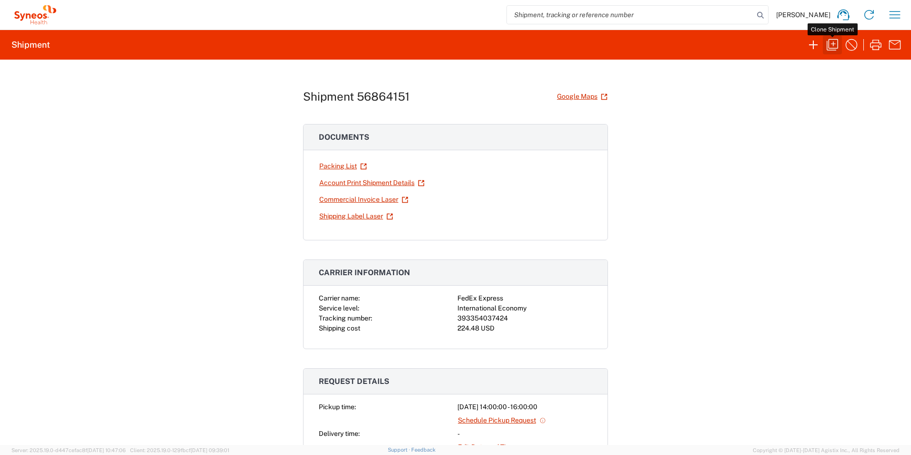
click at [835, 44] on icon "button" at bounding box center [832, 44] width 11 height 11
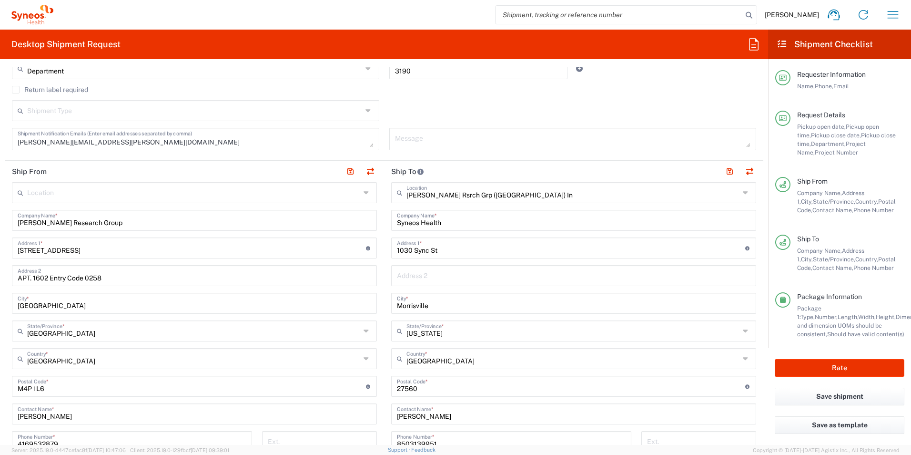
scroll to position [334, 0]
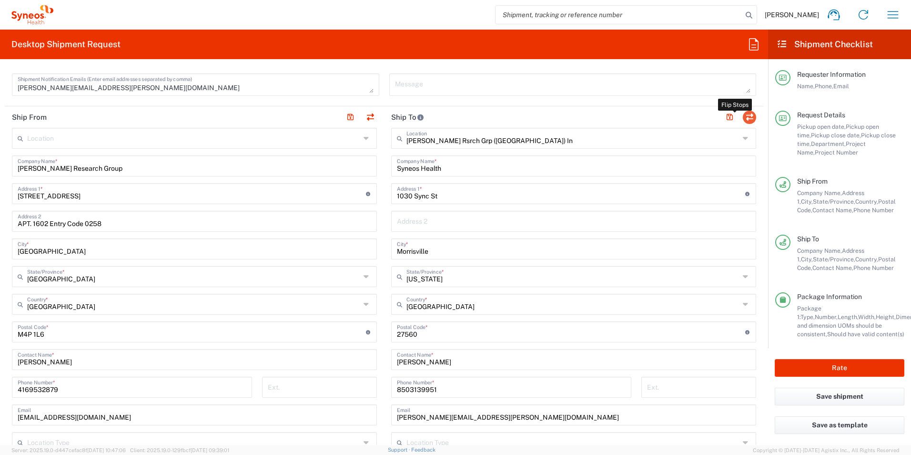
click at [746, 115] on button "button" at bounding box center [749, 117] width 13 height 13
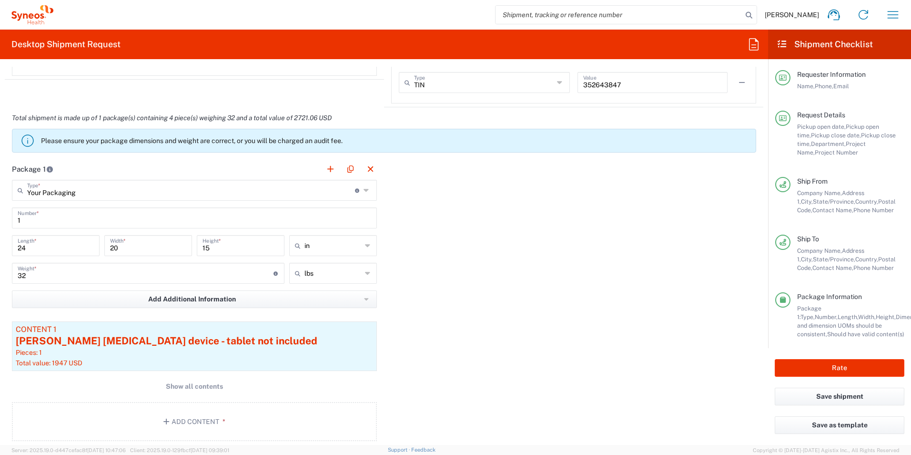
scroll to position [763, 0]
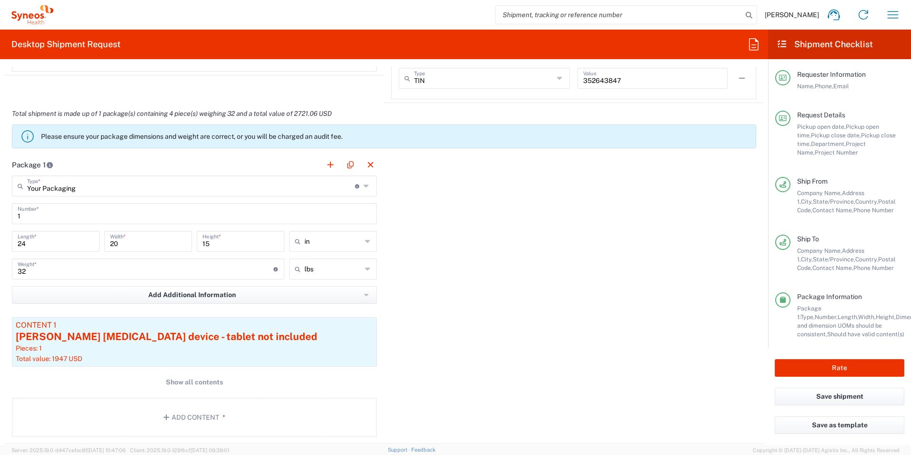
click at [127, 194] on div "Your Packaging Type * Material used to package goods" at bounding box center [194, 185] width 365 height 21
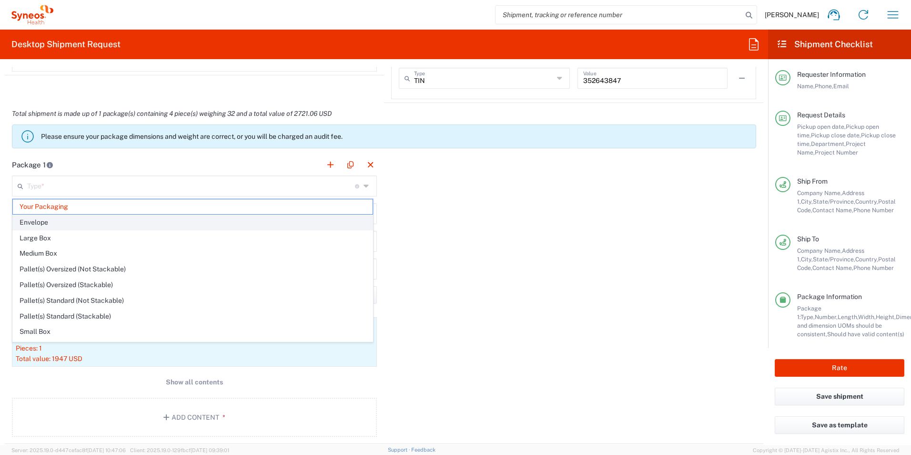
click at [87, 223] on span "Envelope" at bounding box center [193, 222] width 360 height 15
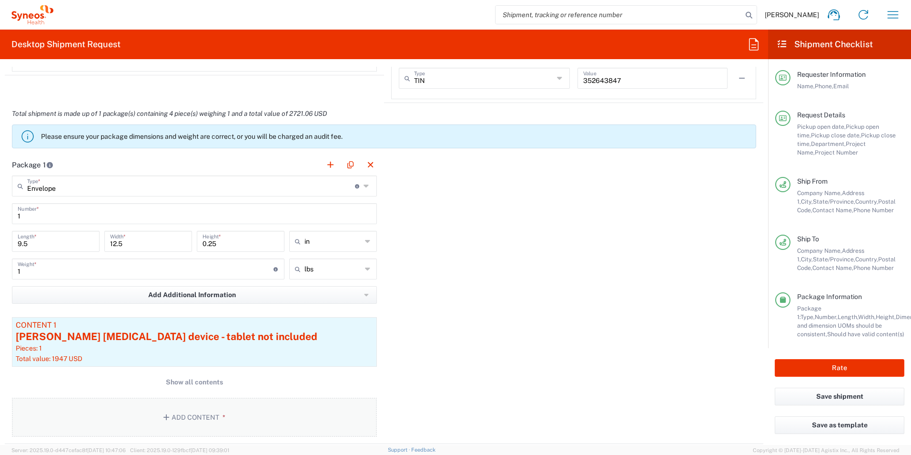
click at [235, 421] on button "Add Content *" at bounding box center [194, 417] width 365 height 39
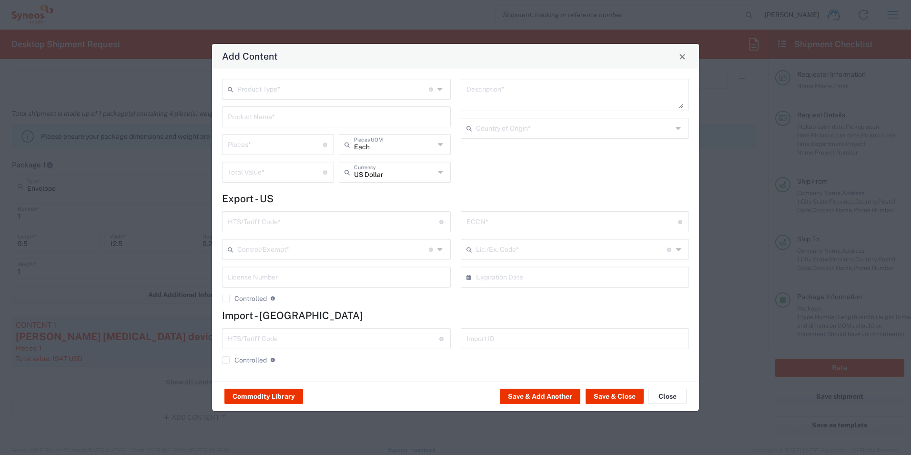
click at [314, 84] on input "text" at bounding box center [333, 88] width 192 height 17
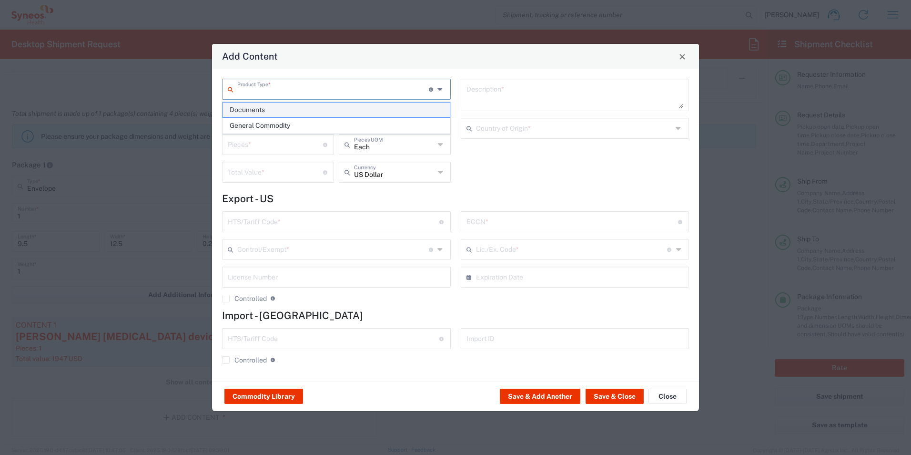
click at [297, 115] on span "Documents" at bounding box center [336, 109] width 227 height 15
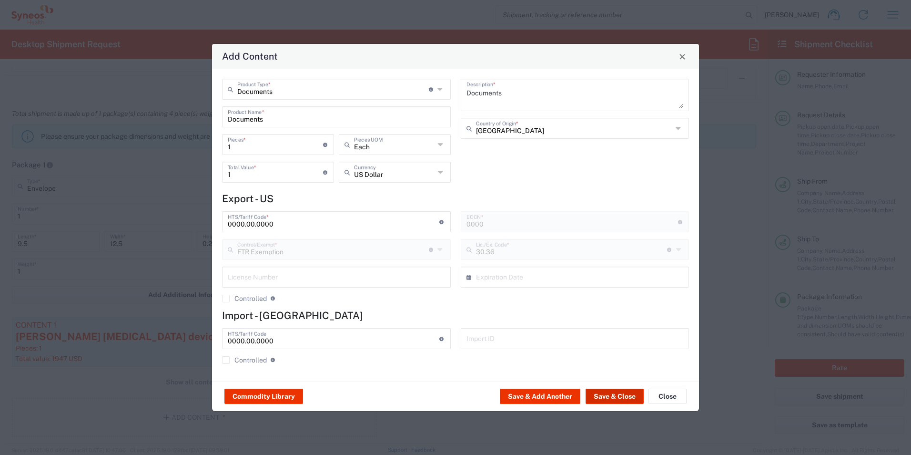
click at [603, 395] on button "Save & Close" at bounding box center [615, 396] width 58 height 15
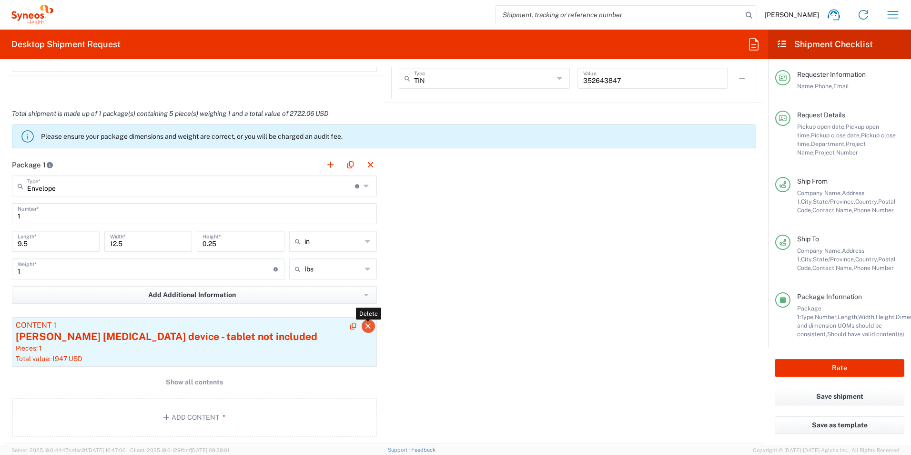
click at [367, 325] on icon "button" at bounding box center [368, 326] width 9 height 7
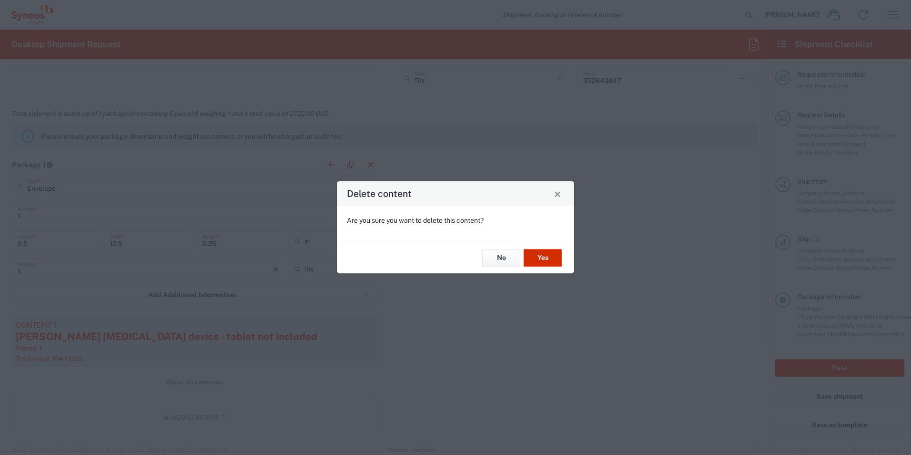
click at [556, 255] on button "Yes" at bounding box center [543, 258] width 38 height 18
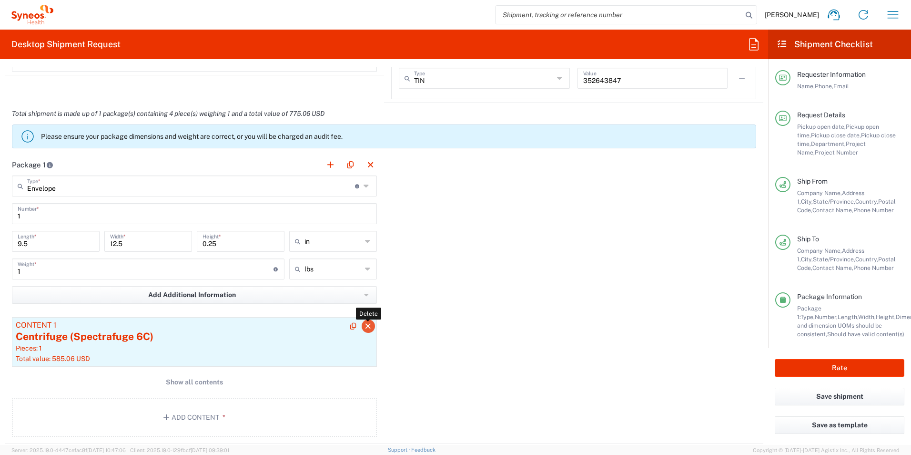
click at [364, 325] on icon "button" at bounding box center [368, 326] width 9 height 7
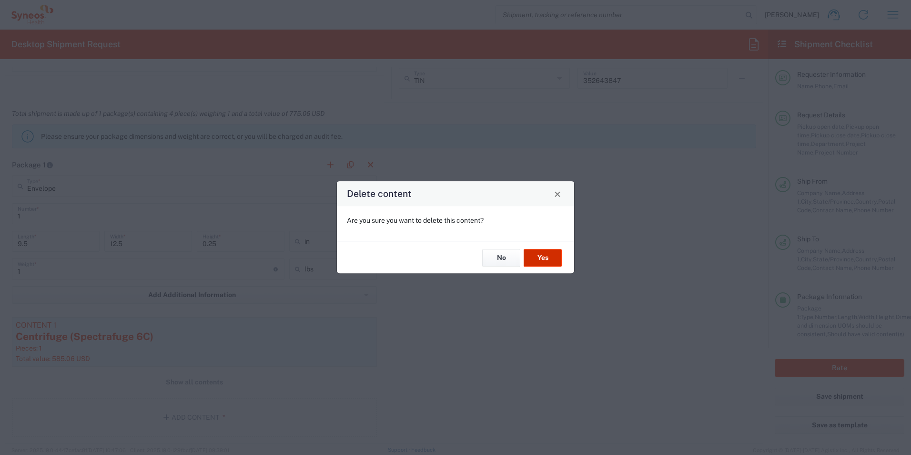
click at [543, 255] on button "Yes" at bounding box center [543, 258] width 38 height 18
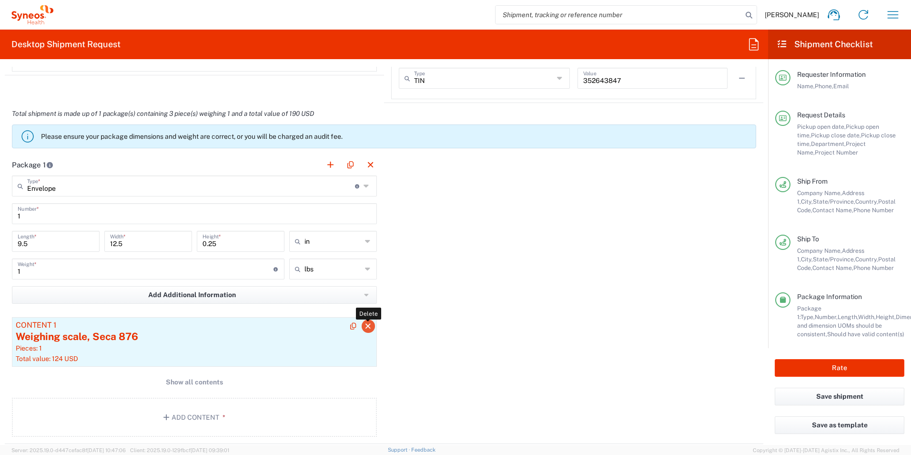
click at [366, 326] on icon "button" at bounding box center [368, 326] width 9 height 7
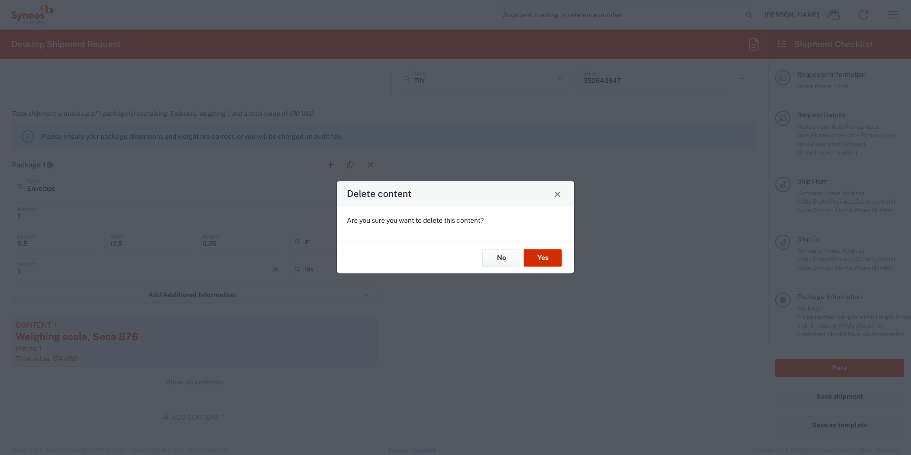
click at [550, 257] on button "Yes" at bounding box center [543, 258] width 38 height 18
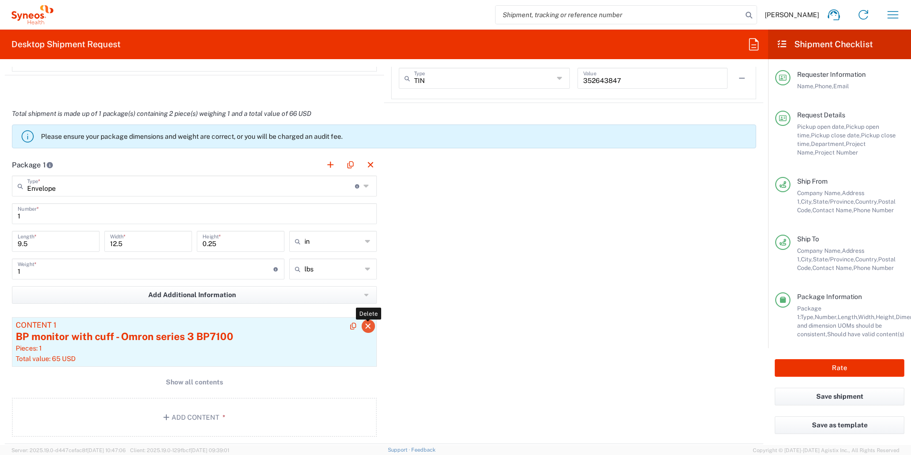
click at [366, 326] on icon "button" at bounding box center [368, 326] width 9 height 7
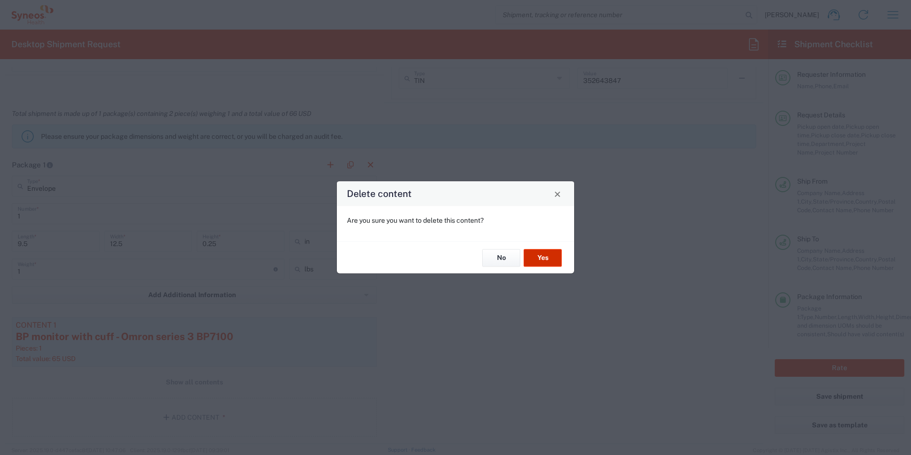
click at [542, 255] on button "Yes" at bounding box center [543, 258] width 38 height 18
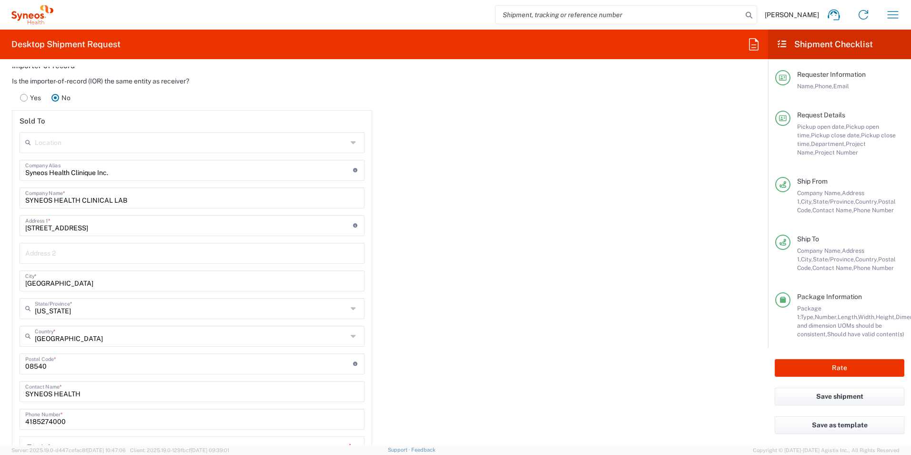
scroll to position [1287, 0]
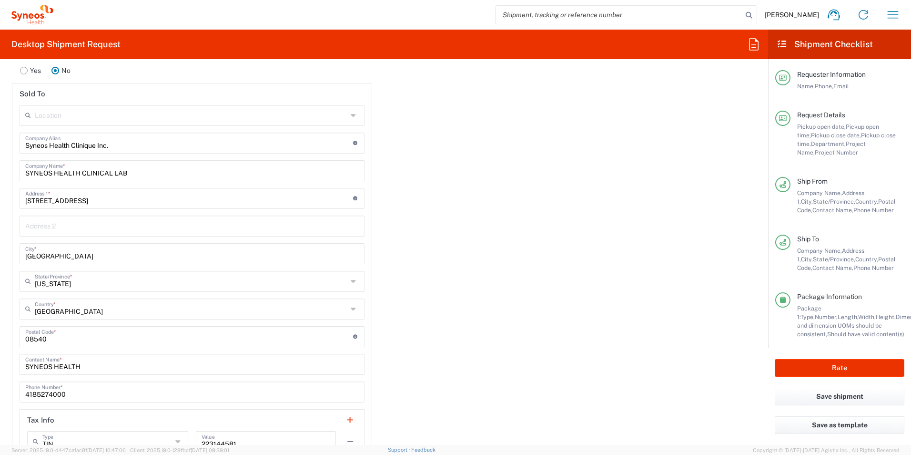
click at [117, 118] on input "text" at bounding box center [191, 114] width 313 height 17
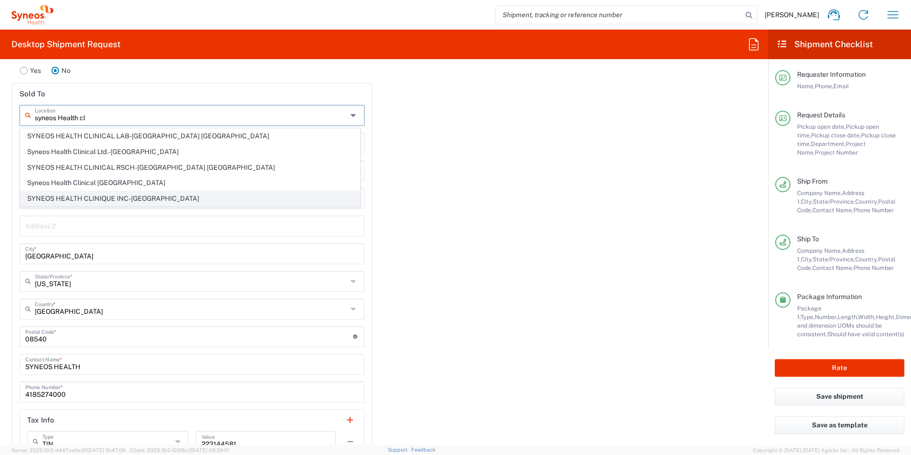
click at [133, 198] on span "SYNEOS HEALTH CLINIQUE INC-Quebec" at bounding box center [189, 198] width 339 height 15
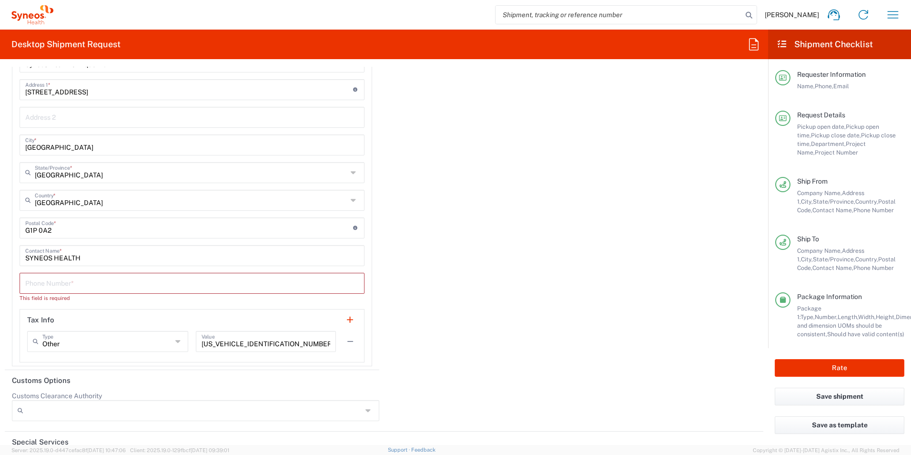
scroll to position [1430, 0]
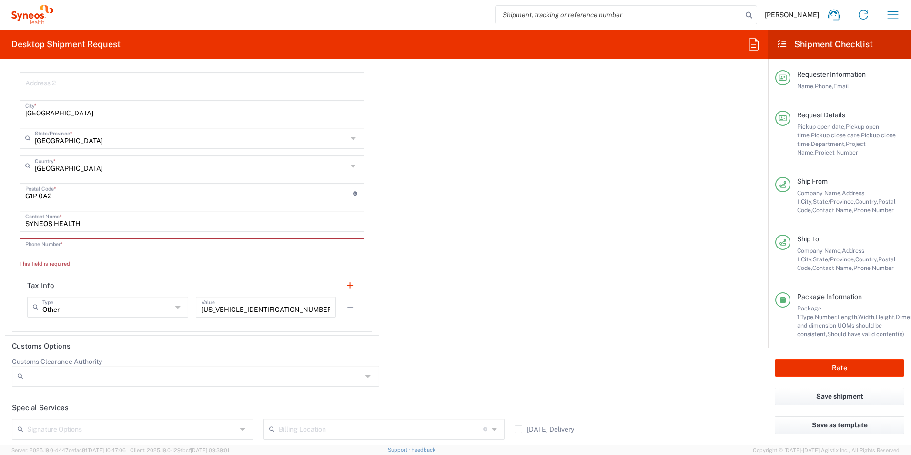
click at [116, 250] on input "tel" at bounding box center [192, 248] width 334 height 17
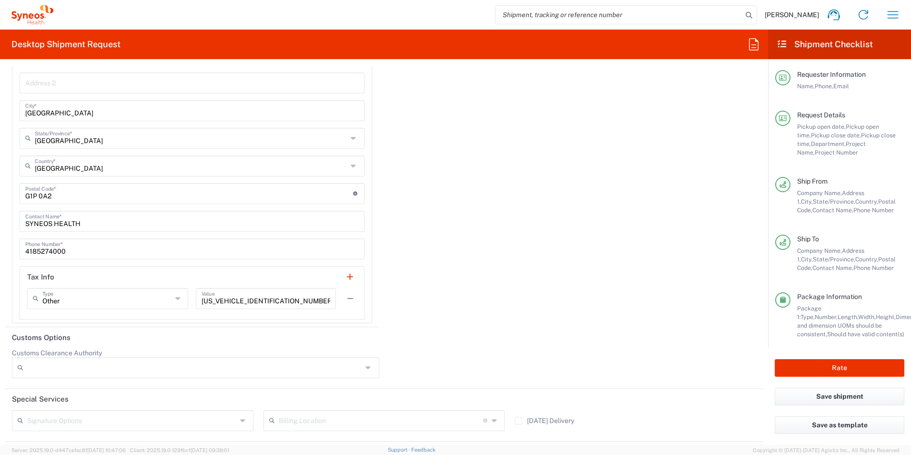
click at [418, 260] on div "Importer of record Is the importer-of-record (IOR) the same entity as receiver?…" at bounding box center [384, 106] width 769 height 442
click at [156, 300] on input "text" at bounding box center [107, 297] width 130 height 17
click at [284, 303] on input "BN138459540RC0003" at bounding box center [266, 297] width 129 height 17
click at [176, 299] on icon at bounding box center [178, 298] width 7 height 15
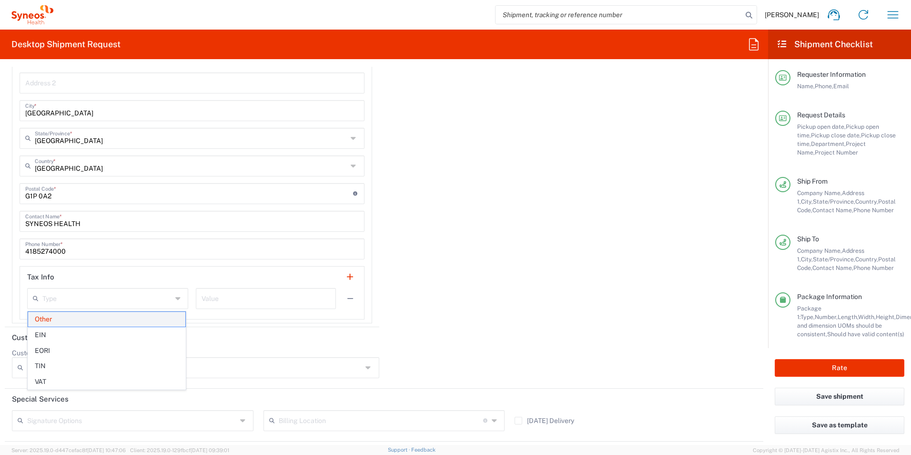
click at [138, 317] on span "Other" at bounding box center [106, 319] width 157 height 15
click at [492, 298] on div "Importer of record Is the importer-of-record (IOR) the same entity as receiver?…" at bounding box center [384, 106] width 769 height 442
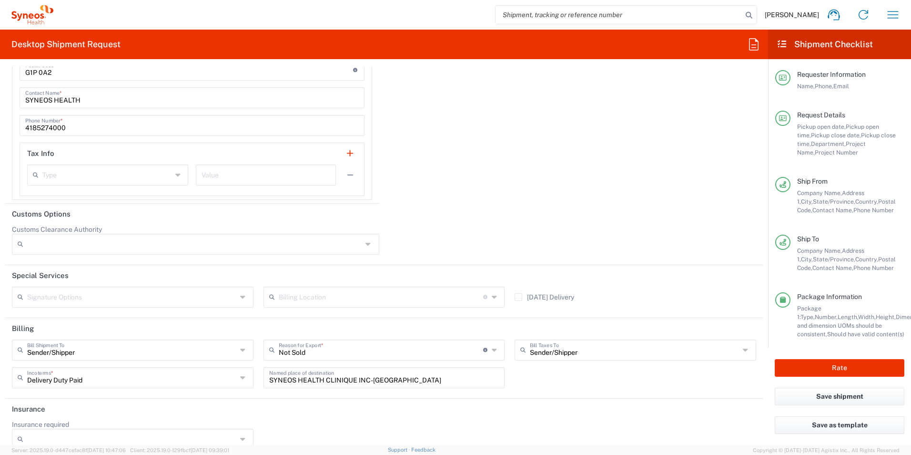
scroll to position [1569, 0]
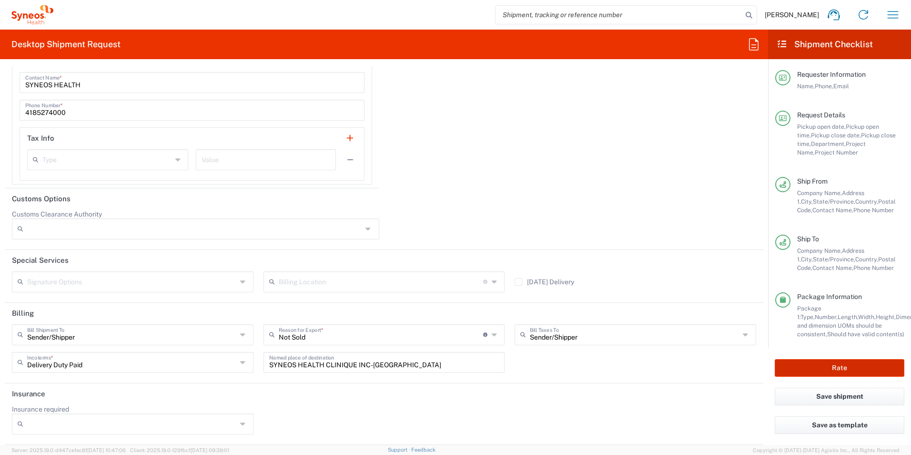
click at [818, 367] on button "Rate" at bounding box center [840, 368] width 130 height 18
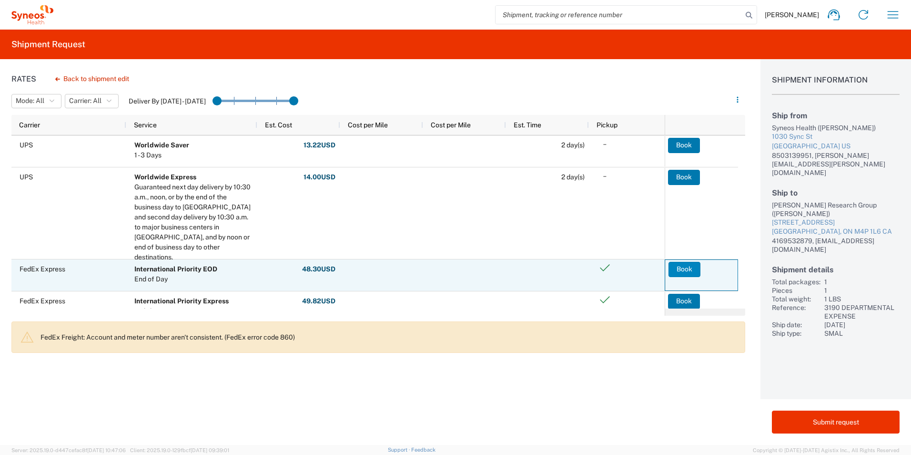
click at [688, 272] on button "Book" at bounding box center [685, 269] width 32 height 15
